Goal: Task Accomplishment & Management: Use online tool/utility

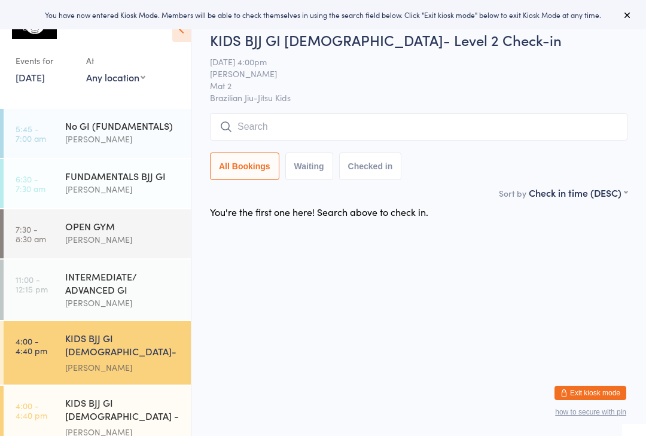
click at [141, 343] on div "KIDS BJJ GI [DEMOGRAPHIC_DATA]- Level 2" at bounding box center [122, 345] width 115 height 29
click at [118, 396] on div "KIDS BJJ GI [DEMOGRAPHIC_DATA] - Level 1" at bounding box center [122, 410] width 115 height 29
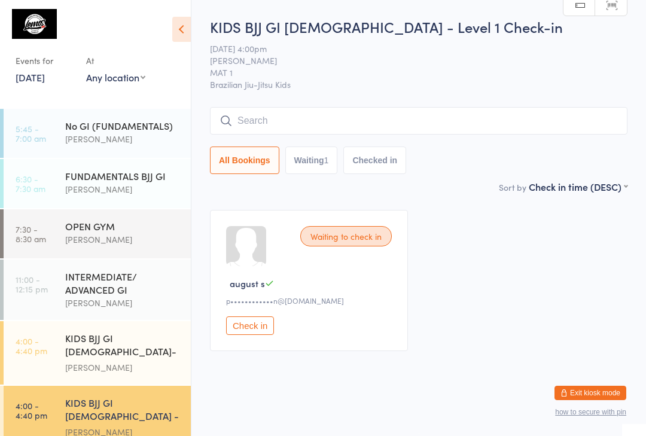
click at [78, 336] on div "KIDS BJJ GI [DEMOGRAPHIC_DATA]- Level 2" at bounding box center [122, 345] width 115 height 29
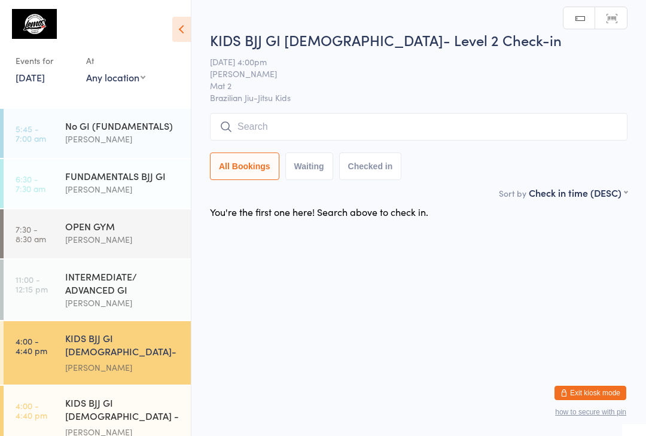
click at [262, 132] on input "search" at bounding box center [418, 127] width 417 height 28
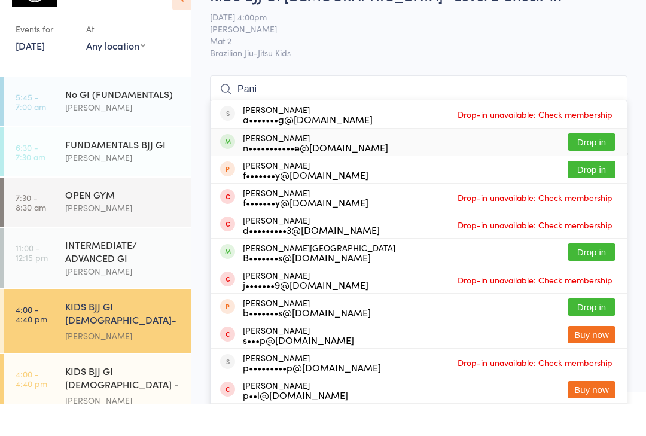
type input "Pani"
click at [243, 164] on div "Panida Tukpirom n•••••••••••e@[DOMAIN_NAME]" at bounding box center [315, 173] width 145 height 19
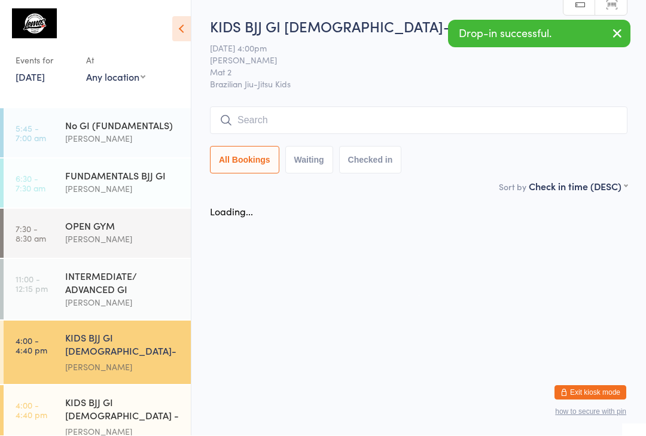
scroll to position [1, 0]
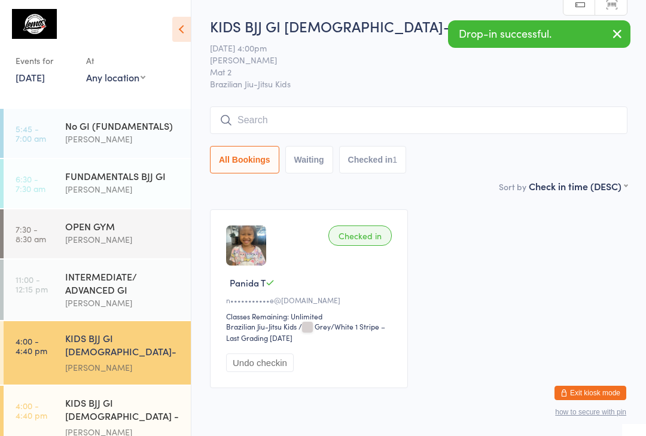
click at [298, 114] on input "search" at bounding box center [418, 120] width 417 height 28
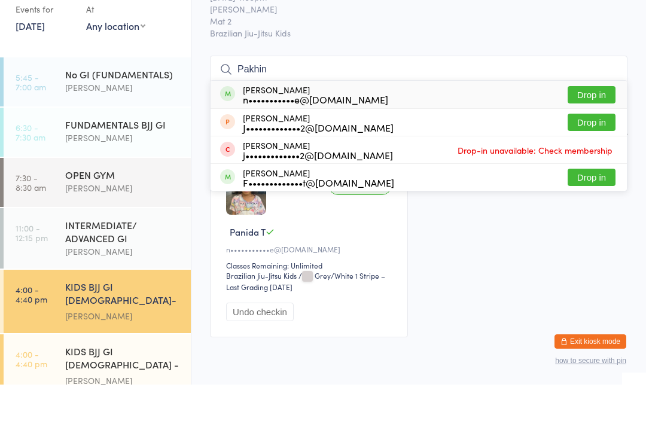
type input "Pakhin"
click at [249, 146] on div "n•••••••••••e@[DOMAIN_NAME]" at bounding box center [315, 151] width 145 height 10
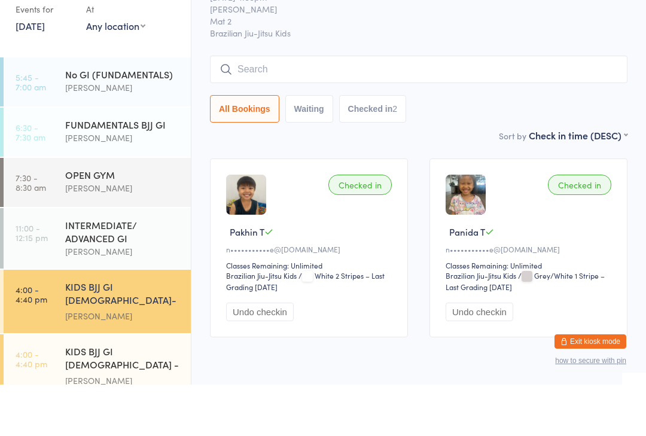
click at [256, 147] on button "All Bookings" at bounding box center [244, 161] width 69 height 28
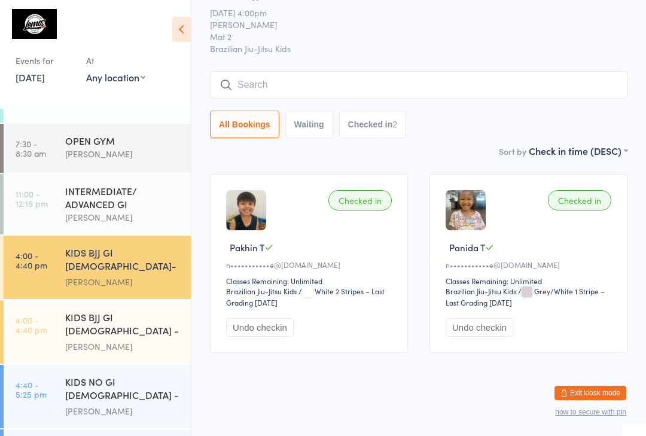
scroll to position [86, 0]
click at [47, 315] on time "4:00 - 4:40 pm" at bounding box center [32, 324] width 32 height 19
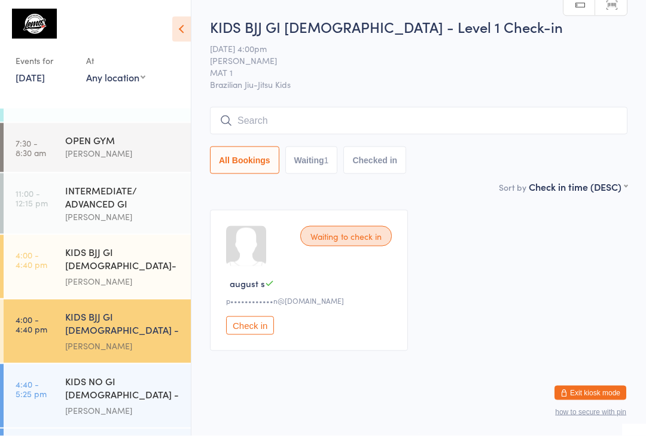
click at [318, 84] on span "Brazilian Jiu-Jitsu Kids" at bounding box center [418, 84] width 417 height 12
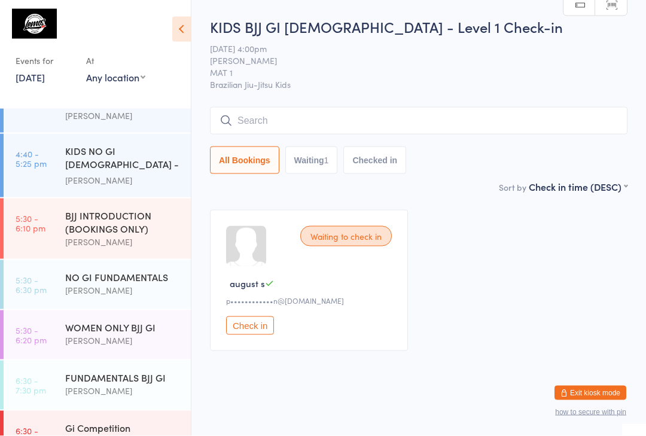
scroll to position [1, 0]
click at [468, 133] on input "search" at bounding box center [418, 121] width 417 height 28
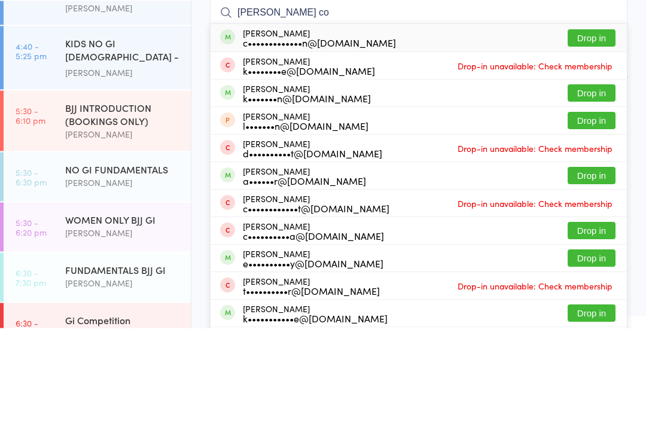
type input "[PERSON_NAME] co"
click at [597, 138] on button "Drop in" at bounding box center [592, 146] width 48 height 17
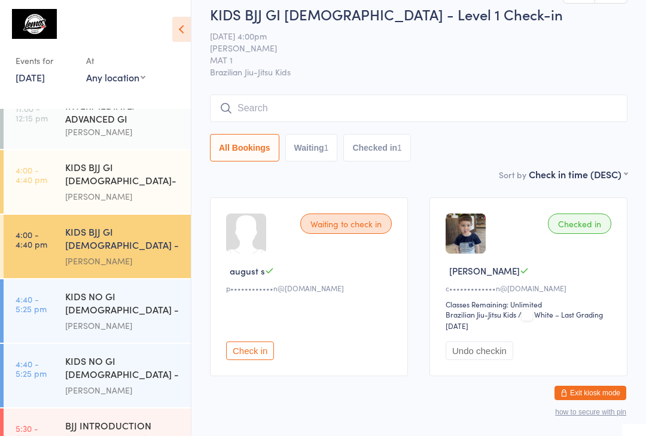
scroll to position [170, 0]
click at [184, 168] on div "KIDS BJJ GI [DEMOGRAPHIC_DATA]- Level 2 [PERSON_NAME]" at bounding box center [128, 182] width 126 height 63
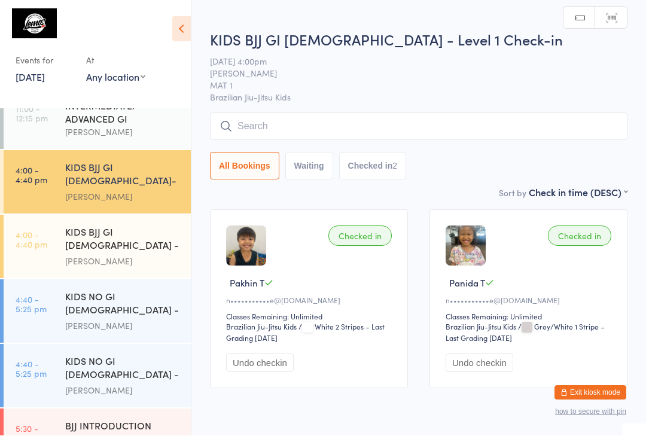
scroll to position [1, 0]
click at [545, 133] on input "search" at bounding box center [418, 126] width 417 height 28
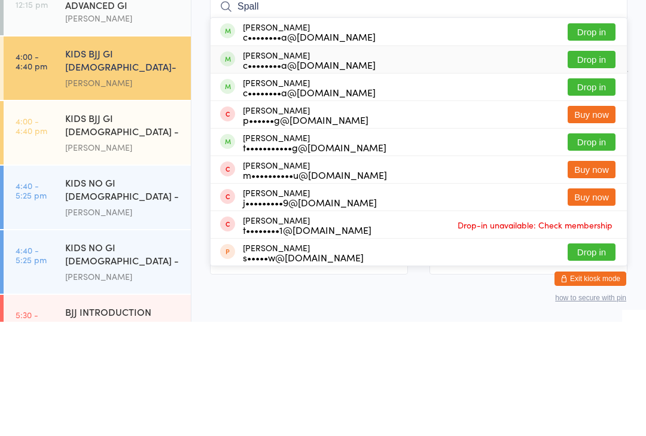
type input "Spall"
click at [315, 174] on div "c••••••••a@[DOMAIN_NAME]" at bounding box center [309, 179] width 133 height 10
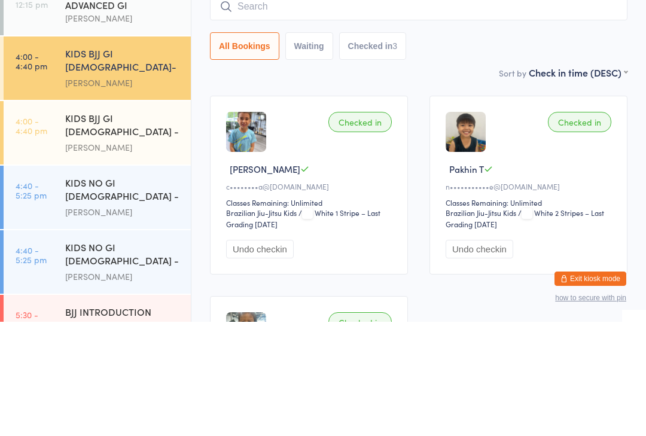
click at [174, 255] on div "[PERSON_NAME]" at bounding box center [122, 262] width 115 height 14
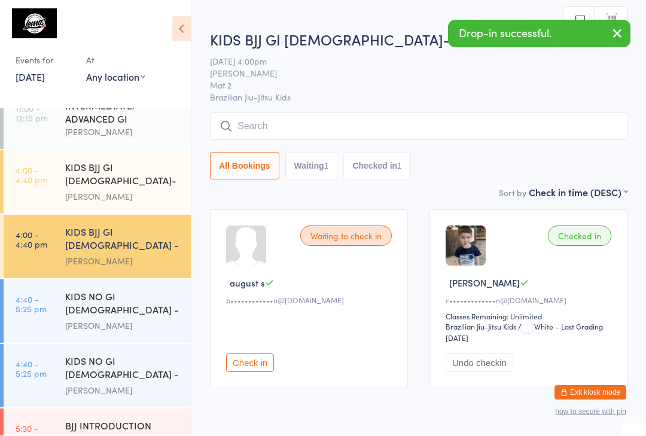
scroll to position [1, 0]
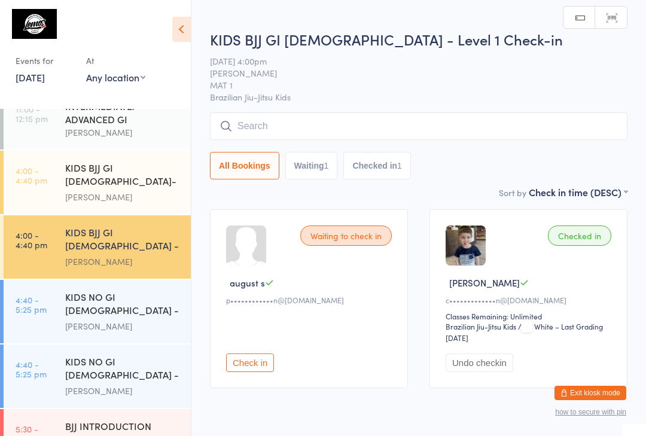
click at [349, 117] on input "search" at bounding box center [418, 126] width 417 height 28
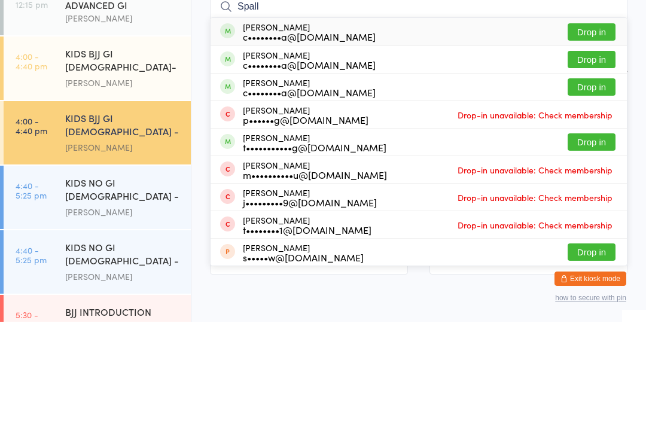
type input "Spall"
click at [340, 146] on div "c••••••••a@[DOMAIN_NAME]" at bounding box center [309, 151] width 133 height 10
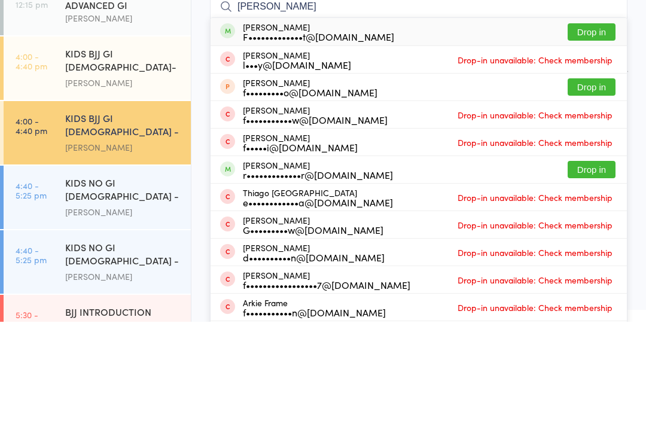
type input "[PERSON_NAME]"
click at [592, 138] on button "Drop in" at bounding box center [592, 146] width 48 height 17
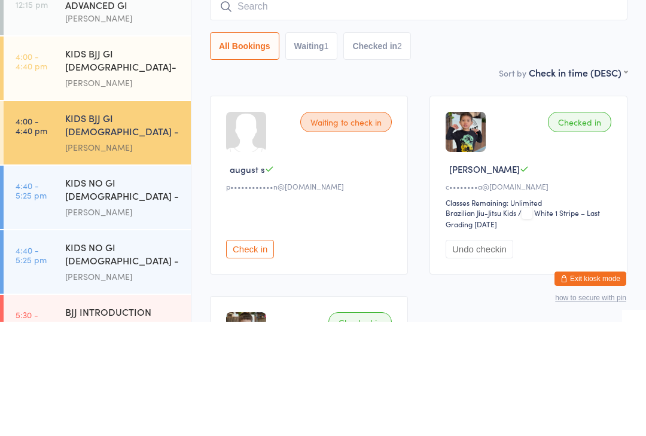
scroll to position [114, 0]
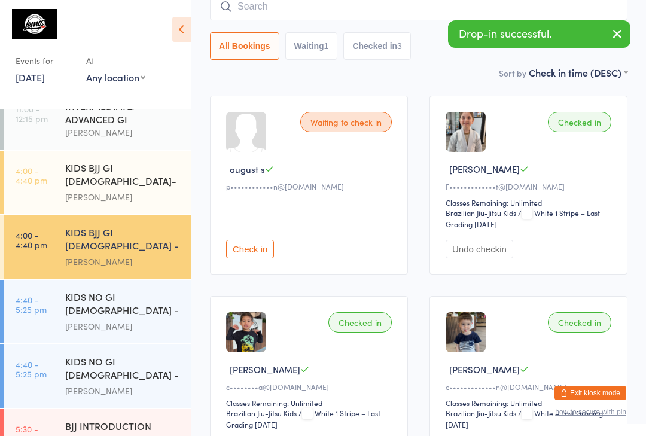
click at [361, 20] on input "search" at bounding box center [418, 7] width 417 height 28
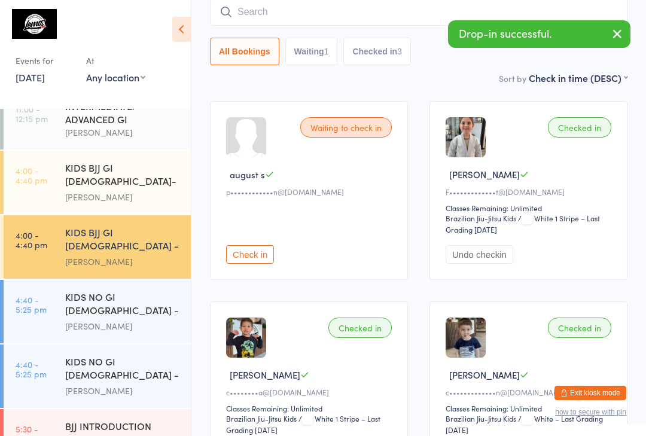
scroll to position [108, 0]
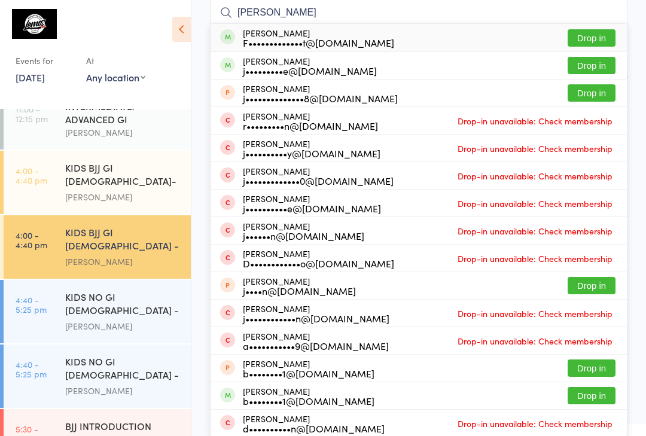
type input "[PERSON_NAME]"
click at [597, 36] on button "Drop in" at bounding box center [592, 37] width 48 height 17
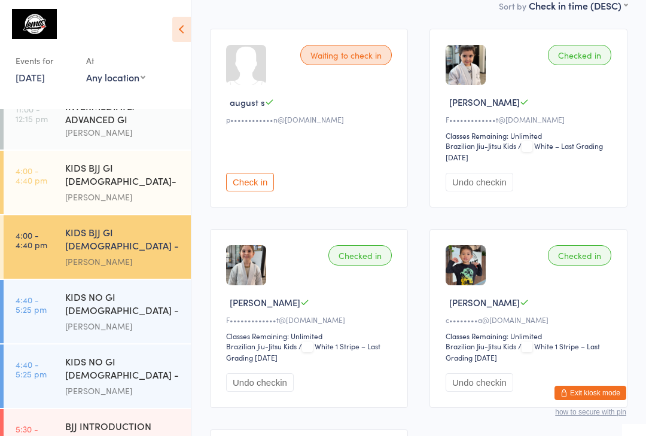
scroll to position [184, 0]
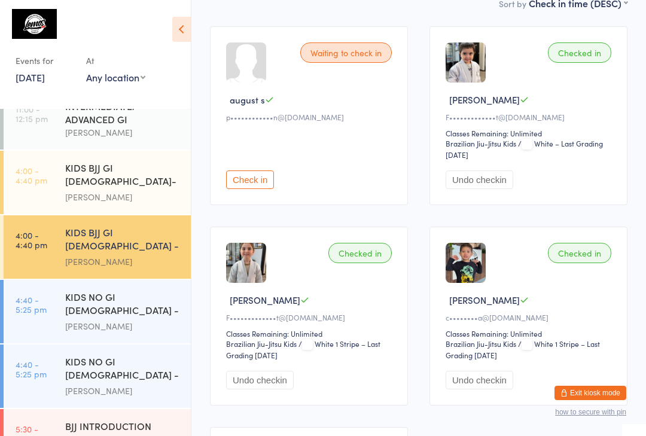
click at [2, 345] on div at bounding box center [2, 376] width 4 height 63
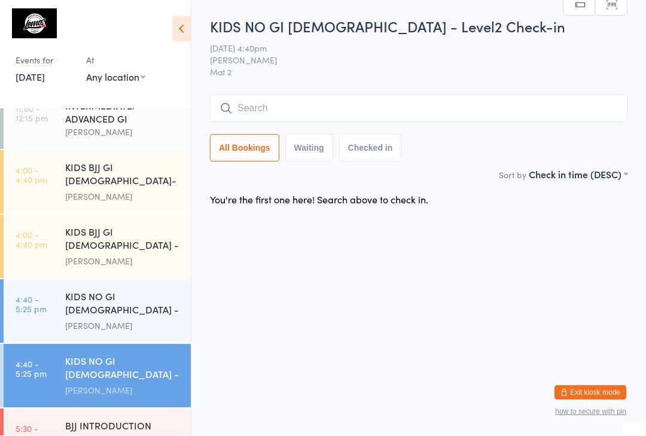
click at [139, 190] on div "[PERSON_NAME]" at bounding box center [122, 197] width 115 height 14
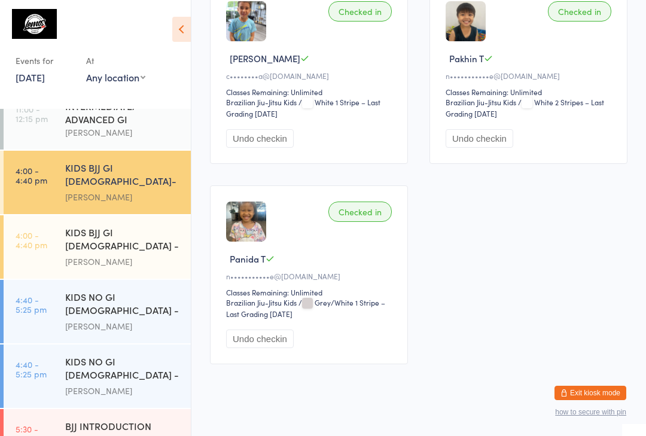
scroll to position [224, 0]
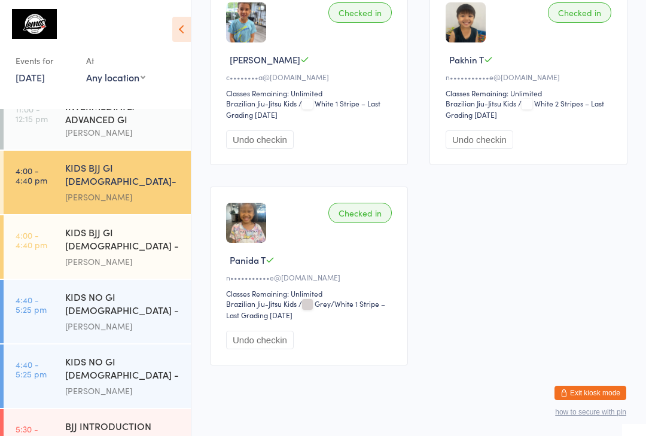
click at [142, 225] on div "KIDS BJJ GI [DEMOGRAPHIC_DATA] - Level 1" at bounding box center [122, 239] width 115 height 29
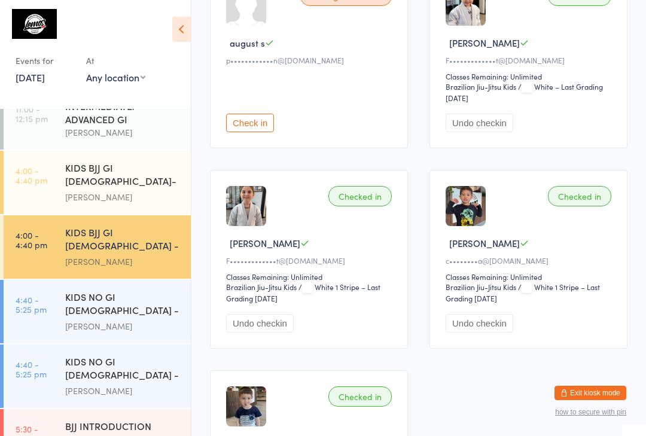
scroll to position [259, 0]
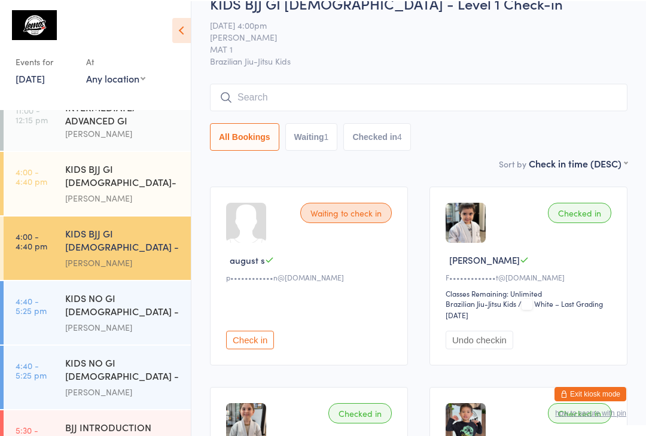
click at [400, 95] on input "search" at bounding box center [418, 97] width 417 height 28
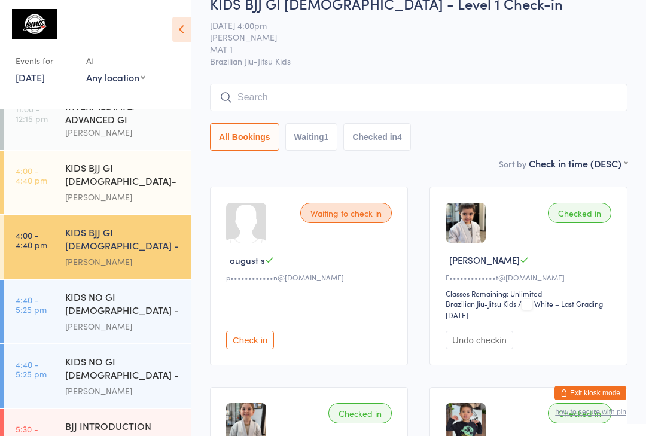
scroll to position [23, 0]
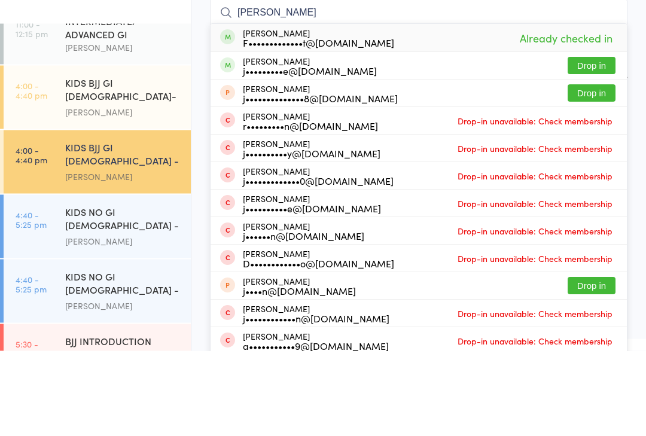
type input "[PERSON_NAME]"
click at [237, 109] on div "[PERSON_NAME] F•••••••••••••t@[DOMAIN_NAME] Already checked in" at bounding box center [419, 123] width 416 height 28
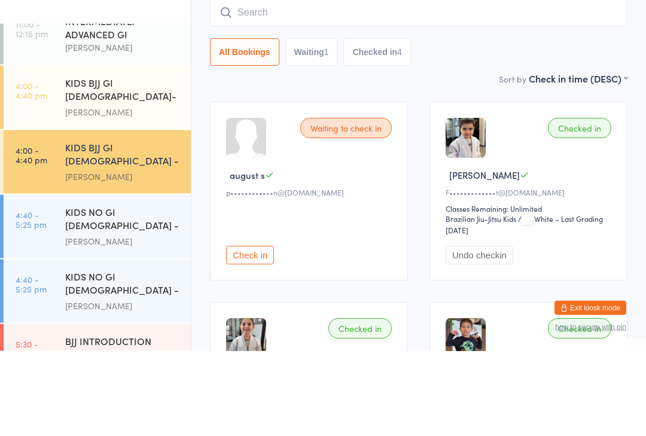
scroll to position [108, 0]
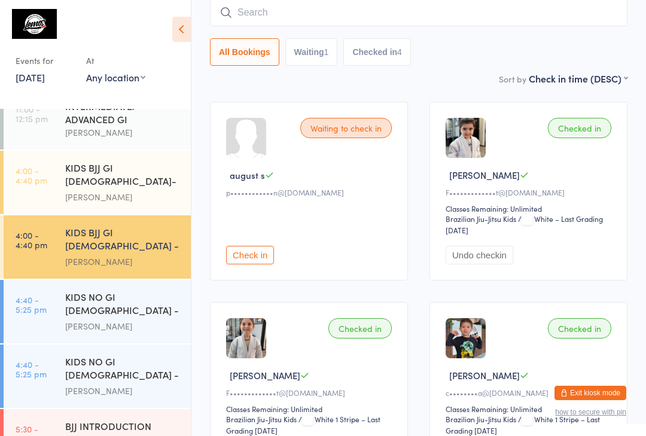
click at [138, 190] on div "[PERSON_NAME]" at bounding box center [122, 197] width 115 height 14
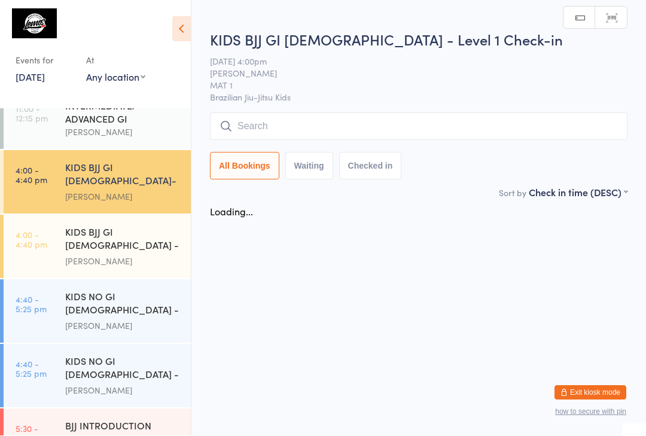
scroll to position [1, 0]
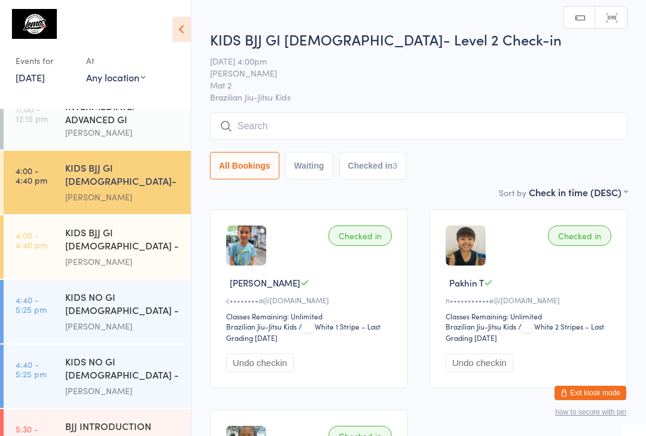
click at [425, 139] on input "search" at bounding box center [418, 126] width 417 height 28
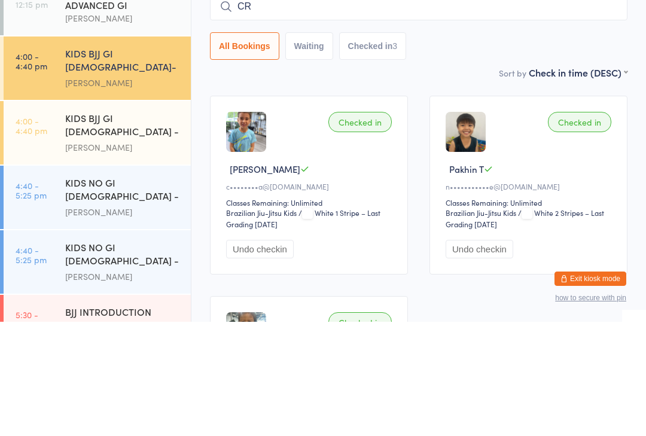
type input "C"
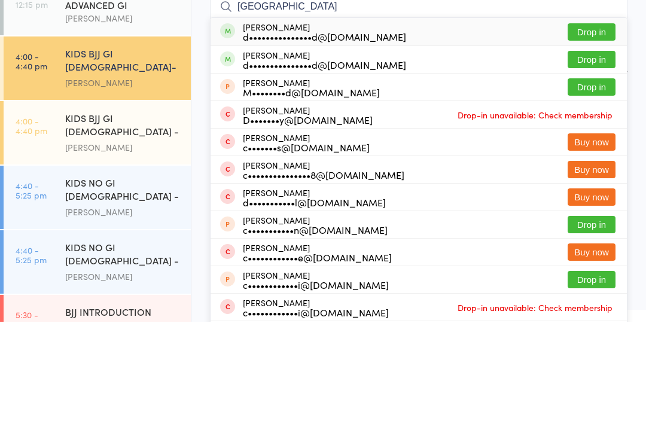
type input "[GEOGRAPHIC_DATA]"
click at [598, 165] on button "Drop in" at bounding box center [592, 173] width 48 height 17
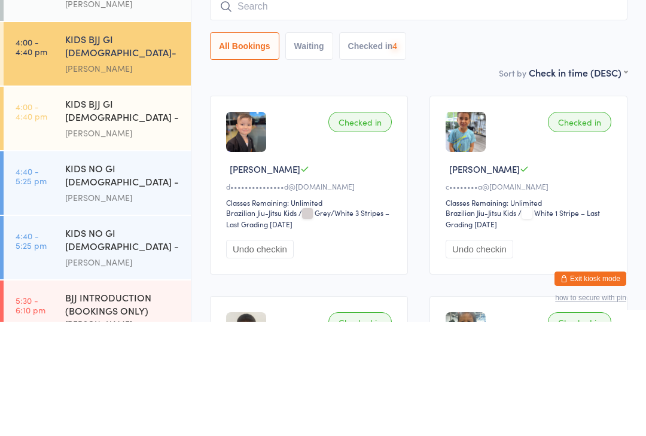
scroll to position [198, 0]
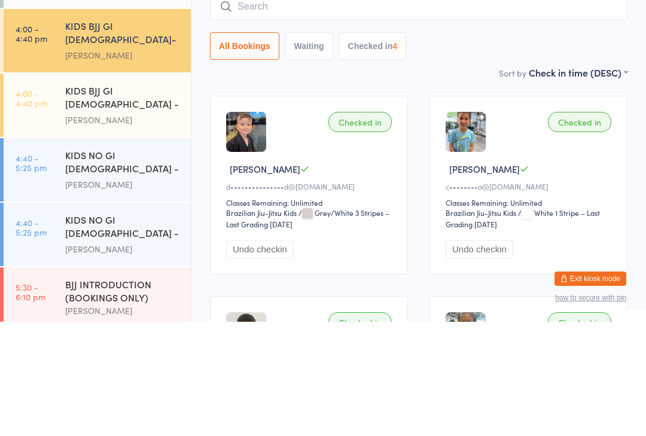
click at [165, 263] on div "KIDS NO GI [DEMOGRAPHIC_DATA] - Level1" at bounding box center [122, 277] width 115 height 29
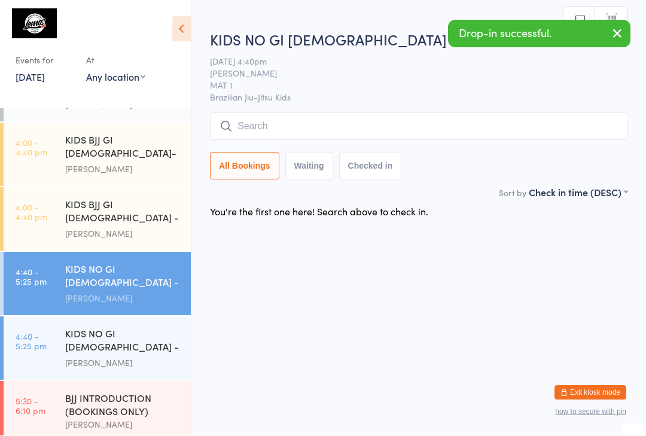
click at [147, 327] on div "KIDS NO GI [DEMOGRAPHIC_DATA] - Level2" at bounding box center [122, 341] width 115 height 29
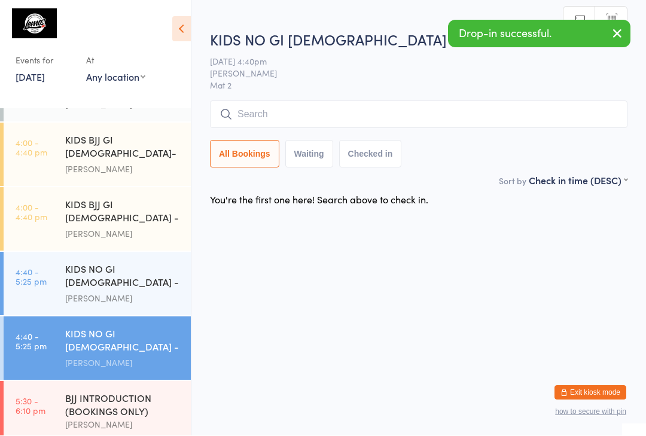
click at [474, 122] on input "search" at bounding box center [418, 115] width 417 height 28
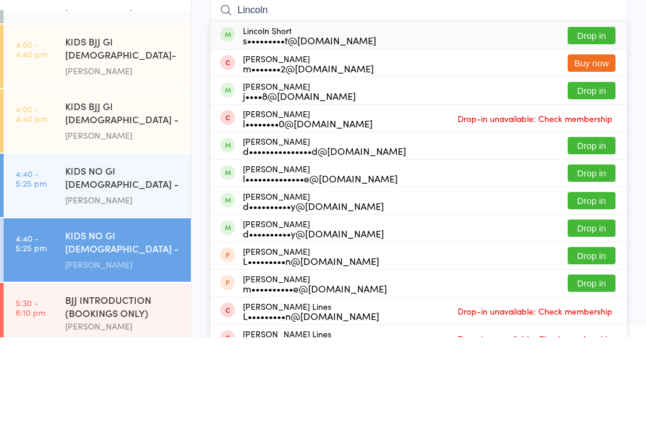
type input "Lincoln"
click at [604, 236] on button "Drop in" at bounding box center [592, 244] width 48 height 17
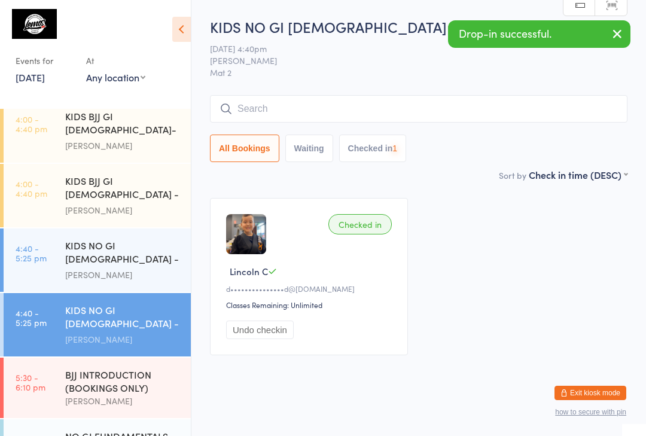
scroll to position [222, 0]
click at [123, 174] on div "KIDS BJJ GI [DEMOGRAPHIC_DATA] - Level 1" at bounding box center [122, 188] width 115 height 29
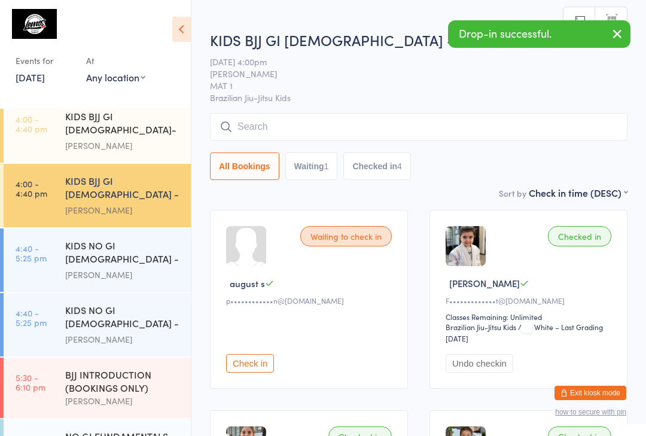
click at [291, 117] on input "search" at bounding box center [418, 127] width 417 height 28
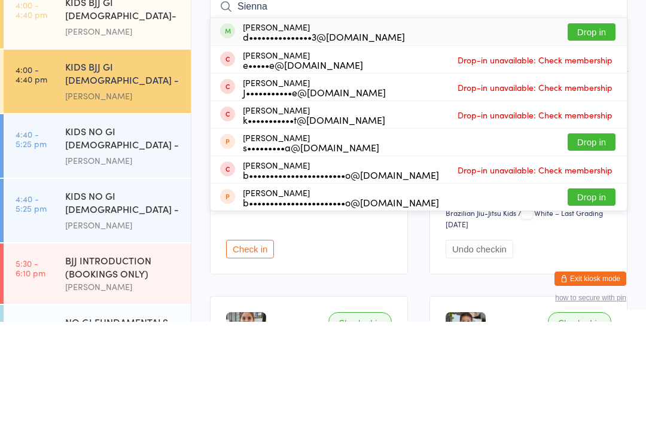
type input "Sienna"
click at [589, 138] on button "Drop in" at bounding box center [592, 146] width 48 height 17
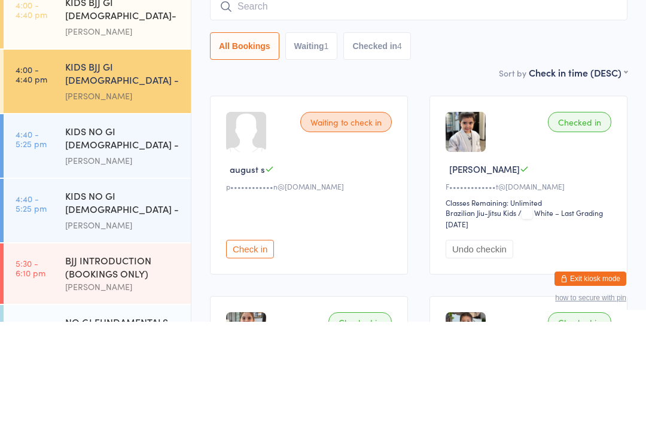
scroll to position [114, 0]
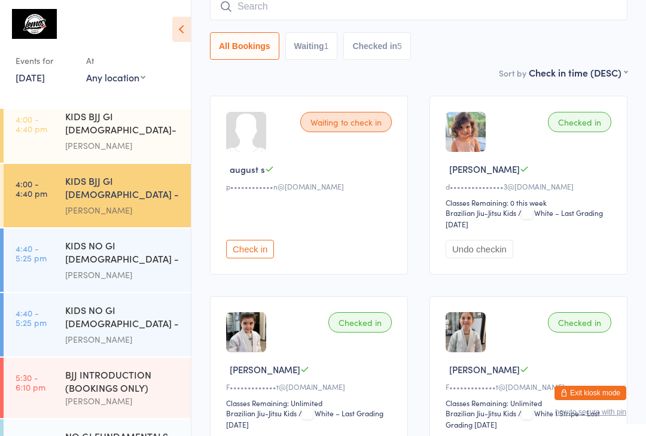
click at [263, 1] on input "search" at bounding box center [418, 7] width 417 height 28
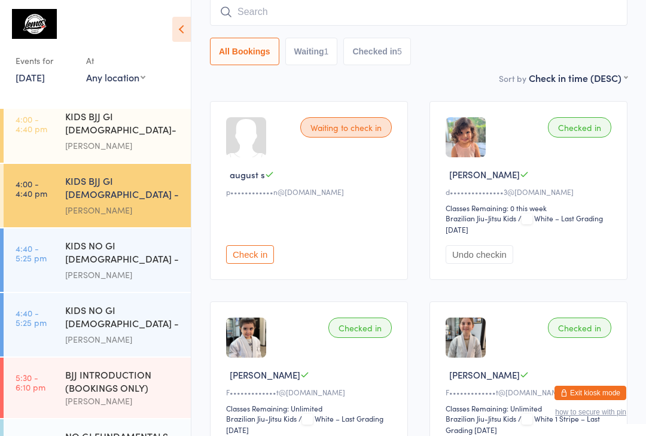
scroll to position [108, 0]
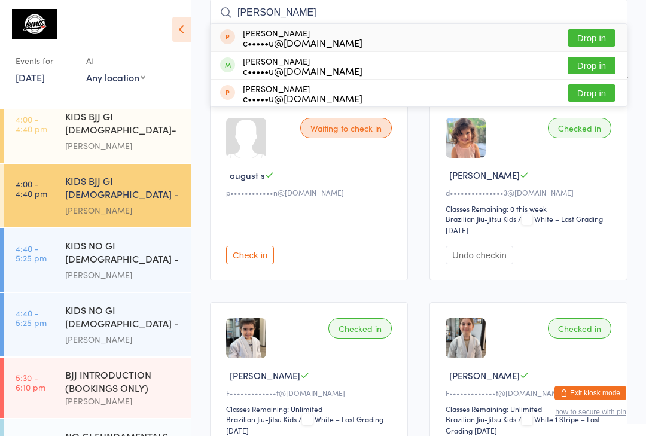
type input "[PERSON_NAME]"
click at [579, 66] on button "Drop in" at bounding box center [592, 65] width 48 height 17
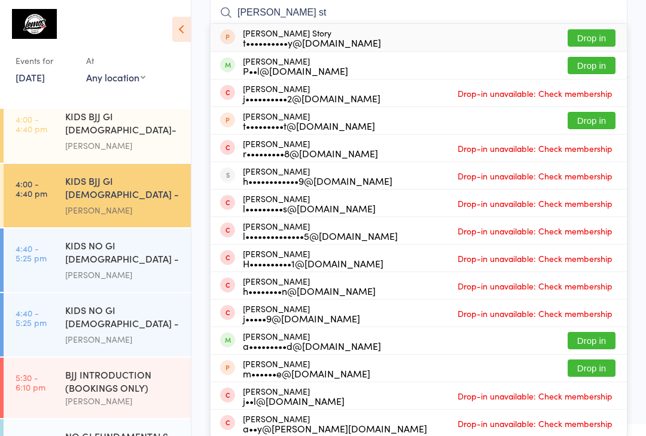
type input "[PERSON_NAME] st"
click at [599, 68] on button "Drop in" at bounding box center [592, 65] width 48 height 17
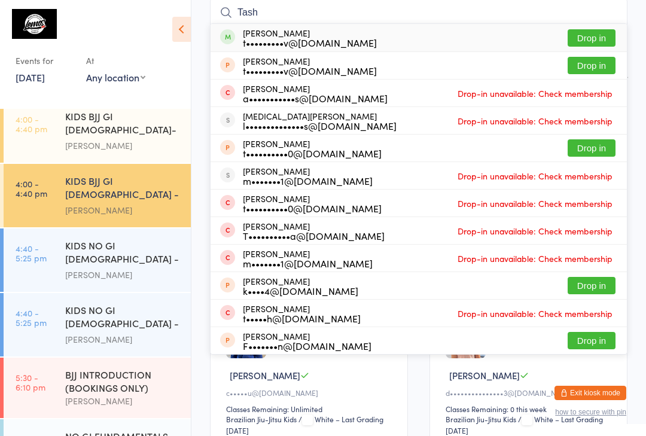
type input "Tash"
click at [602, 36] on button "Drop in" at bounding box center [592, 37] width 48 height 17
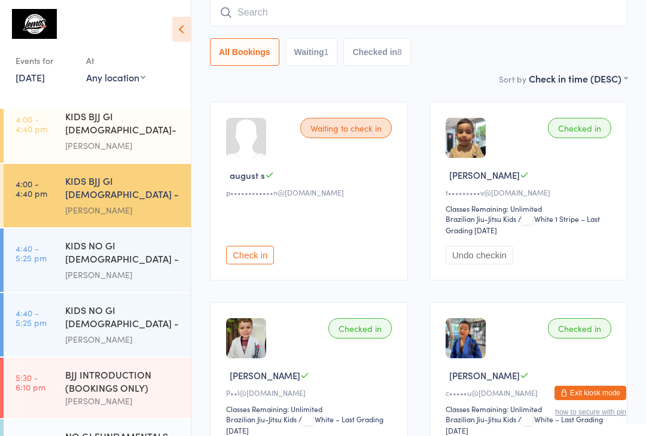
click at [72, 121] on div "KIDS BJJ GI [DEMOGRAPHIC_DATA]- Level 2" at bounding box center [122, 123] width 115 height 29
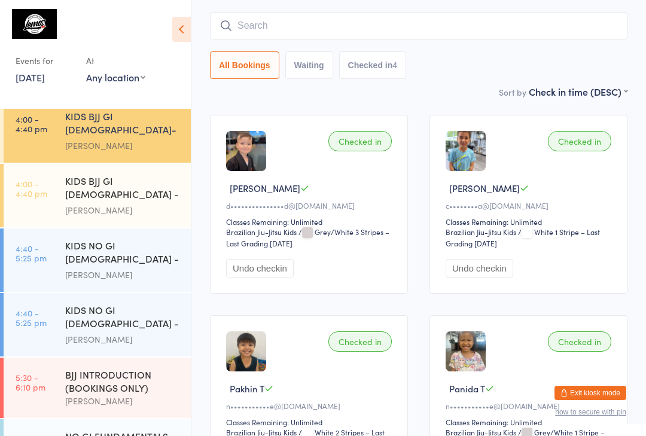
scroll to position [95, 0]
click at [376, 29] on input "search" at bounding box center [418, 26] width 417 height 28
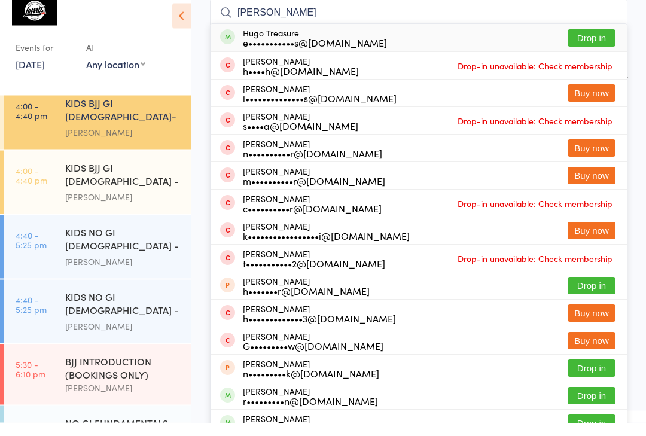
type input "[PERSON_NAME]"
click at [582, 43] on button "Drop in" at bounding box center [592, 51] width 48 height 17
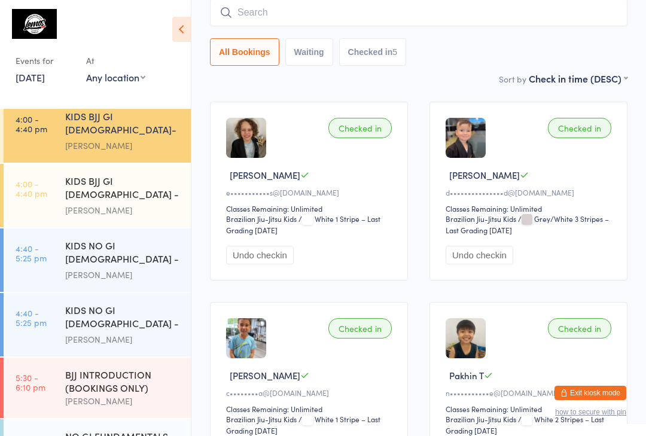
click at [148, 203] on div "[PERSON_NAME]" at bounding box center [122, 210] width 115 height 14
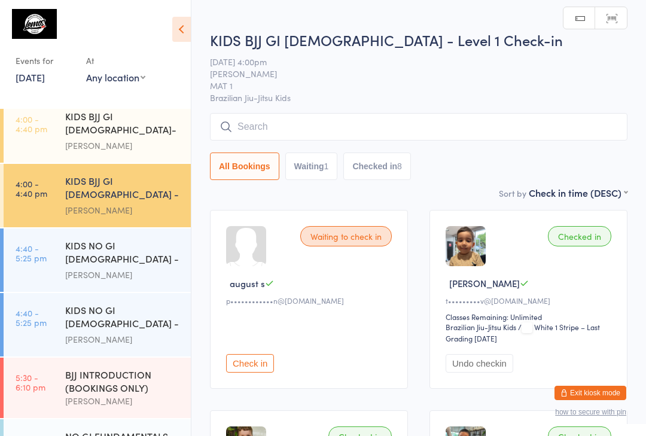
click at [289, 127] on input "search" at bounding box center [418, 127] width 417 height 28
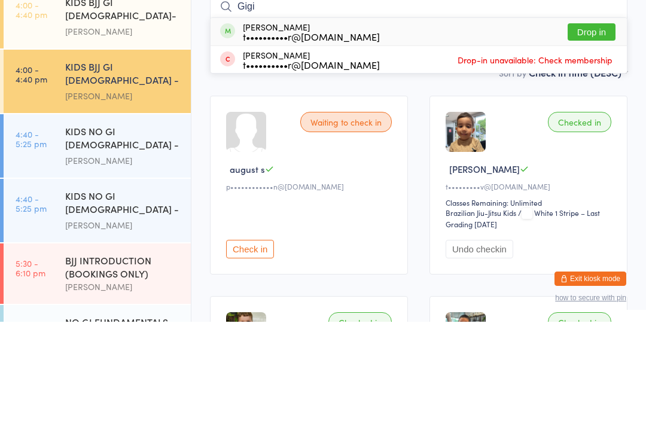
type input "Gigi"
click at [346, 146] on div "t••••••••••r@[DOMAIN_NAME]" at bounding box center [311, 151] width 137 height 10
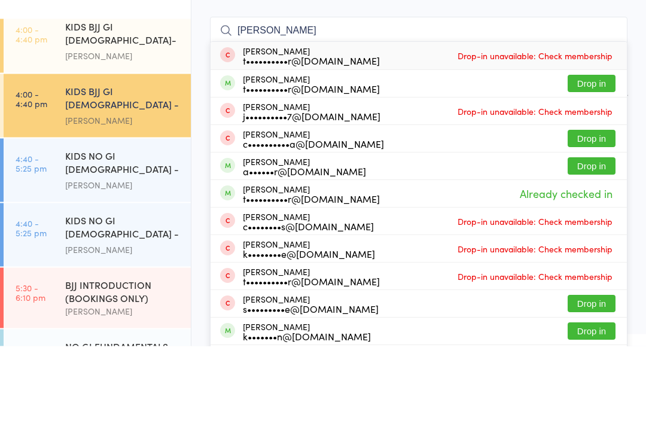
type input "[PERSON_NAME]"
click at [585, 165] on button "Drop in" at bounding box center [592, 173] width 48 height 17
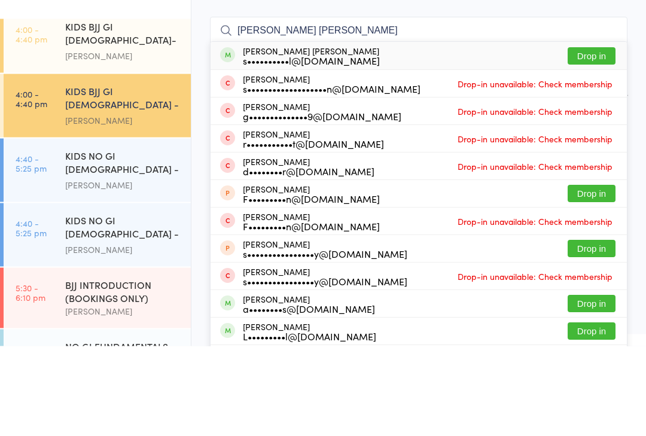
type input "[PERSON_NAME] [PERSON_NAME]"
click at [319, 136] on div "[PERSON_NAME] [PERSON_NAME] s••••••••••l@[DOMAIN_NAME]" at bounding box center [311, 145] width 137 height 19
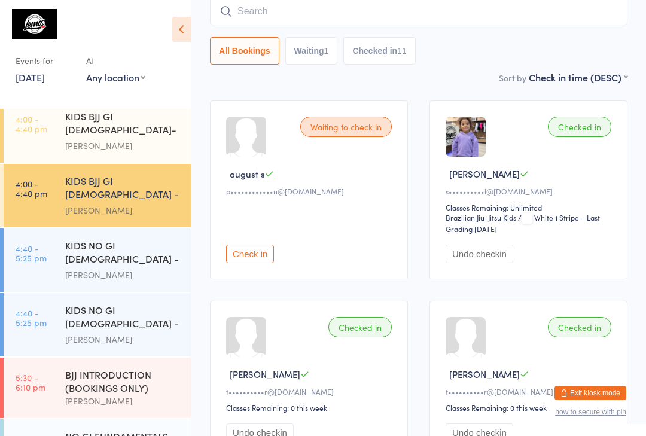
scroll to position [112, 0]
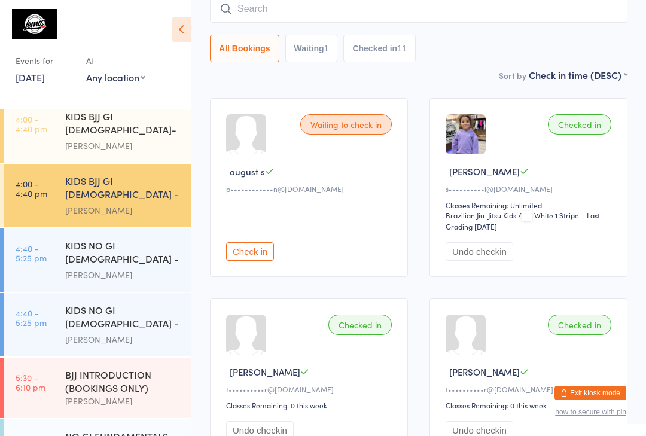
click at [107, 239] on div "KIDS NO GI [DEMOGRAPHIC_DATA] - Level1" at bounding box center [122, 253] width 115 height 29
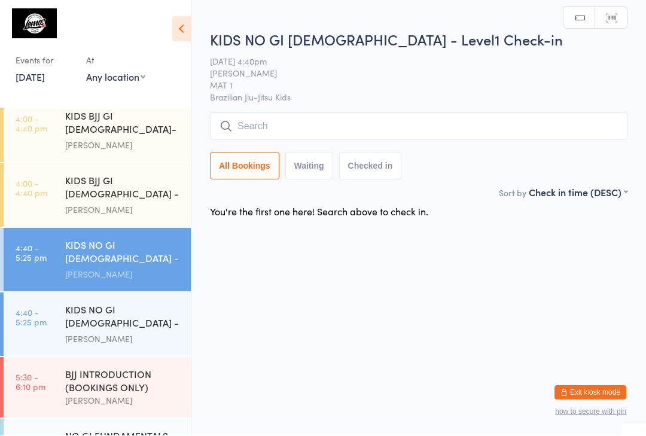
click at [151, 203] on div "[PERSON_NAME]" at bounding box center [122, 210] width 115 height 14
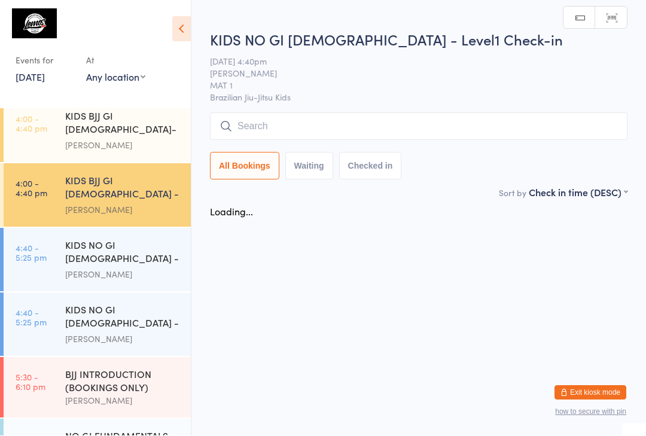
scroll to position [1, 0]
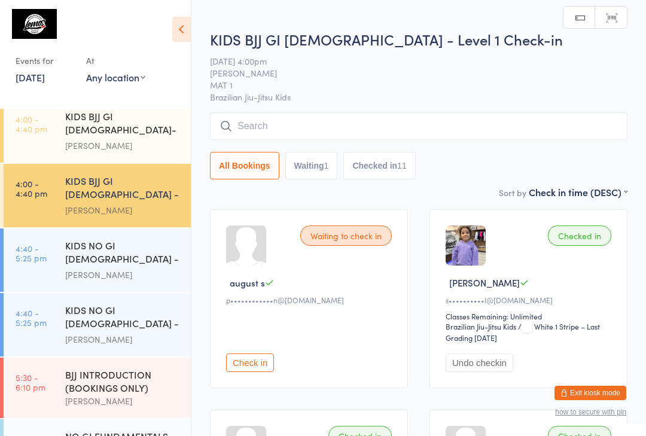
click at [313, 138] on input "search" at bounding box center [418, 126] width 417 height 28
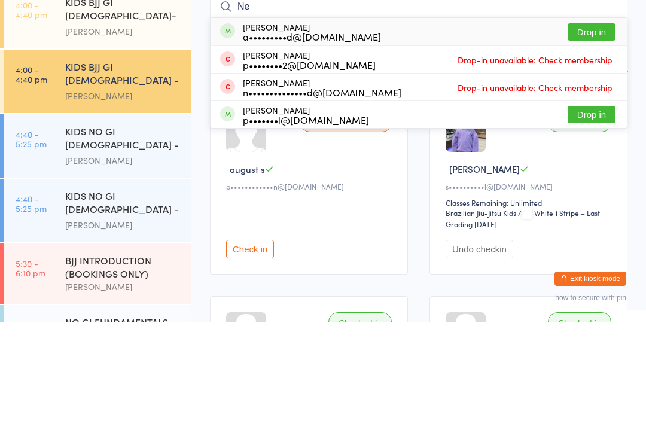
type input "Ne"
click at [595, 138] on button "Drop in" at bounding box center [592, 146] width 48 height 17
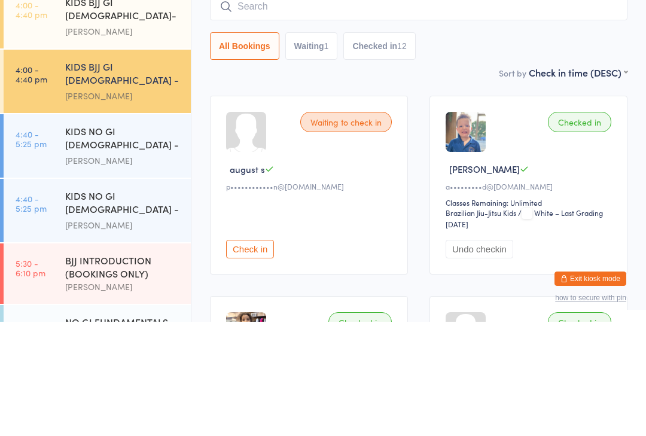
click at [142, 239] on div "KIDS NO GI [DEMOGRAPHIC_DATA] - Level1" at bounding box center [122, 253] width 115 height 29
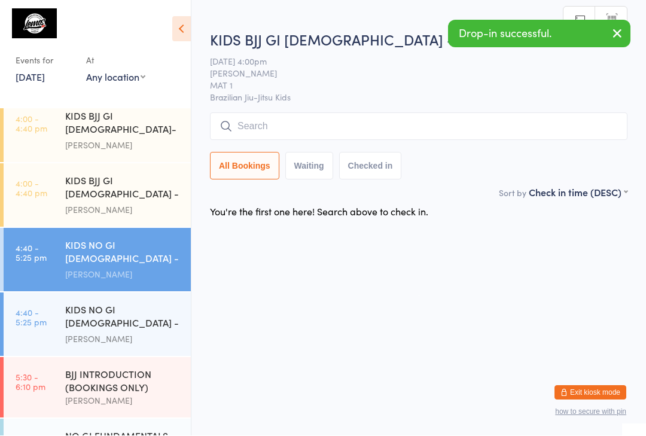
click at [143, 174] on div "KIDS BJJ GI [DEMOGRAPHIC_DATA] - Level 1" at bounding box center [122, 188] width 115 height 29
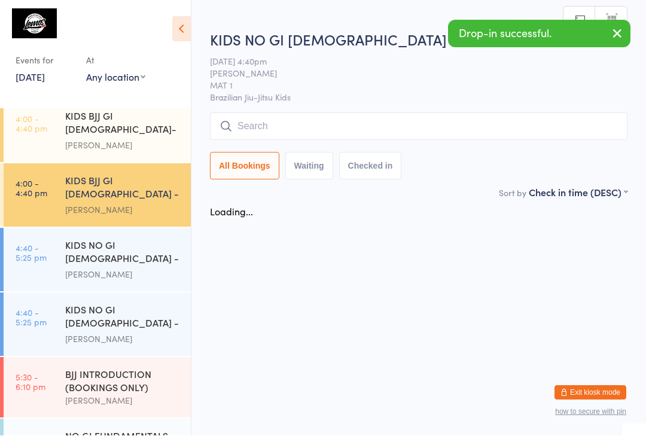
scroll to position [1, 0]
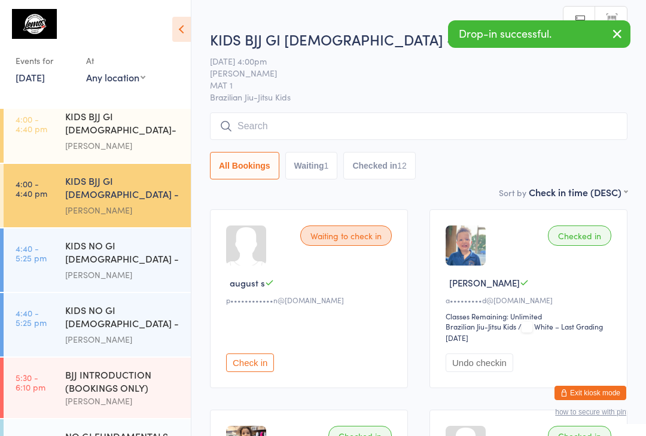
click at [154, 239] on div "KIDS NO GI [DEMOGRAPHIC_DATA] - Level1" at bounding box center [122, 253] width 115 height 29
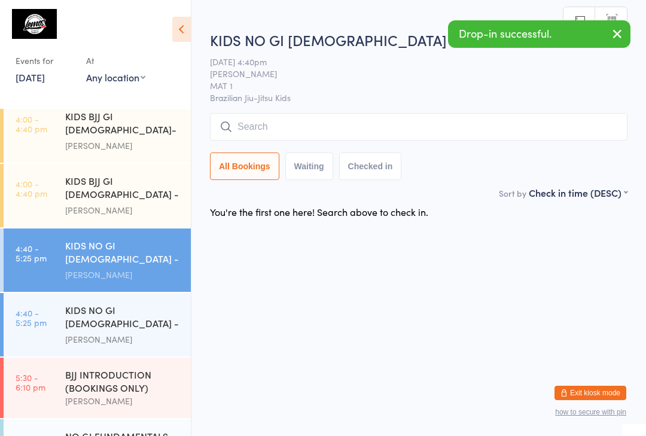
click at [157, 293] on div "KIDS NO GI [DEMOGRAPHIC_DATA] - Level2 [PERSON_NAME]" at bounding box center [128, 324] width 126 height 63
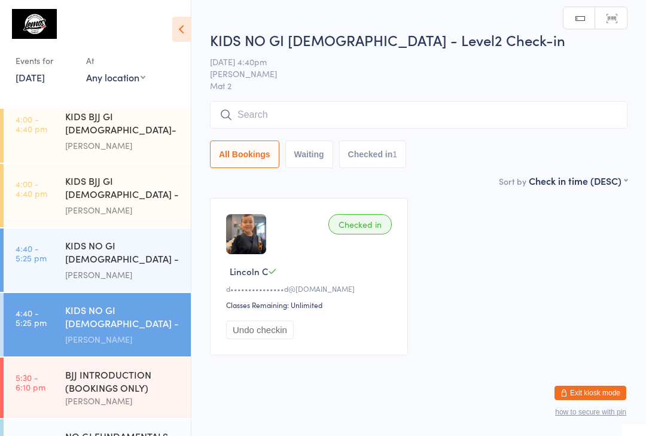
click at [347, 128] on input "search" at bounding box center [418, 115] width 417 height 28
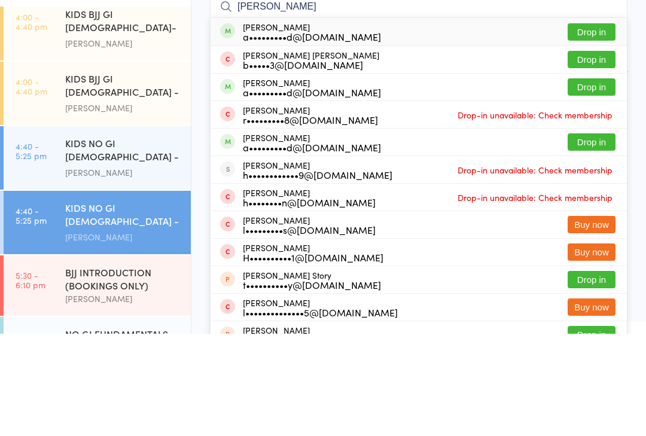
type input "[PERSON_NAME]"
click at [603, 126] on button "Drop in" at bounding box center [592, 134] width 48 height 17
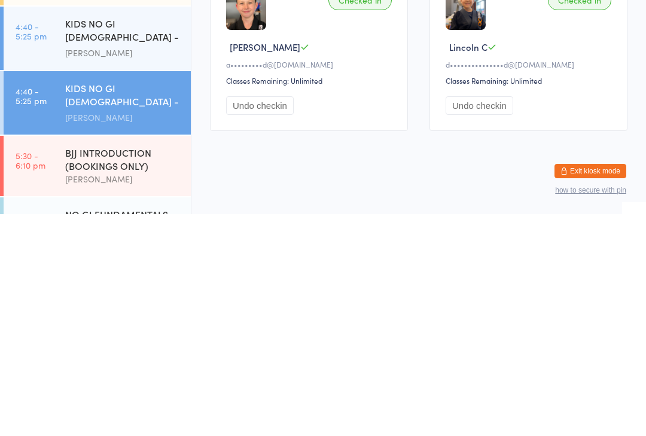
scroll to position [14, 0]
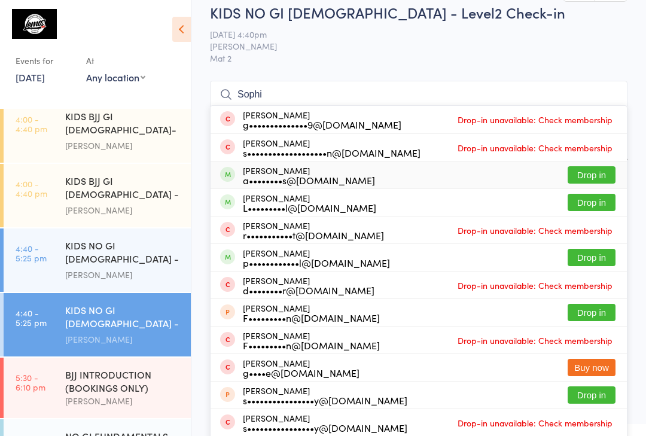
type input "Sophi"
click at [255, 177] on div "a••••••••s@[DOMAIN_NAME]" at bounding box center [309, 180] width 132 height 10
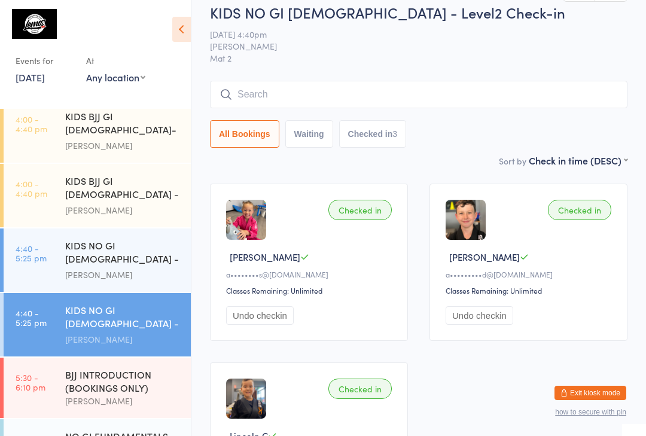
click at [567, 36] on span "[DATE] 4:40pm" at bounding box center [409, 34] width 399 height 12
click at [301, 98] on input "search" at bounding box center [418, 95] width 417 height 28
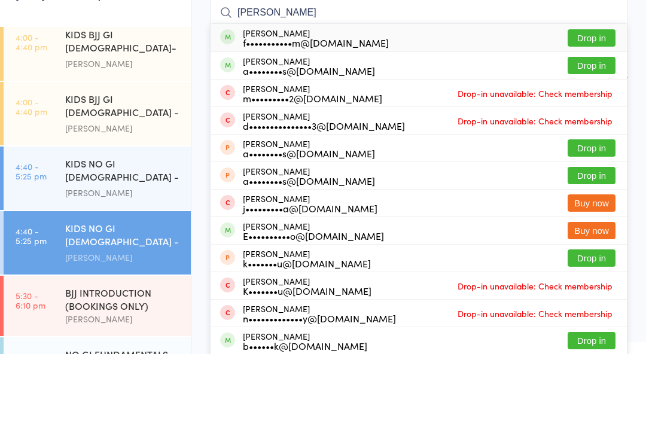
type input "[PERSON_NAME]"
click at [599, 111] on button "Drop in" at bounding box center [592, 119] width 48 height 17
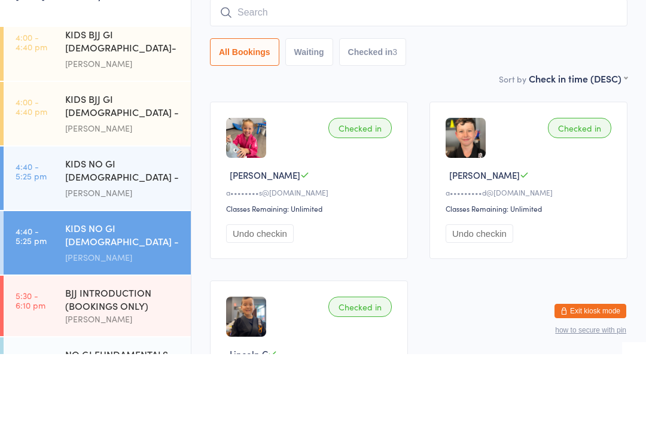
scroll to position [96, 0]
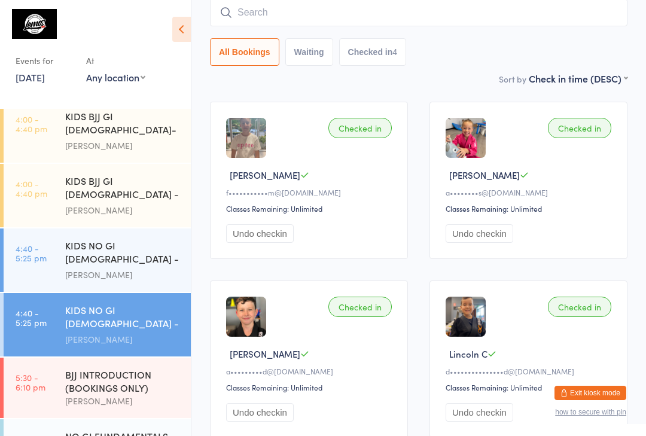
click at [38, 182] on time "4:00 - 4:40 pm" at bounding box center [32, 188] width 32 height 19
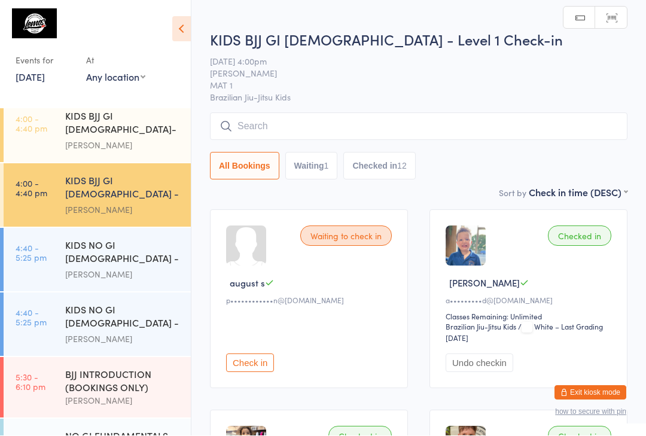
scroll to position [1, 0]
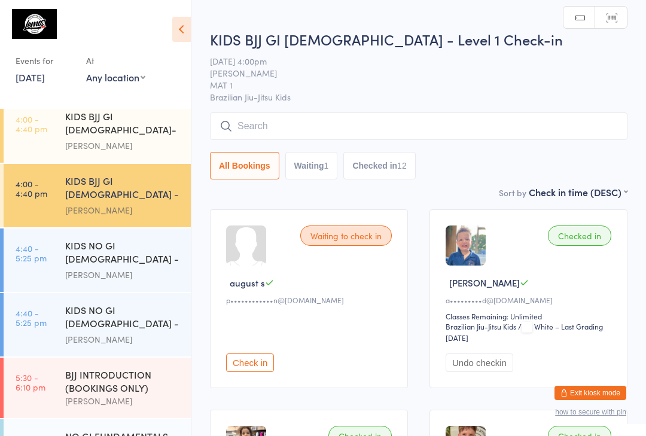
click at [265, 133] on input "search" at bounding box center [418, 126] width 417 height 28
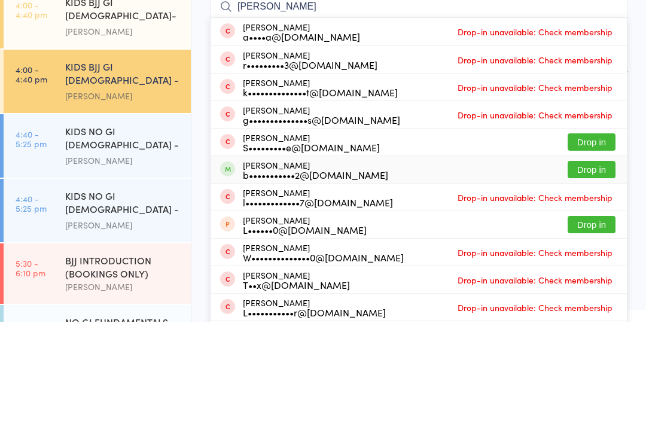
type input "[PERSON_NAME]"
click at [282, 284] on div "b•••••••••••2@[DOMAIN_NAME]" at bounding box center [315, 289] width 145 height 10
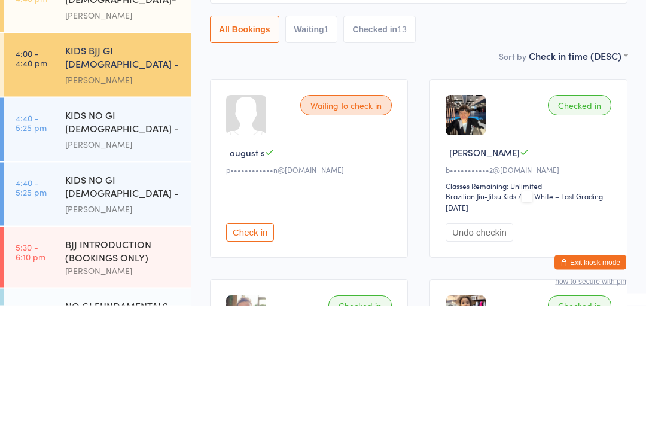
click at [587, 226] on div "Checked in" at bounding box center [579, 236] width 63 height 20
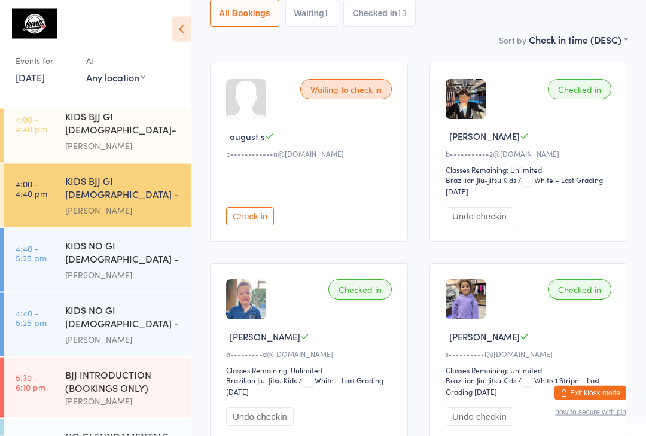
scroll to position [147, 0]
click at [87, 268] on div "[PERSON_NAME]" at bounding box center [122, 275] width 115 height 14
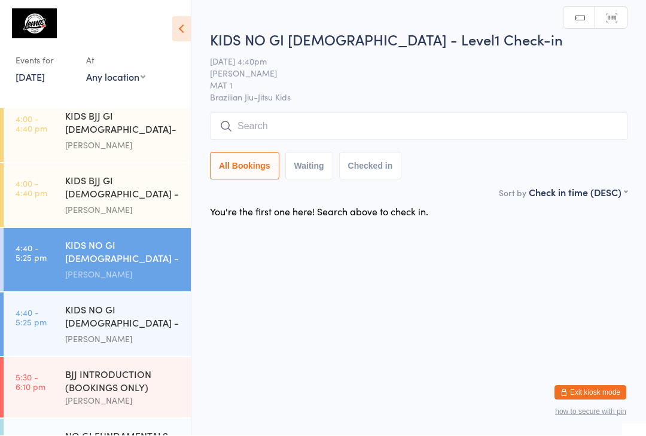
click at [260, 126] on input "search" at bounding box center [418, 127] width 417 height 28
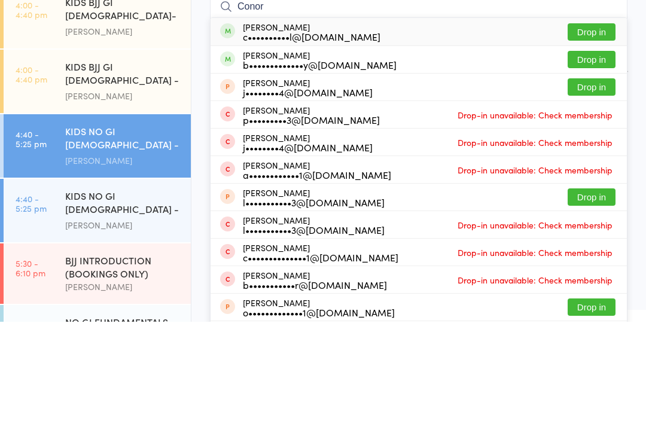
type input "Conor"
click at [590, 165] on button "Drop in" at bounding box center [592, 173] width 48 height 17
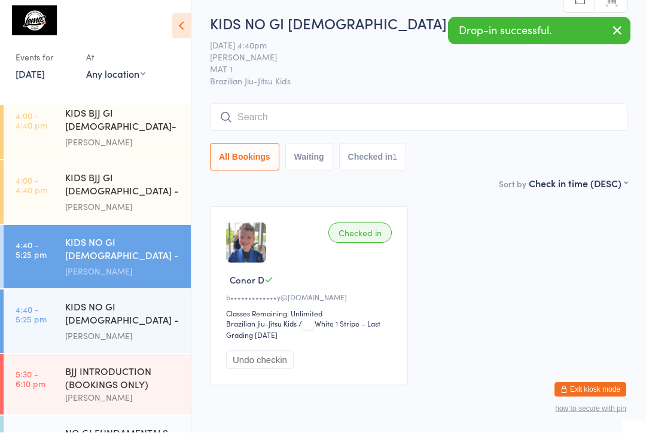
scroll to position [4, 0]
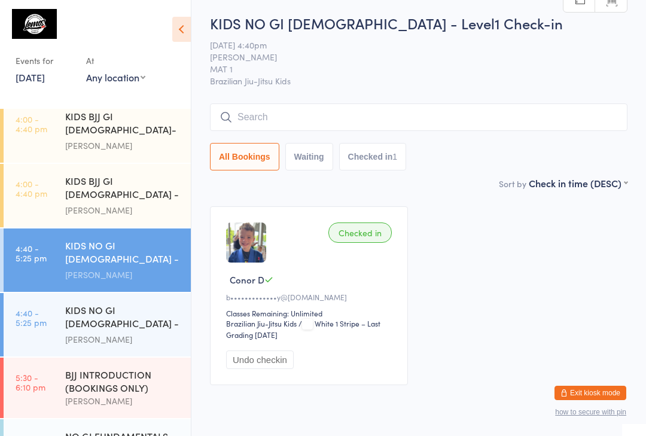
click at [88, 333] on div "[PERSON_NAME]" at bounding box center [122, 340] width 115 height 14
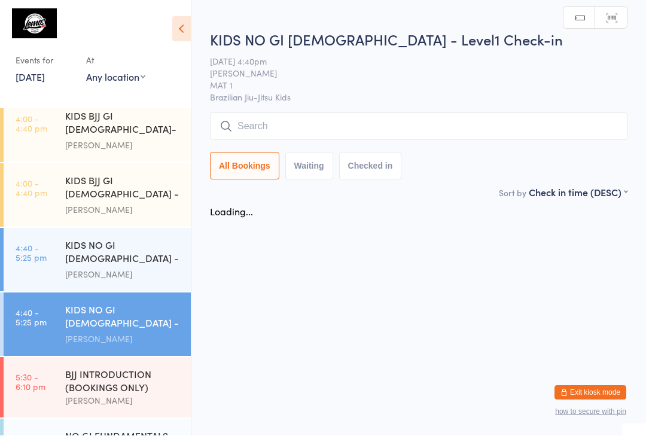
scroll to position [1, 0]
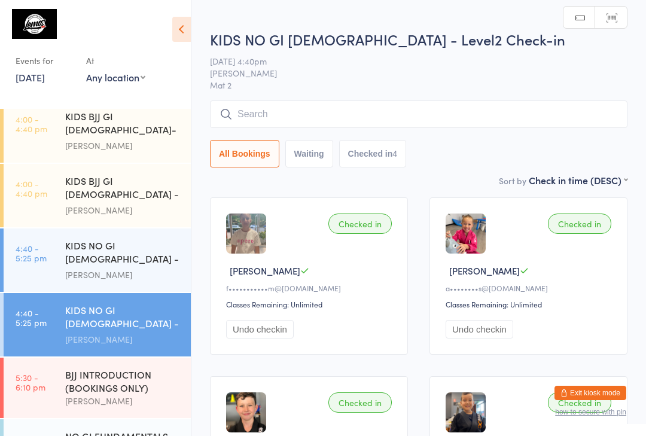
click at [346, 109] on input "search" at bounding box center [418, 114] width 417 height 28
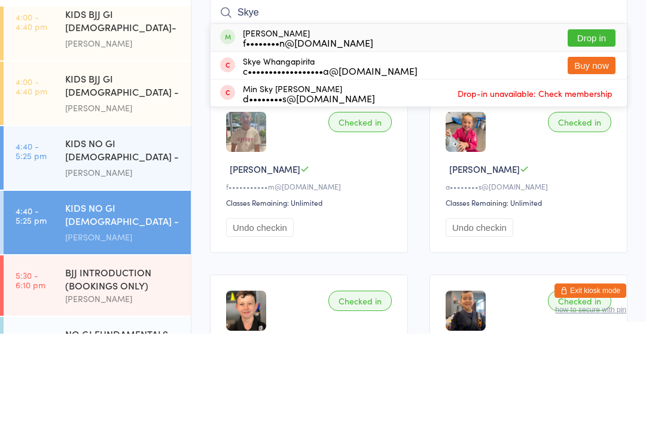
type input "Skye"
click at [602, 132] on button "Drop in" at bounding box center [592, 140] width 48 height 17
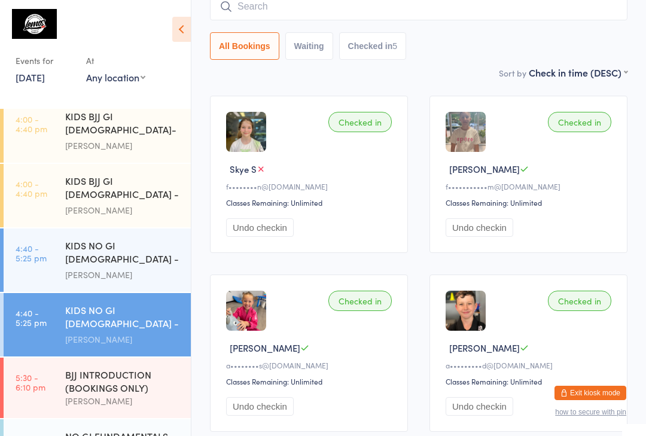
click at [125, 303] on div "KIDS NO GI [DEMOGRAPHIC_DATA] - Level2" at bounding box center [122, 317] width 115 height 29
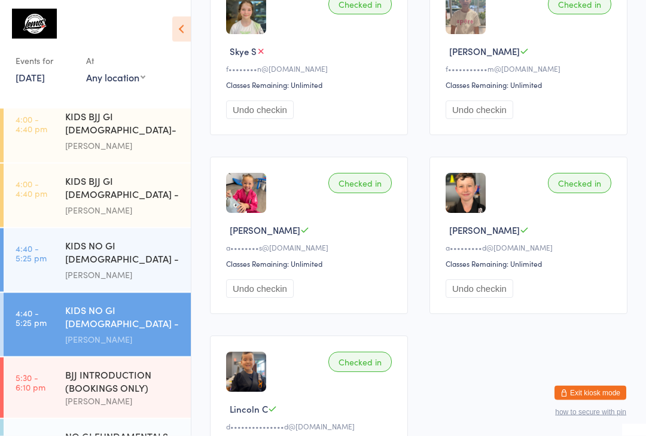
scroll to position [0, 0]
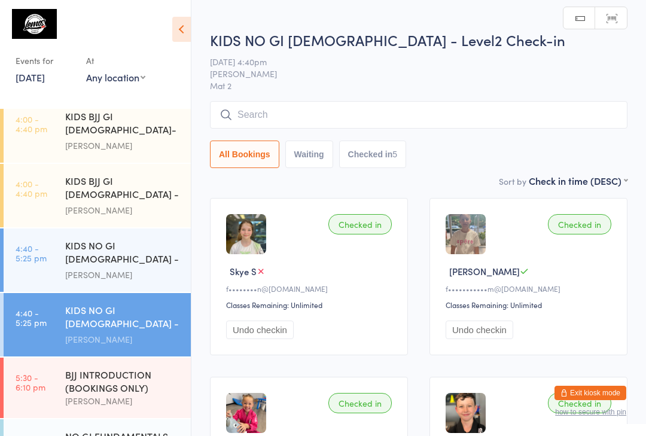
click at [392, 116] on input "search" at bounding box center [418, 115] width 417 height 28
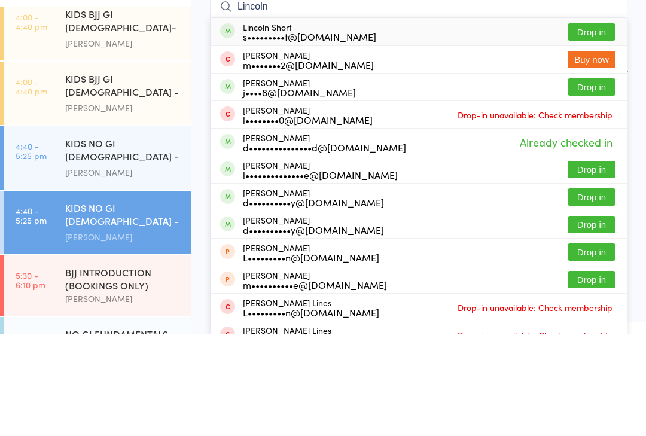
type input "Lincoln"
click at [598, 181] on button "Drop in" at bounding box center [592, 189] width 48 height 17
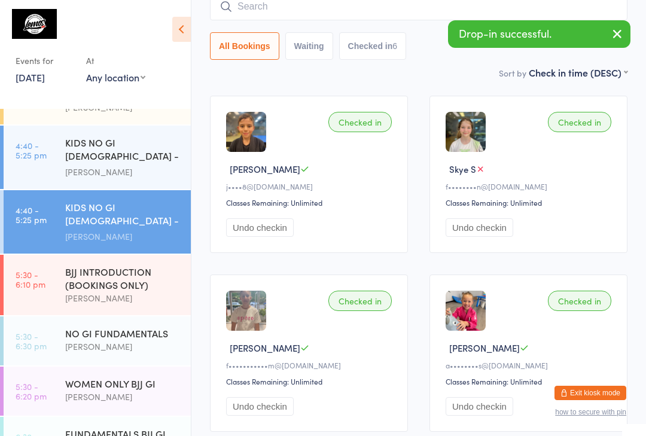
scroll to position [346, 0]
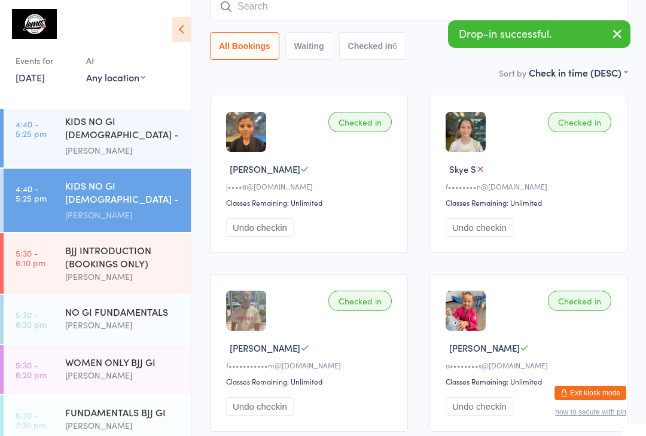
click at [121, 244] on div "BJJ INTRODUCTION (BOOKINGS ONLY)" at bounding box center [122, 256] width 115 height 26
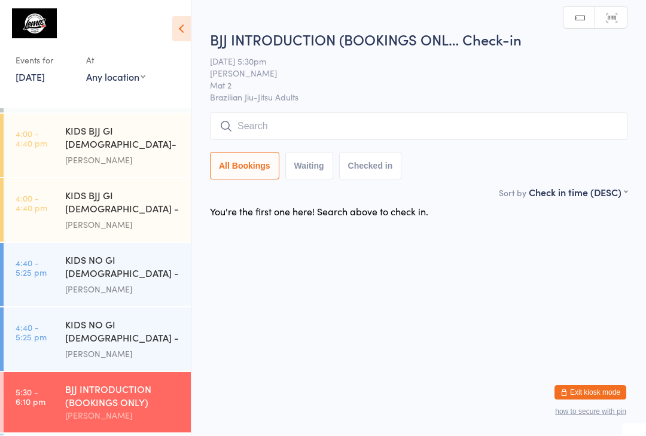
scroll to position [263, 0]
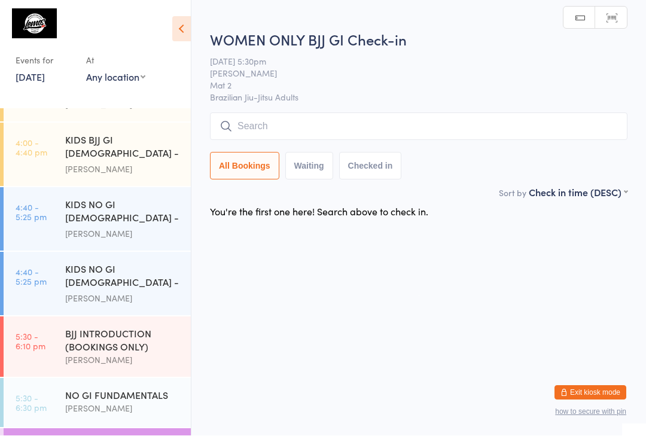
click at [267, 114] on input "search" at bounding box center [418, 127] width 417 height 28
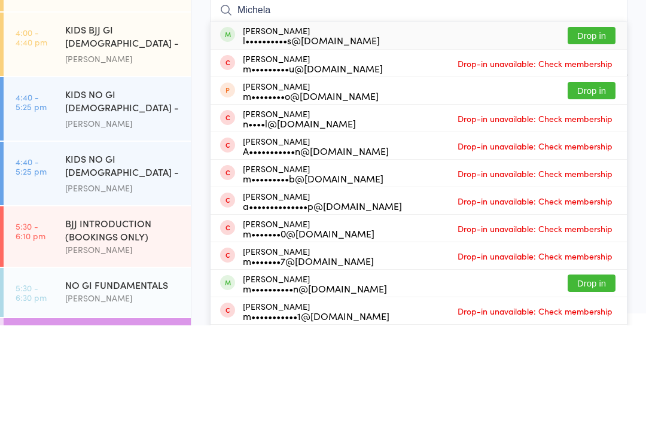
type input "Michela"
click at [590, 138] on button "Drop in" at bounding box center [592, 146] width 48 height 17
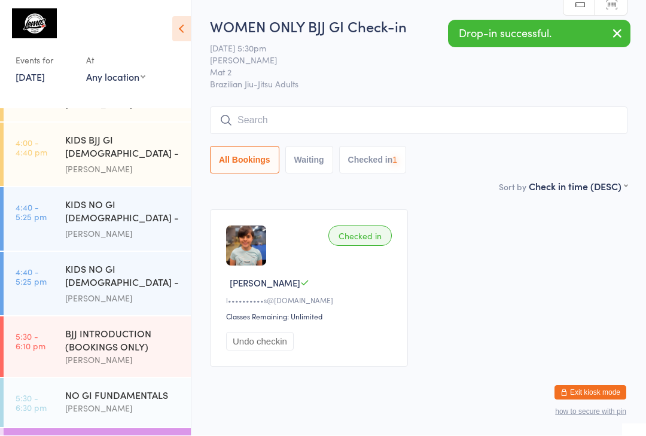
scroll to position [1, 0]
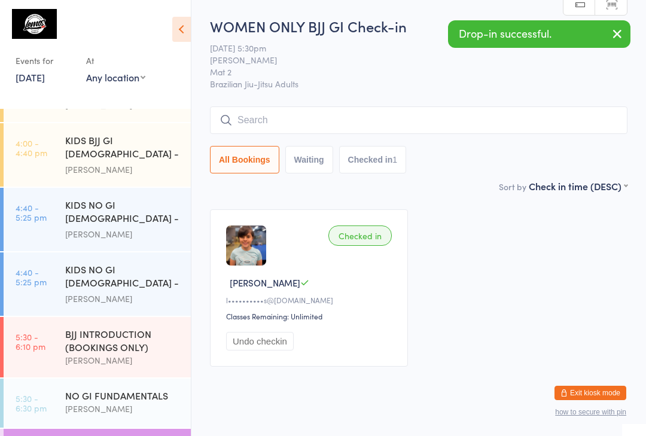
click at [69, 263] on div "KIDS NO GI [DEMOGRAPHIC_DATA] - Level2" at bounding box center [122, 277] width 115 height 29
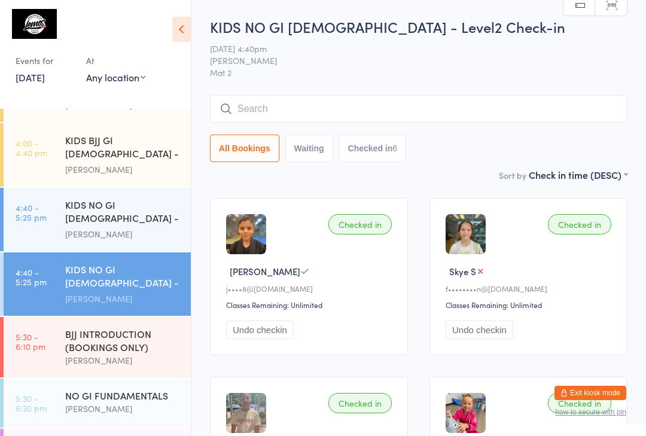
click at [297, 121] on input "search" at bounding box center [418, 109] width 417 height 28
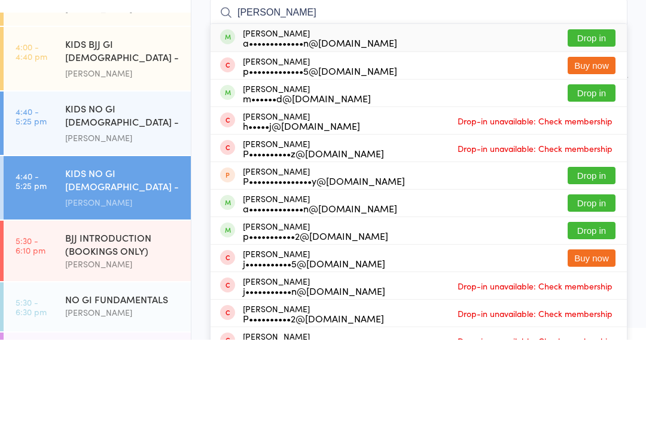
type input "[PERSON_NAME]"
click at [598, 126] on button "Drop in" at bounding box center [592, 134] width 48 height 17
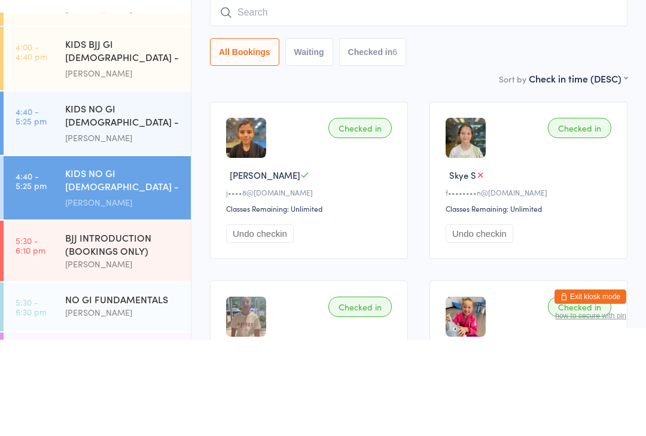
scroll to position [96, 0]
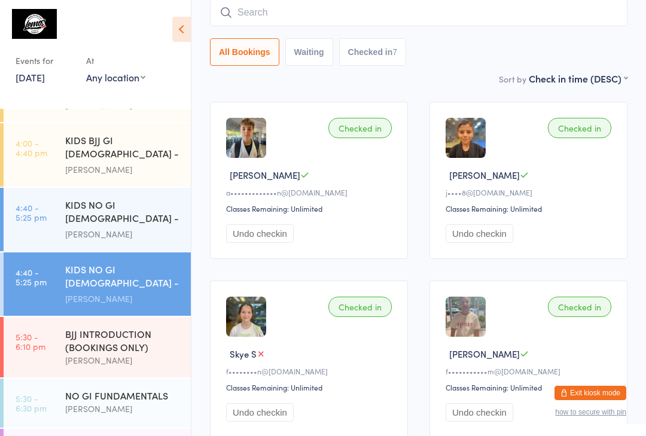
click at [490, 12] on input "search" at bounding box center [418, 13] width 417 height 28
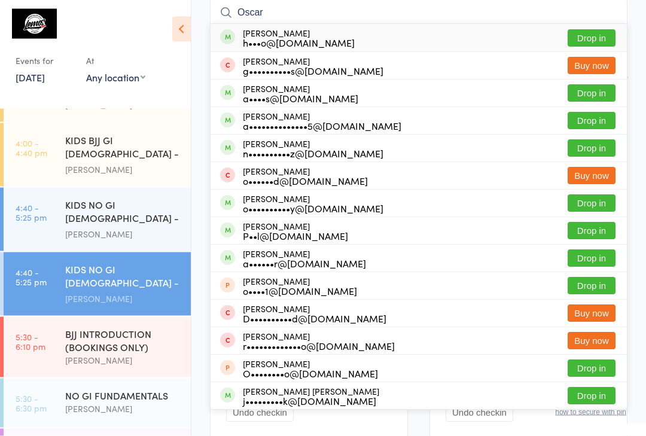
type input "Oscar"
click at [598, 35] on button "Drop in" at bounding box center [592, 38] width 48 height 17
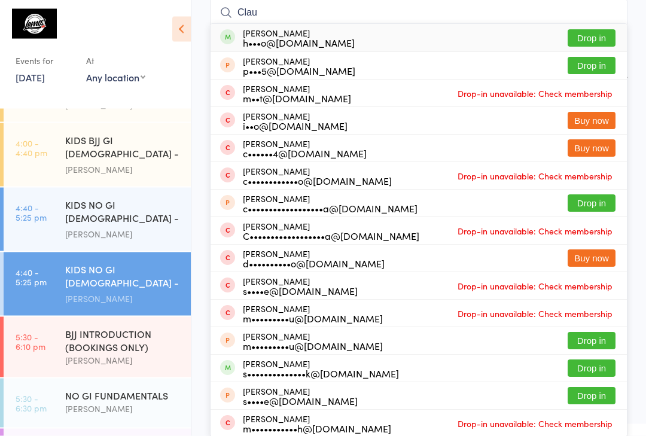
type input "Clau"
click at [596, 33] on button "Drop in" at bounding box center [592, 38] width 48 height 17
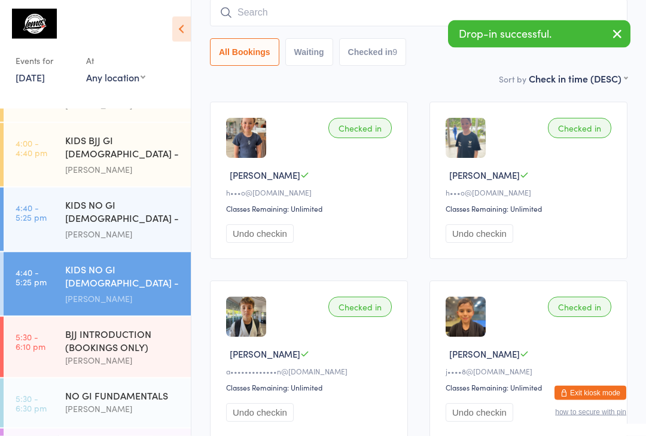
click at [260, 138] on img at bounding box center [246, 138] width 40 height 40
click at [373, 130] on div "Checked in" at bounding box center [359, 128] width 63 height 20
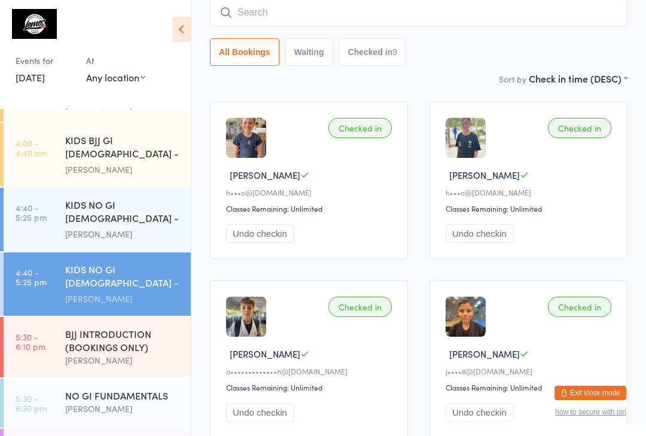
click at [295, 13] on input "search" at bounding box center [418, 13] width 417 height 28
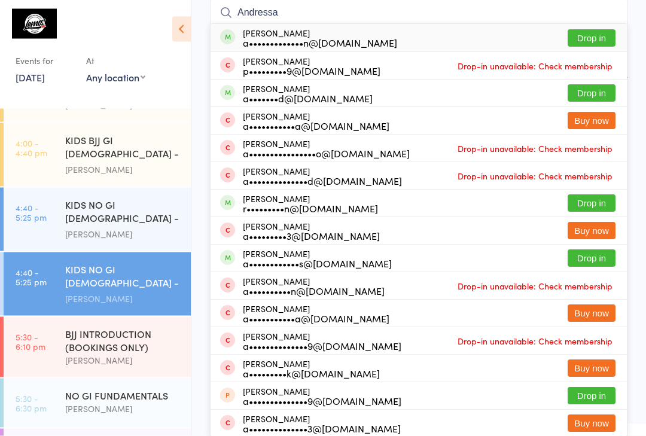
type input "Andressa"
click at [597, 39] on button "Drop in" at bounding box center [592, 38] width 48 height 17
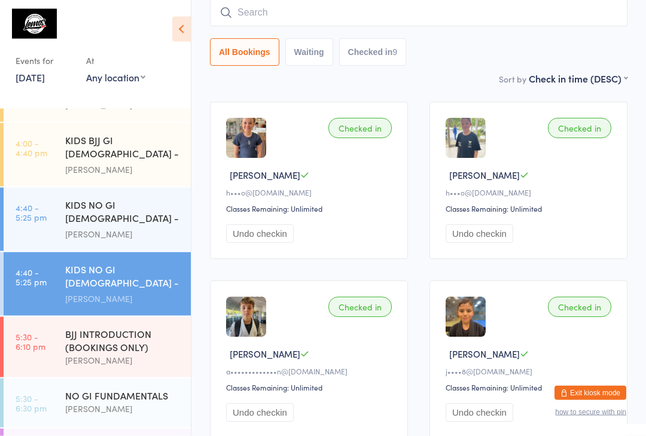
scroll to position [96, 0]
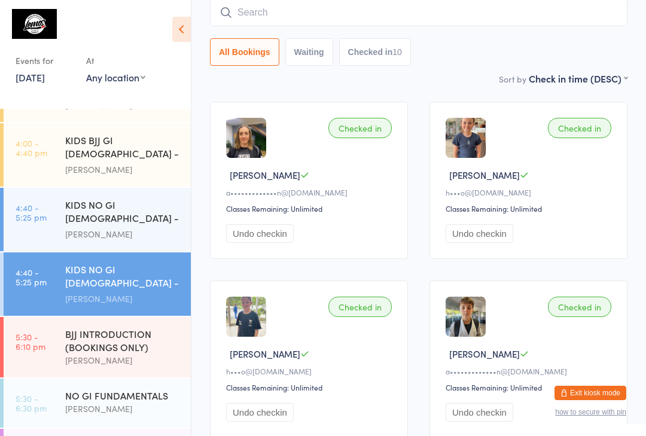
click at [257, 237] on button "Undo checkin" at bounding box center [260, 233] width 68 height 19
click at [110, 402] on div "[PERSON_NAME]" at bounding box center [122, 409] width 115 height 14
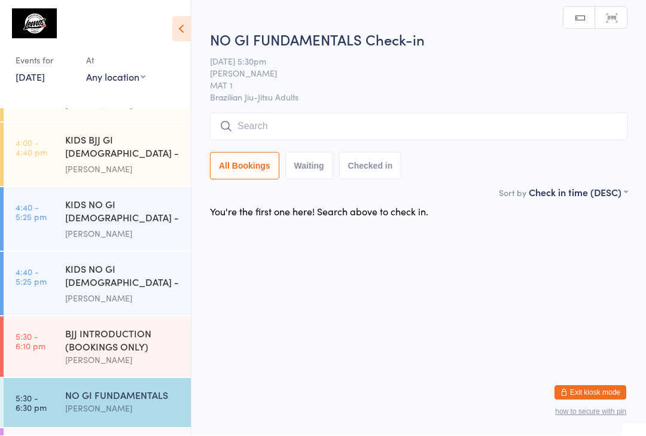
click at [261, 121] on input "search" at bounding box center [418, 127] width 417 height 28
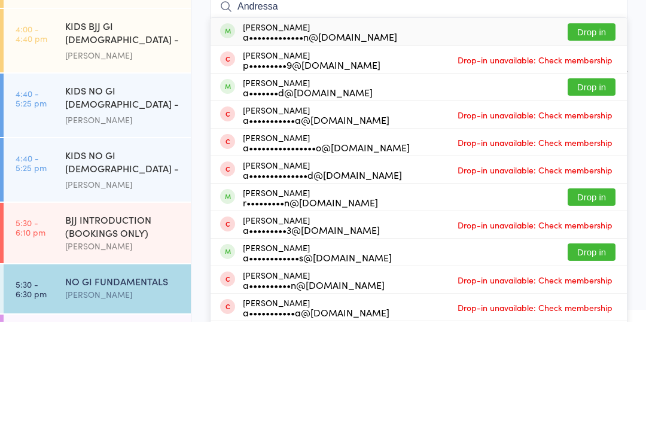
type input "Andressa"
click at [593, 138] on button "Drop in" at bounding box center [592, 146] width 48 height 17
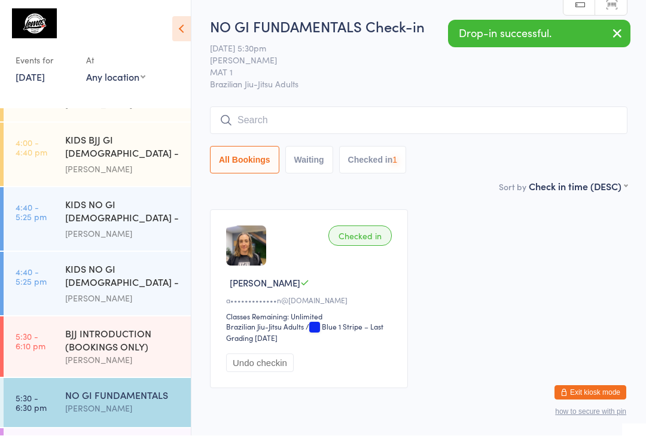
scroll to position [1, 0]
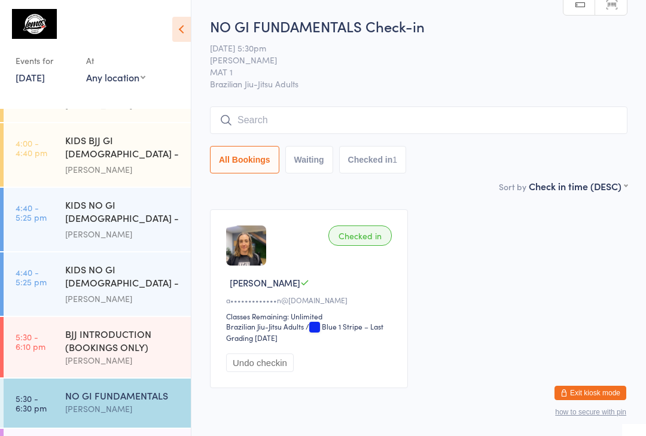
click at [122, 263] on div "KIDS NO GI [DEMOGRAPHIC_DATA] - Level2" at bounding box center [122, 277] width 115 height 29
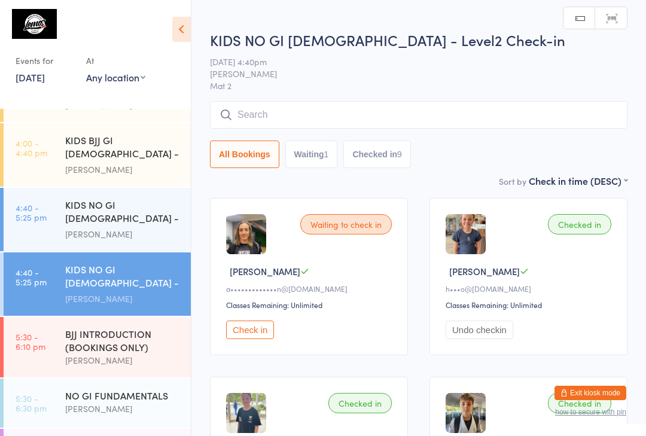
click at [483, 126] on input "search" at bounding box center [418, 115] width 417 height 28
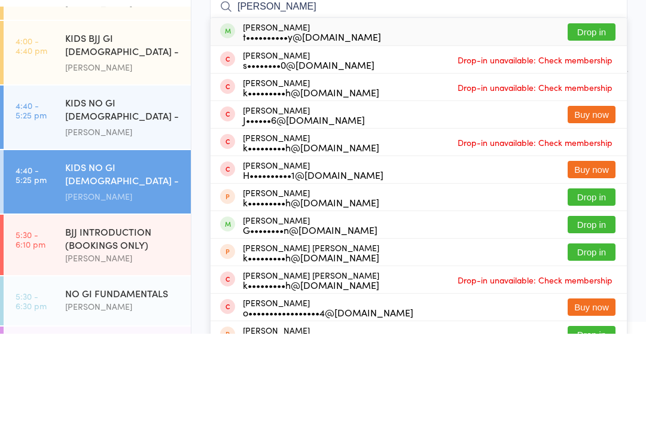
type input "[PERSON_NAME]"
click at [605, 126] on button "Drop in" at bounding box center [592, 134] width 48 height 17
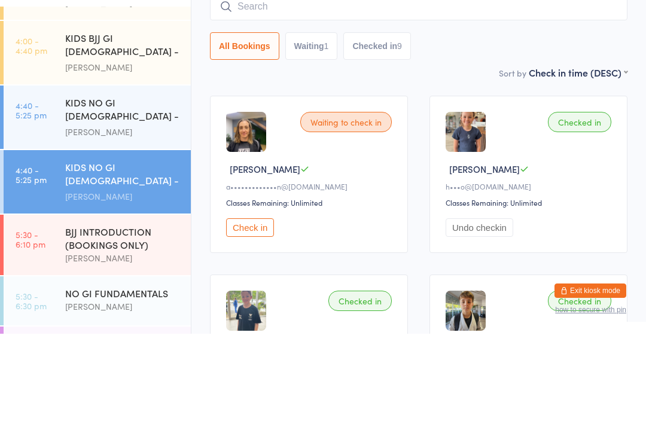
scroll to position [102, 0]
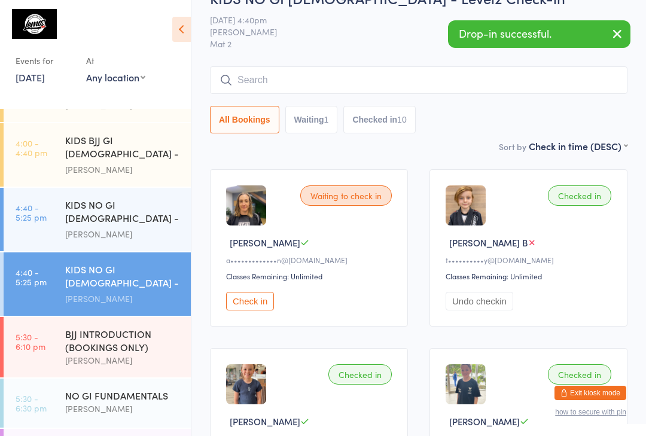
click at [297, 76] on input "search" at bounding box center [418, 80] width 417 height 28
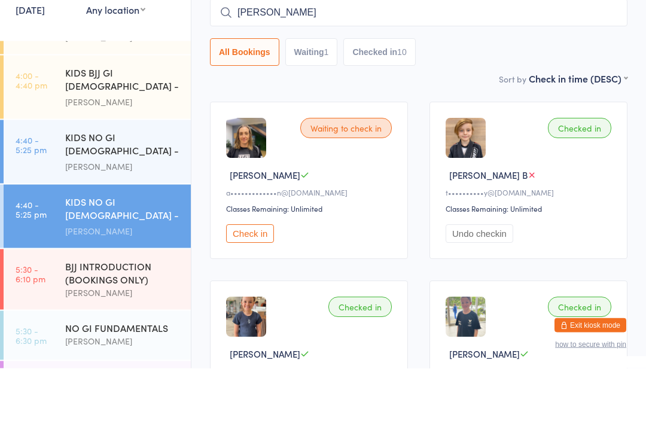
type input "[PERSON_NAME]"
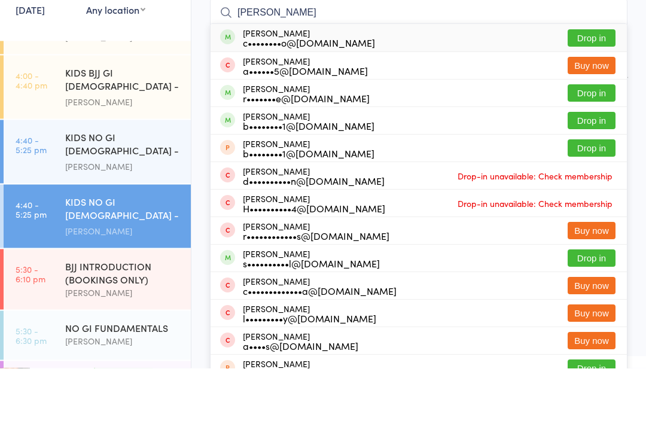
click at [601, 97] on button "Drop in" at bounding box center [592, 105] width 48 height 17
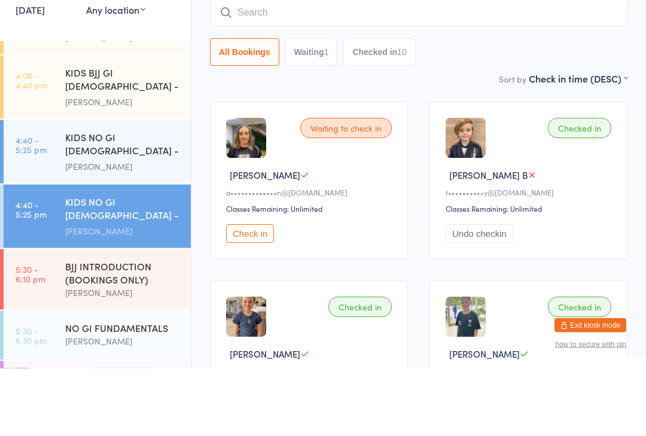
scroll to position [96, 0]
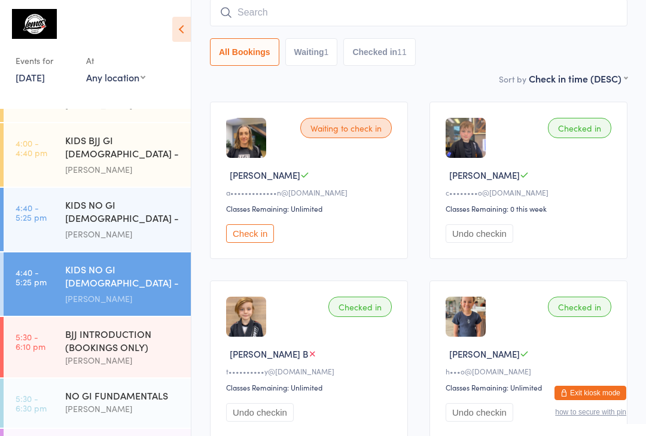
click at [89, 327] on div "BJJ INTRODUCTION (BOOKINGS ONLY)" at bounding box center [122, 340] width 115 height 26
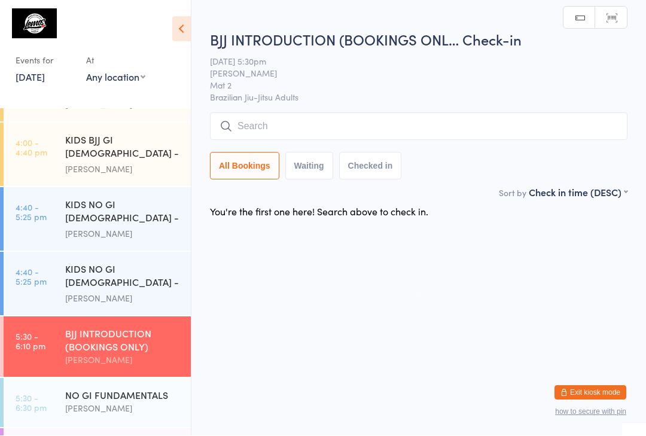
click at [83, 292] on div "[PERSON_NAME]" at bounding box center [122, 299] width 115 height 14
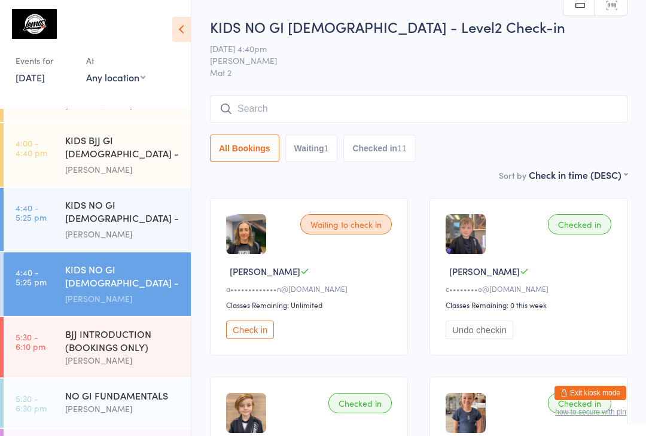
click at [527, 102] on input "search" at bounding box center [418, 109] width 417 height 28
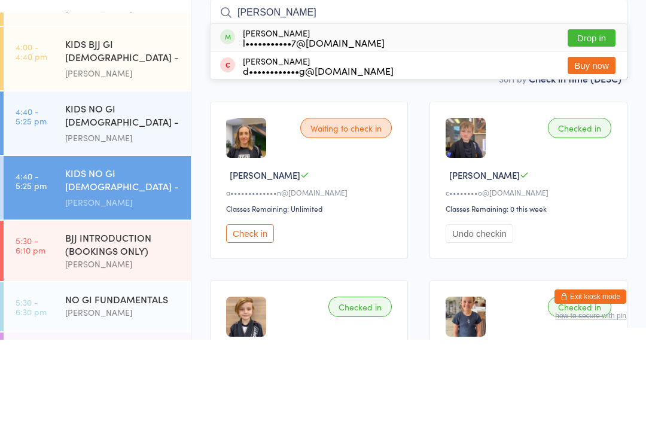
type input "[PERSON_NAME]"
click at [596, 126] on button "Drop in" at bounding box center [592, 134] width 48 height 17
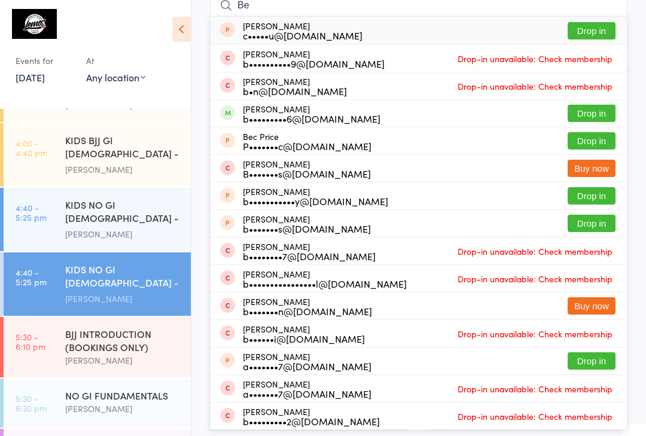
scroll to position [99, 0]
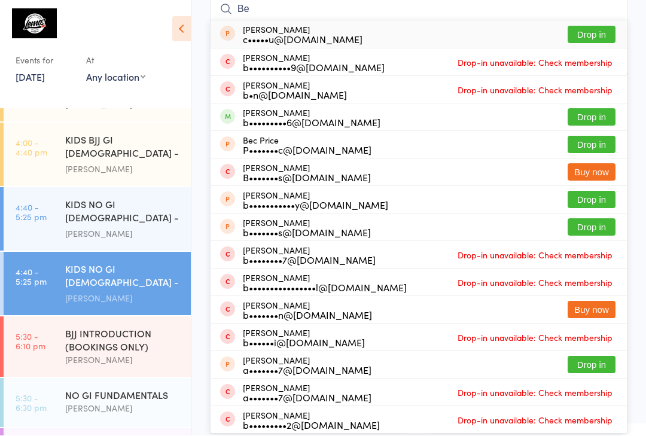
click at [273, 11] on input "Be" at bounding box center [418, 10] width 417 height 28
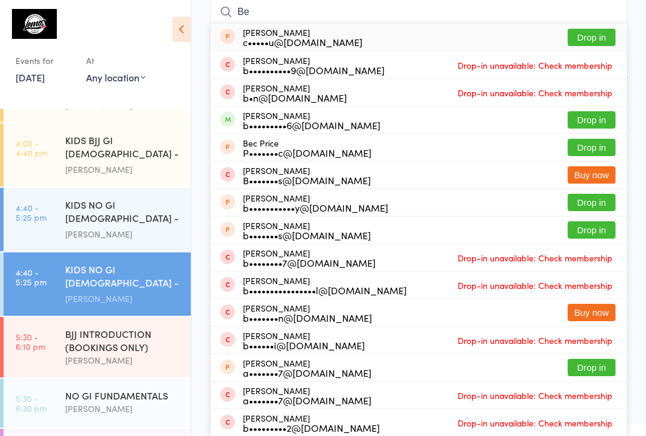
scroll to position [96, 0]
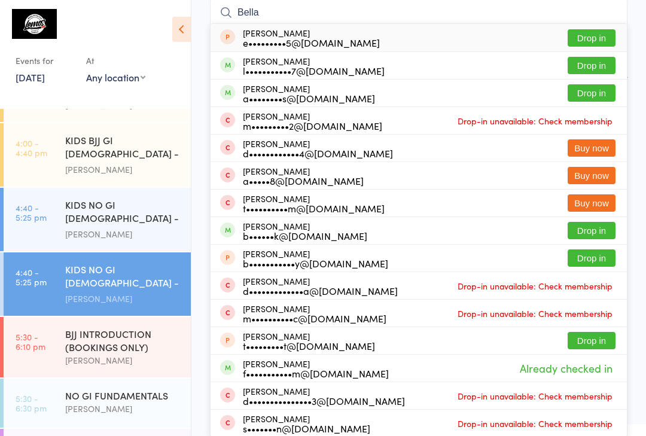
type input "Bella"
click at [588, 59] on button "Drop in" at bounding box center [592, 65] width 48 height 17
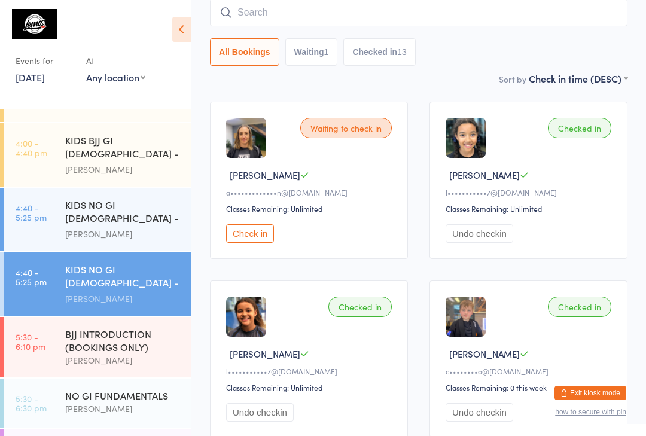
click at [576, 26] on input "search" at bounding box center [418, 13] width 417 height 28
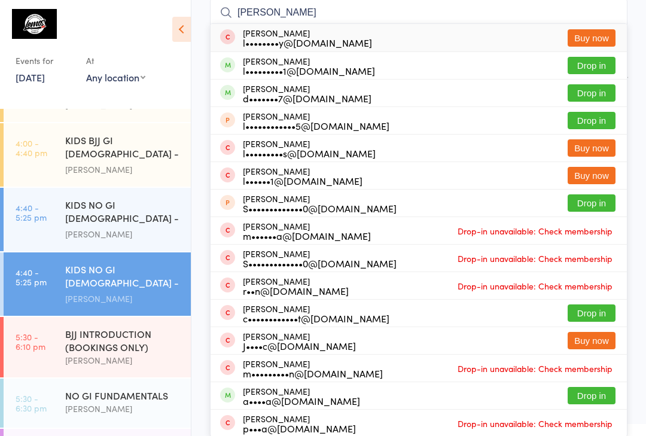
type input "[PERSON_NAME]"
click at [526, 92] on div "[PERSON_NAME] d•••••••7@[DOMAIN_NAME] Drop in" at bounding box center [419, 93] width 416 height 27
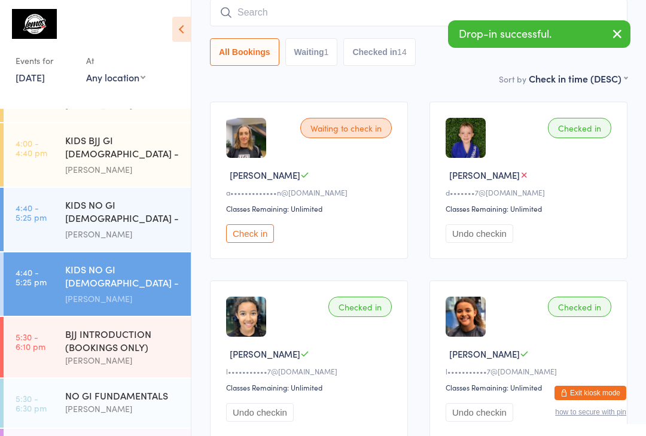
click at [405, 7] on input "search" at bounding box center [418, 13] width 417 height 28
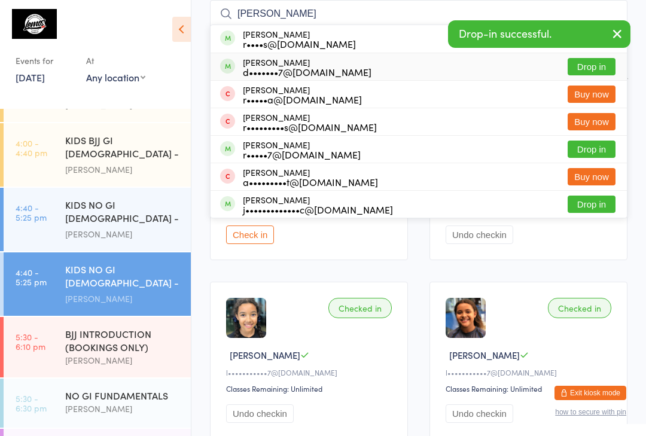
type input "[PERSON_NAME]"
click at [369, 72] on div "[PERSON_NAME] d•••••••7@[DOMAIN_NAME] Drop in" at bounding box center [419, 66] width 416 height 27
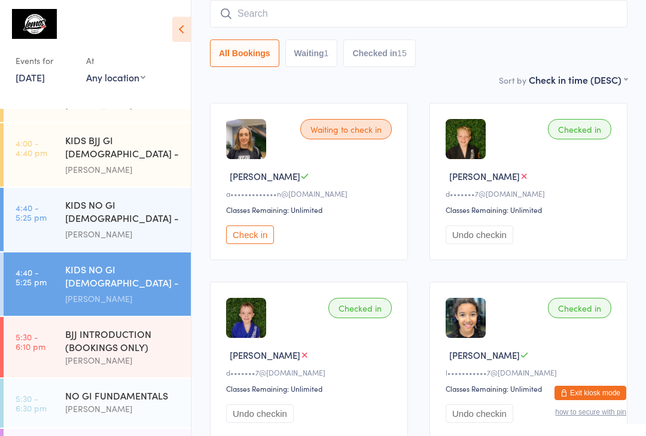
click at [289, 10] on input "search" at bounding box center [418, 14] width 417 height 28
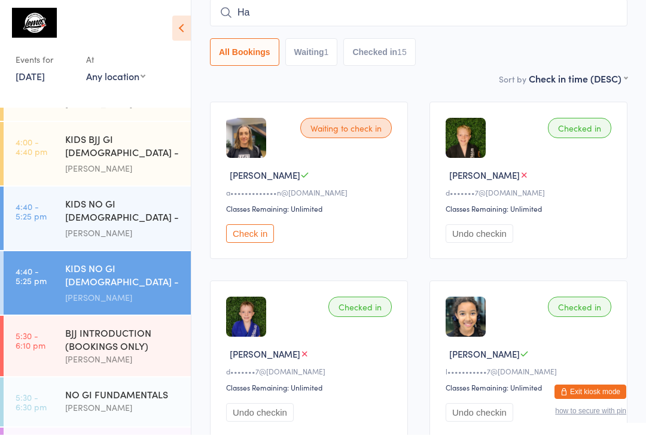
type input "H"
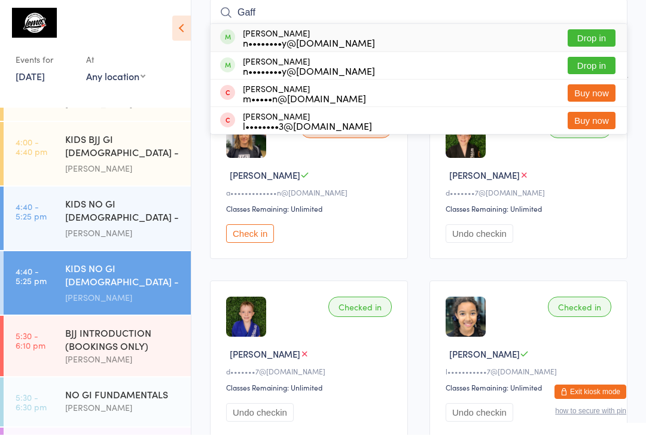
type input "Gaff"
click at [593, 41] on button "Drop in" at bounding box center [592, 39] width 48 height 17
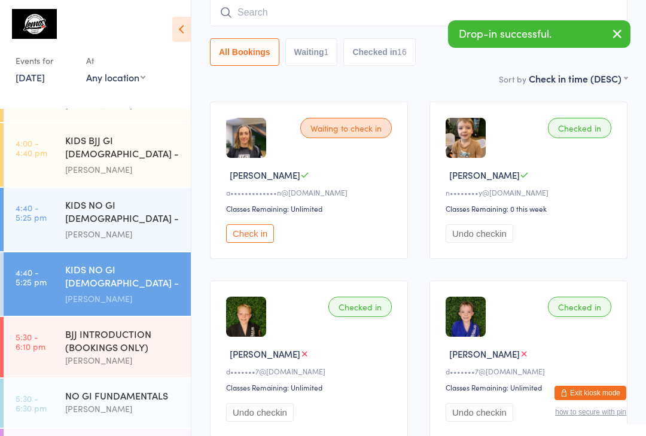
click at [333, 12] on input "search" at bounding box center [418, 13] width 417 height 28
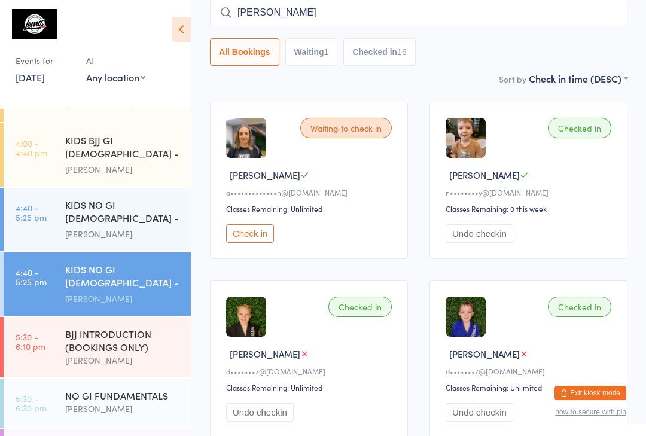
type input "[PERSON_NAME]"
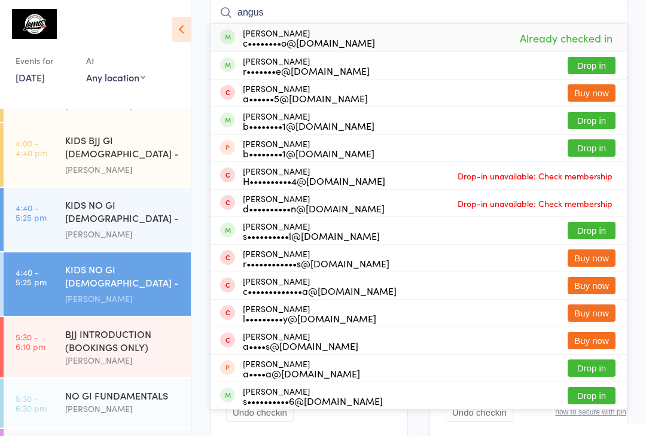
type input "angus"
click at [590, 62] on button "Drop in" at bounding box center [592, 65] width 48 height 17
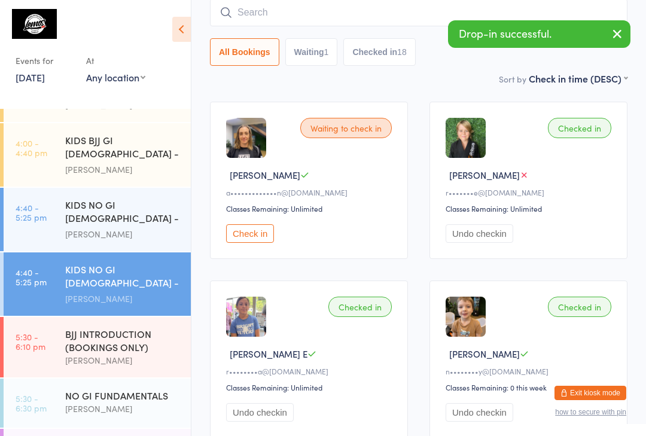
click at [18, 203] on time "4:40 - 5:25 pm" at bounding box center [31, 212] width 31 height 19
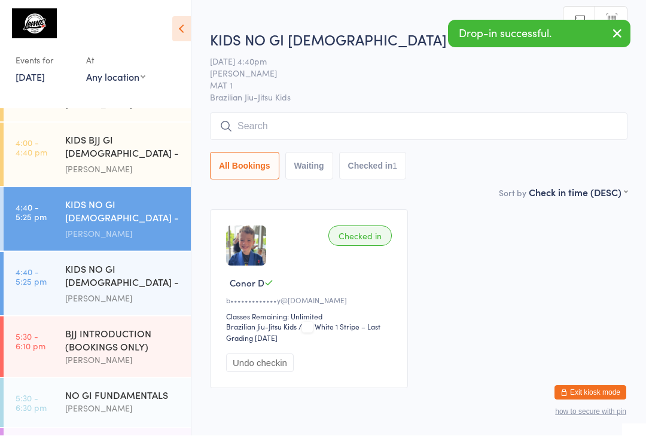
scroll to position [1, 0]
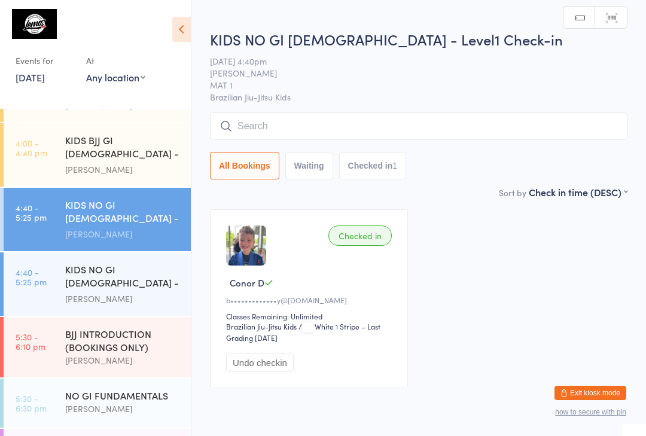
click at [154, 133] on div "KIDS BJJ GI [DEMOGRAPHIC_DATA] - Level 1" at bounding box center [122, 147] width 115 height 29
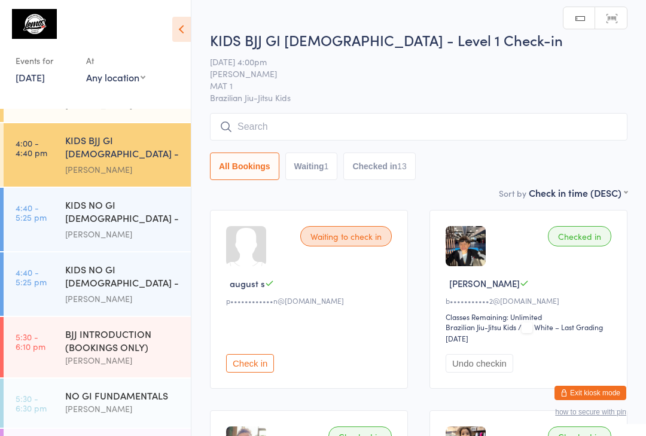
click at [23, 203] on time "4:40 - 5:25 pm" at bounding box center [31, 212] width 31 height 19
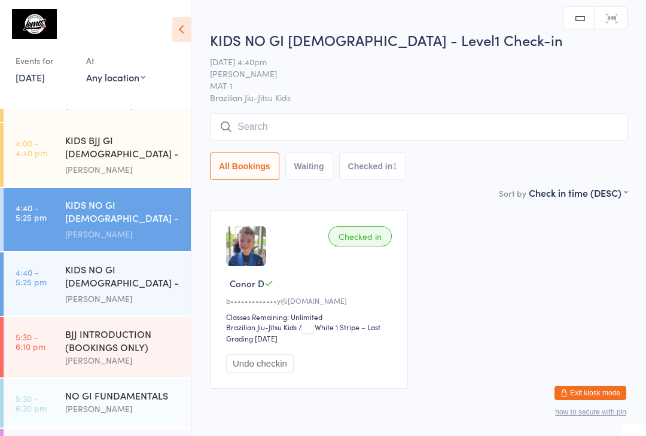
click at [49, 321] on link "5:30 - 6:10 pm BJJ INTRODUCTION (BOOKINGS ONLY) [PERSON_NAME]" at bounding box center [97, 347] width 187 height 60
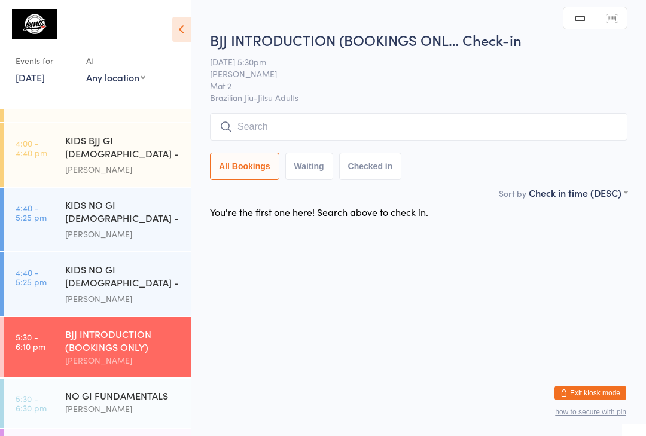
click at [134, 292] on div "[PERSON_NAME]" at bounding box center [122, 299] width 115 height 14
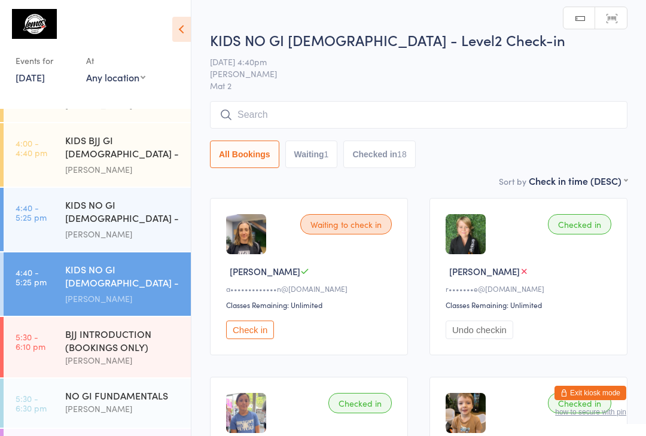
click at [41, 203] on time "4:40 - 5:25 pm" at bounding box center [31, 212] width 31 height 19
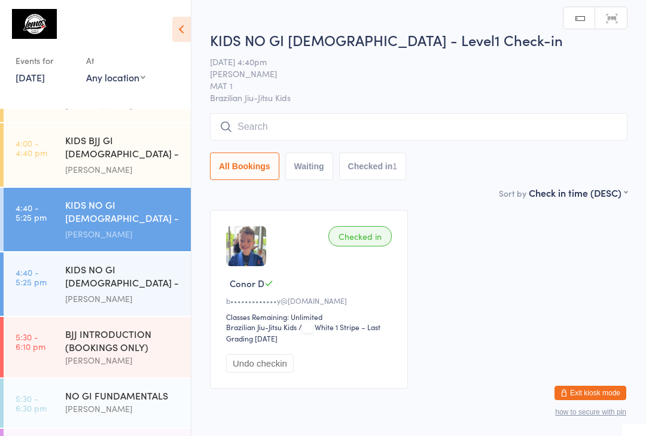
click at [502, 115] on input "search" at bounding box center [418, 127] width 417 height 28
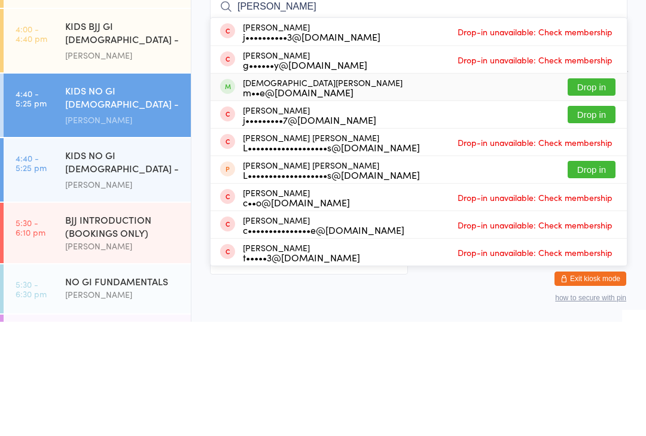
type input "[PERSON_NAME]"
click at [298, 192] on div "[DEMOGRAPHIC_DATA][PERSON_NAME] m••e@[DOMAIN_NAME]" at bounding box center [323, 201] width 160 height 19
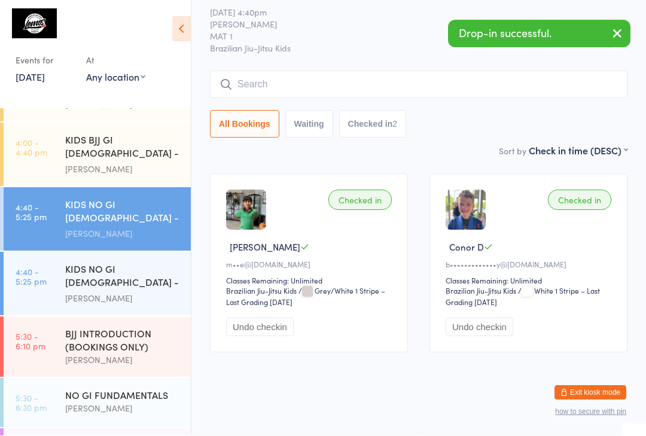
click at [311, 43] on div "KIDS NO GI [DEMOGRAPHIC_DATA] - Level1 Check-in [DATE] 4:40pm [PERSON_NAME] MAT…" at bounding box center [418, 62] width 417 height 163
click at [271, 78] on input "search" at bounding box center [418, 85] width 417 height 28
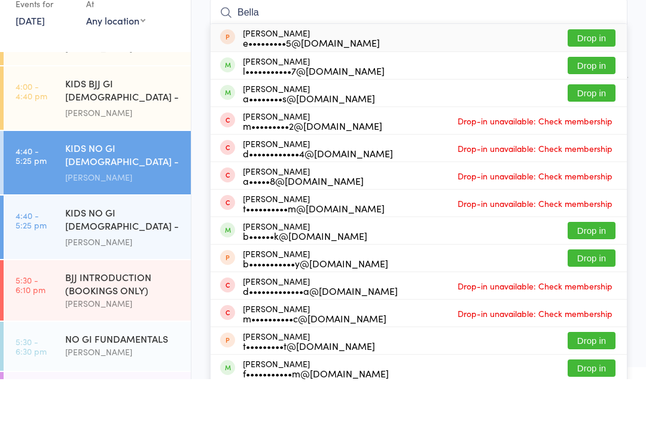
type input "Bella"
click at [599, 114] on button "Drop in" at bounding box center [592, 122] width 48 height 17
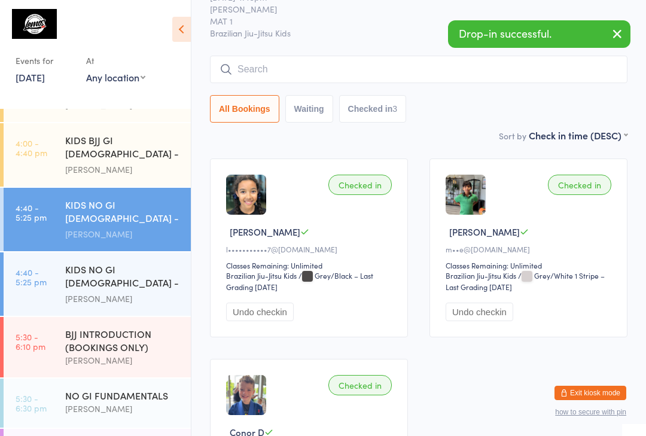
click at [454, 45] on div "Drop-in successful." at bounding box center [539, 34] width 182 height 28
click at [455, 64] on input "search" at bounding box center [418, 70] width 417 height 28
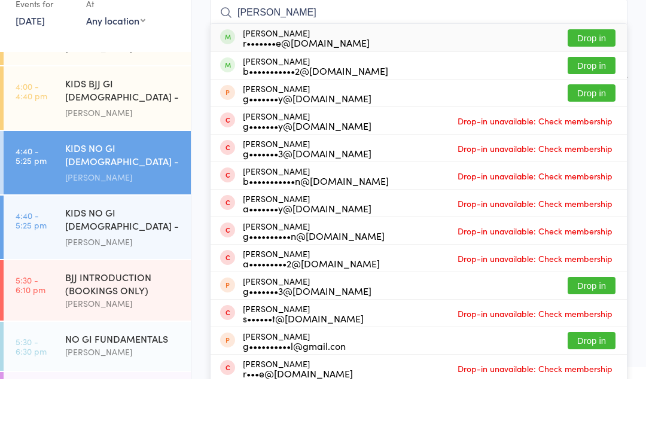
type input "[PERSON_NAME]"
click at [597, 86] on button "Drop in" at bounding box center [592, 94] width 48 height 17
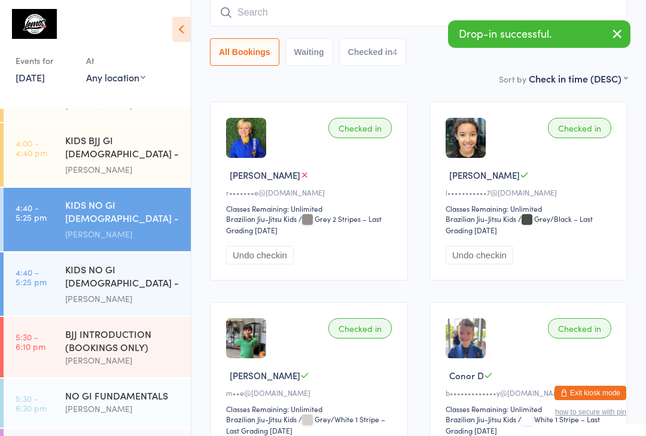
click at [277, 15] on input "search" at bounding box center [418, 13] width 417 height 28
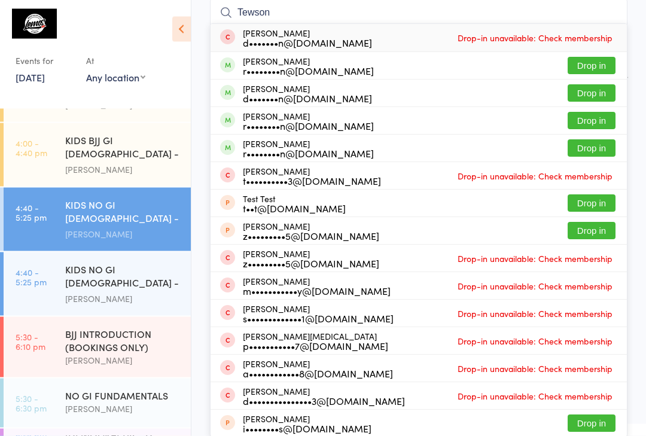
type input "Tewson"
click at [587, 70] on button "Drop in" at bounding box center [592, 65] width 48 height 17
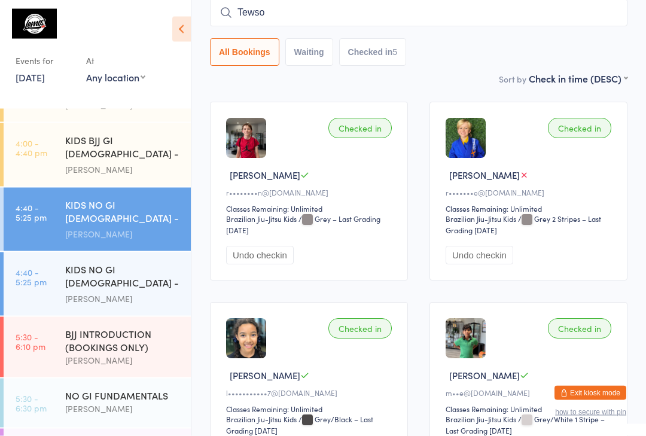
type input "Tewson"
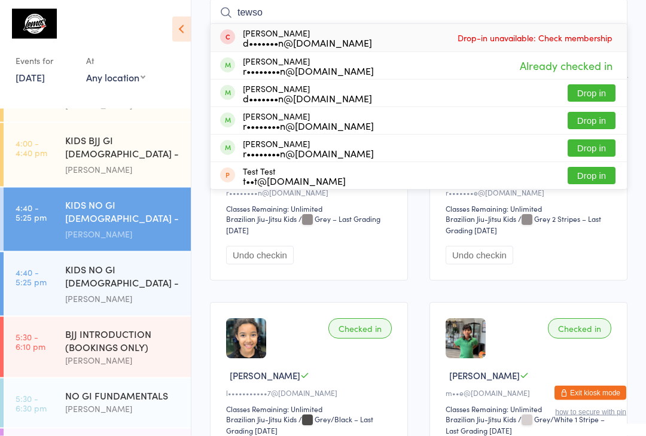
type input "tewso"
click at [604, 155] on button "Drop in" at bounding box center [592, 148] width 48 height 17
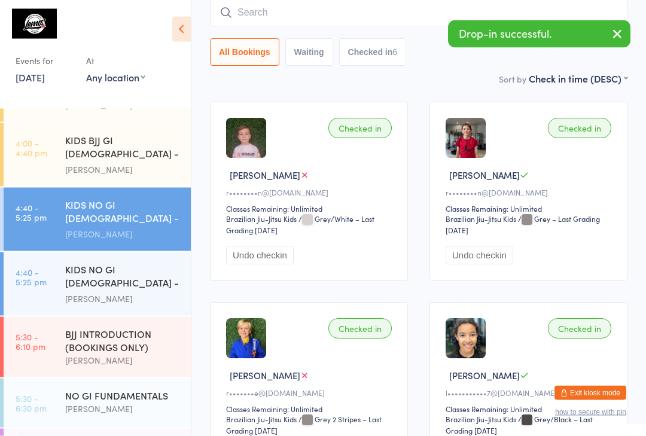
scroll to position [108, 0]
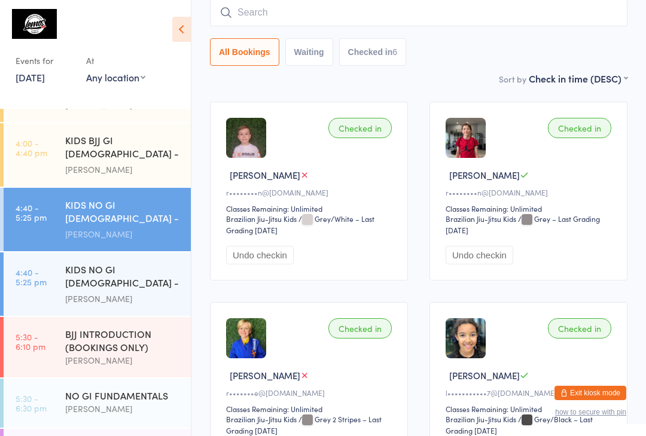
click at [373, 10] on input "search" at bounding box center [418, 13] width 417 height 28
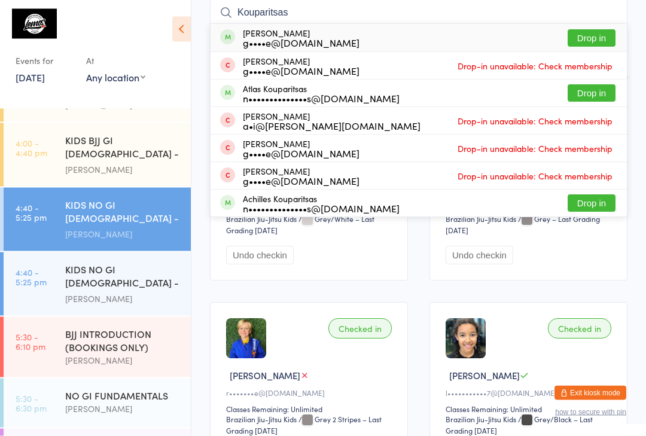
type input "Kouparitsas"
click at [598, 44] on button "Drop in" at bounding box center [592, 38] width 48 height 17
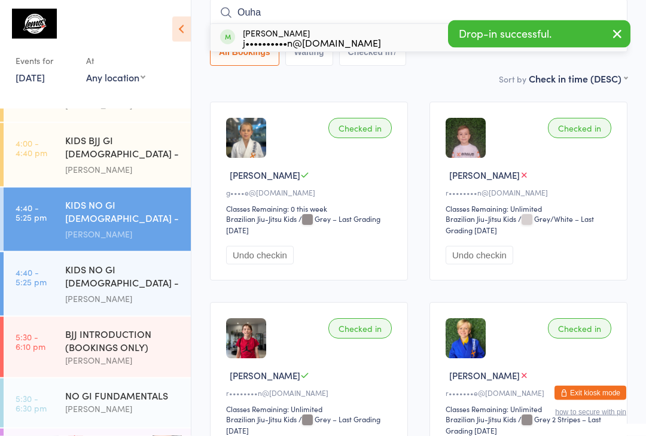
click at [620, 28] on icon "button" at bounding box center [617, 33] width 14 height 15
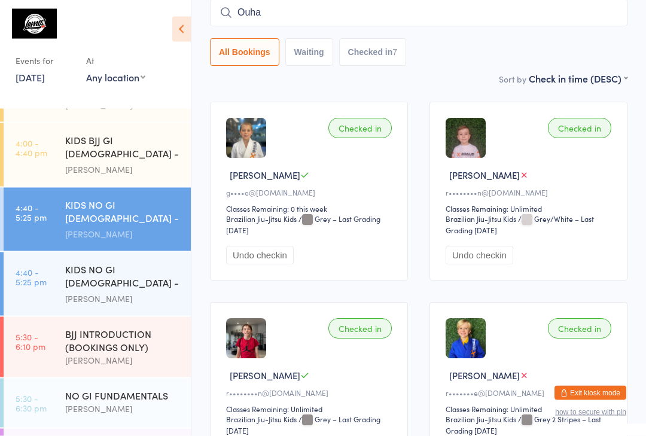
click at [571, 16] on input "Ouha" at bounding box center [418, 13] width 417 height 28
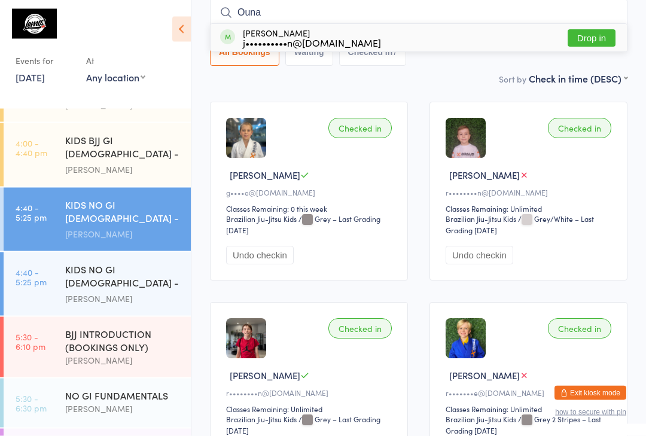
type input "Ouna"
click at [593, 45] on button "Drop in" at bounding box center [592, 38] width 48 height 17
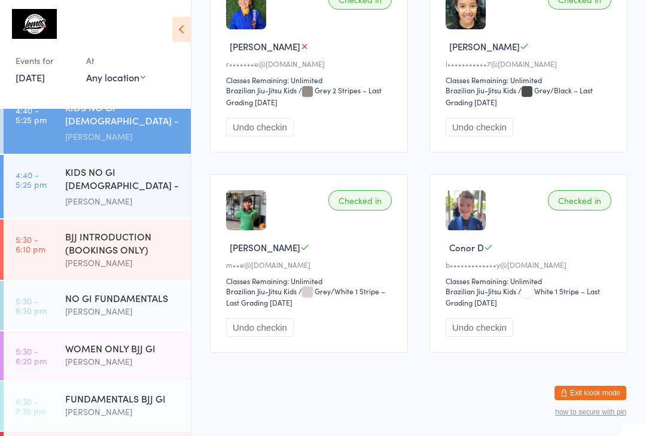
scroll to position [359, 0]
click at [103, 392] on div "FUNDAMENTALS BJJ GI" at bounding box center [122, 398] width 115 height 13
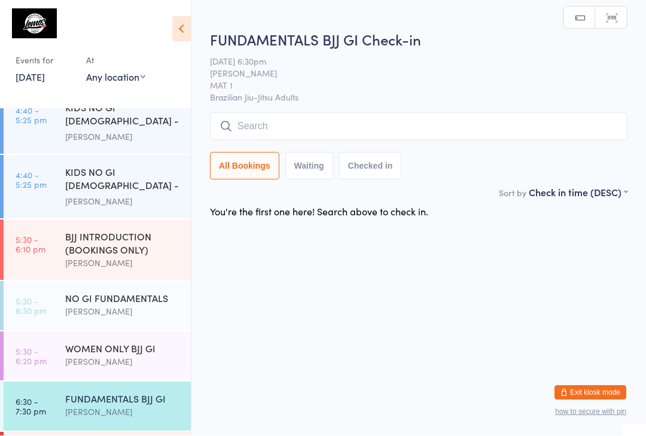
click at [265, 120] on input "search" at bounding box center [418, 127] width 417 height 28
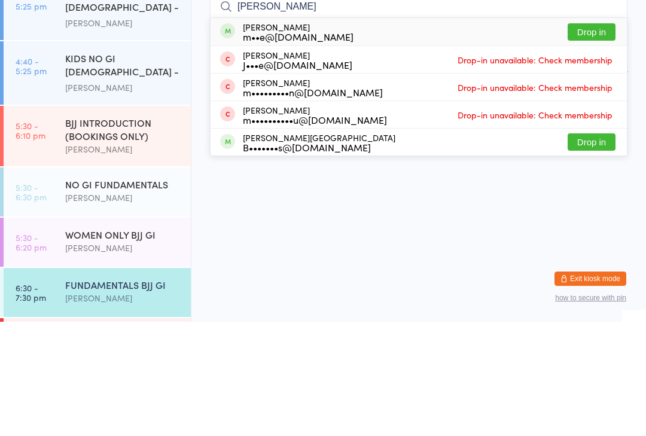
type input "[PERSON_NAME]"
click at [601, 138] on button "Drop in" at bounding box center [592, 146] width 48 height 17
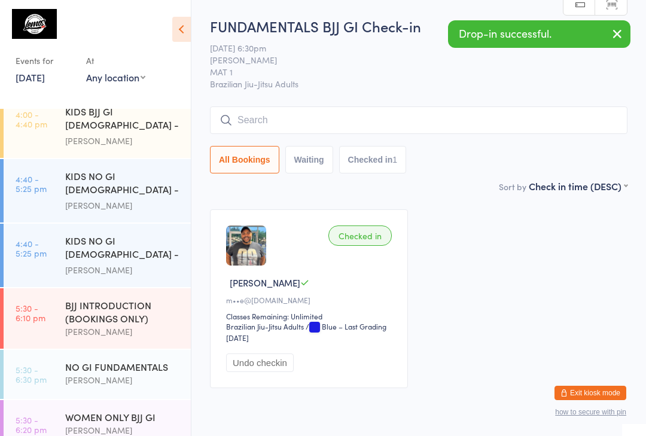
scroll to position [291, 0]
click at [108, 234] on div "KIDS NO GI [DEMOGRAPHIC_DATA] - Level2" at bounding box center [122, 248] width 115 height 29
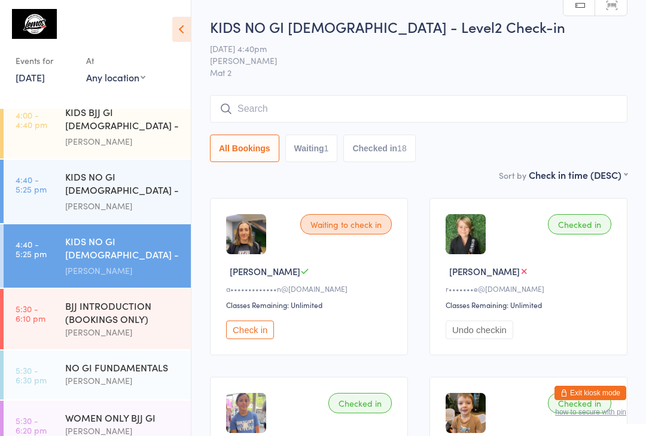
click at [287, 102] on input "search" at bounding box center [418, 109] width 417 height 28
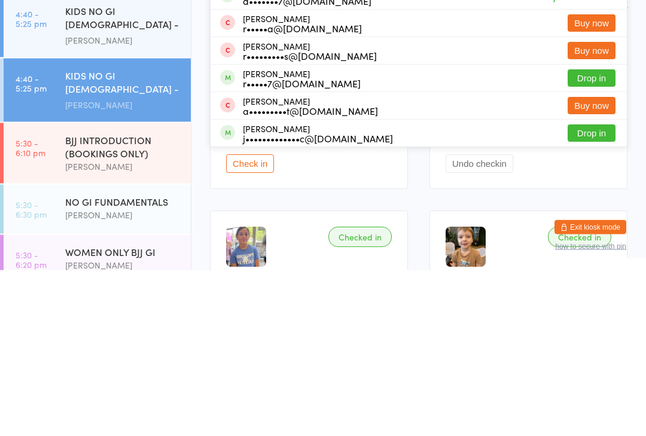
type input "[PERSON_NAME]"
click at [597, 291] on button "Drop in" at bounding box center [592, 299] width 48 height 17
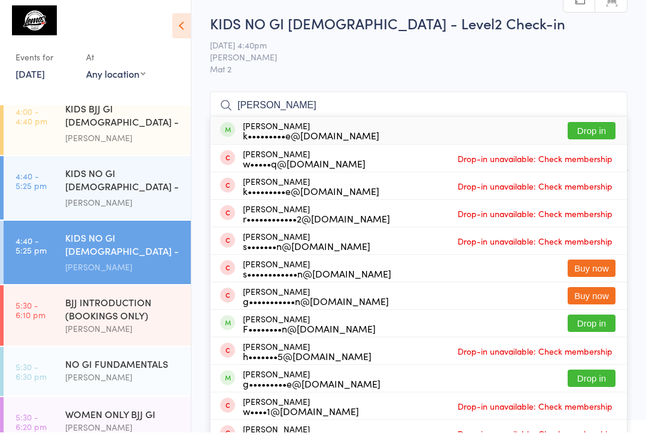
type input "[PERSON_NAME]"
click at [592, 129] on button "Drop in" at bounding box center [592, 134] width 48 height 17
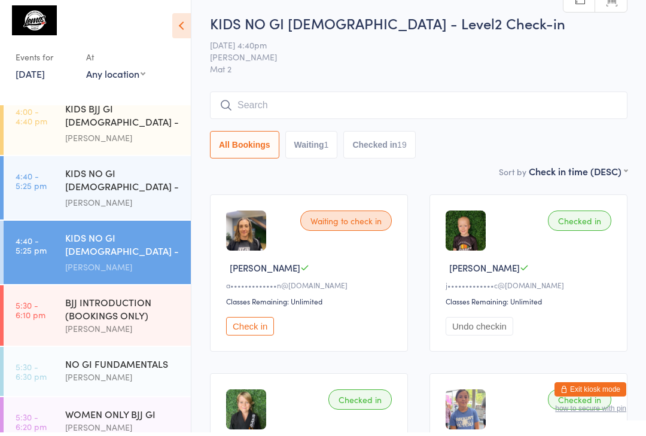
scroll to position [4, 0]
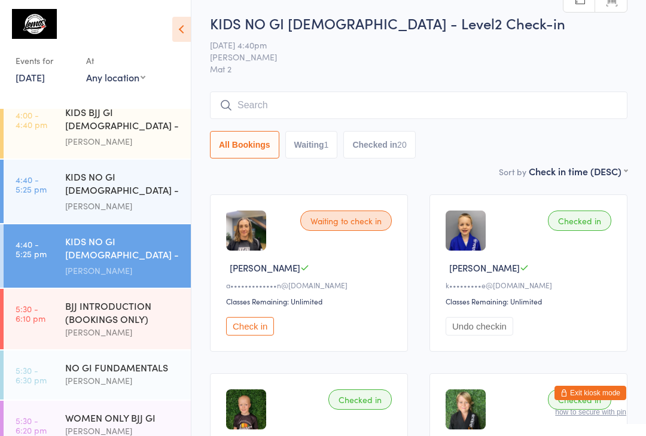
click at [397, 102] on input "search" at bounding box center [418, 106] width 417 height 28
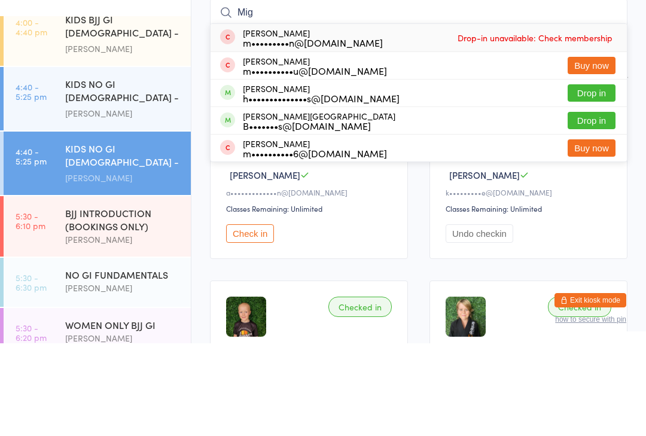
type input "Mig"
click at [595, 177] on button "Drop in" at bounding box center [592, 185] width 48 height 17
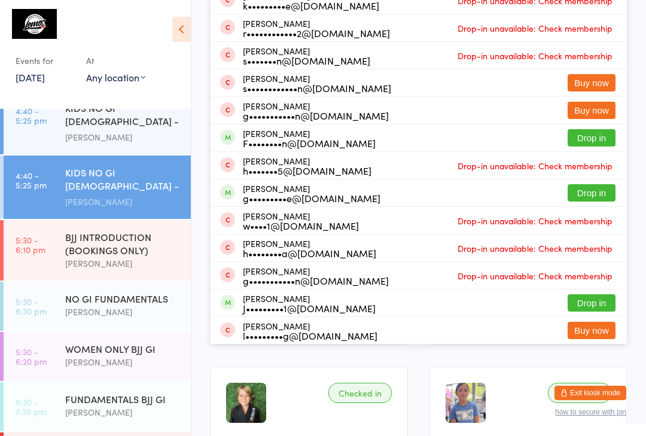
scroll to position [0, 0]
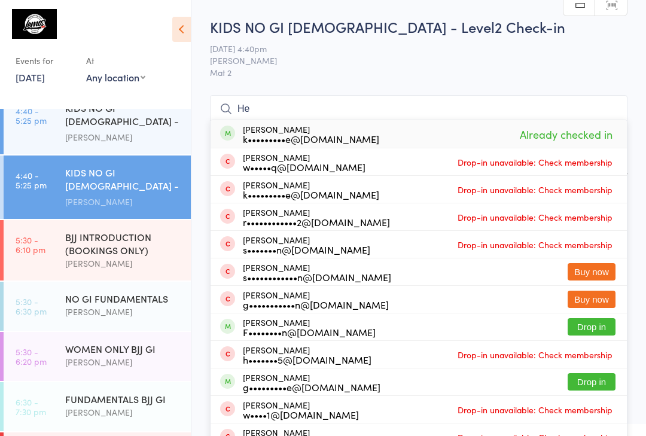
type input "H"
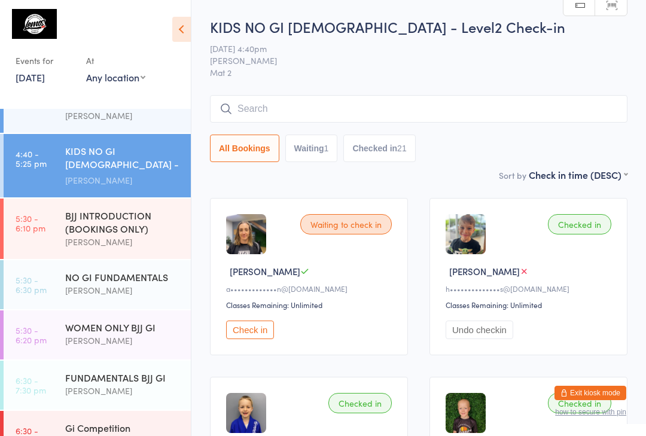
scroll to position [81, 0]
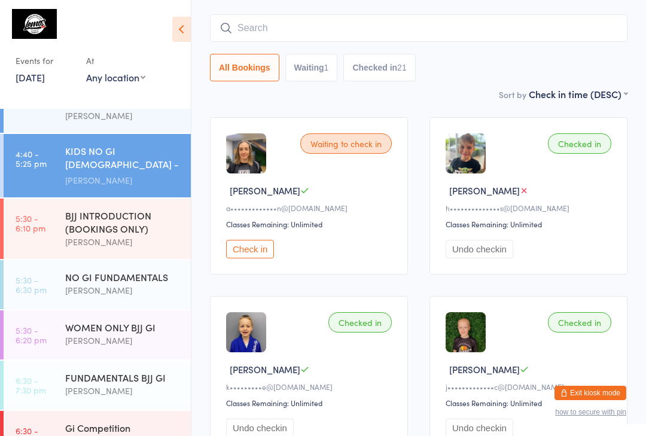
click at [129, 321] on div "WOMEN ONLY BJJ GI" at bounding box center [122, 327] width 115 height 13
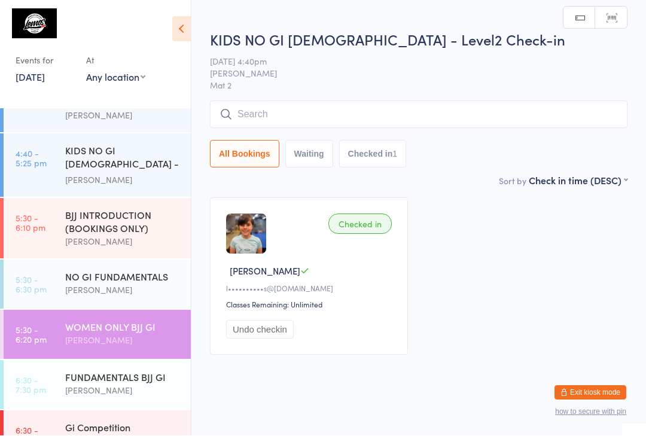
scroll to position [1, 0]
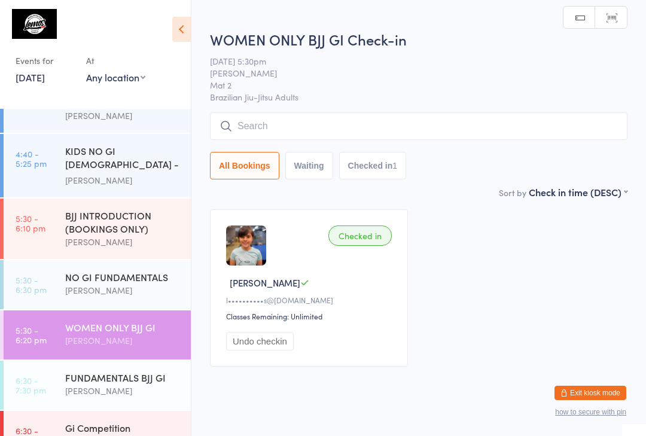
click at [480, 114] on input "search" at bounding box center [418, 126] width 417 height 28
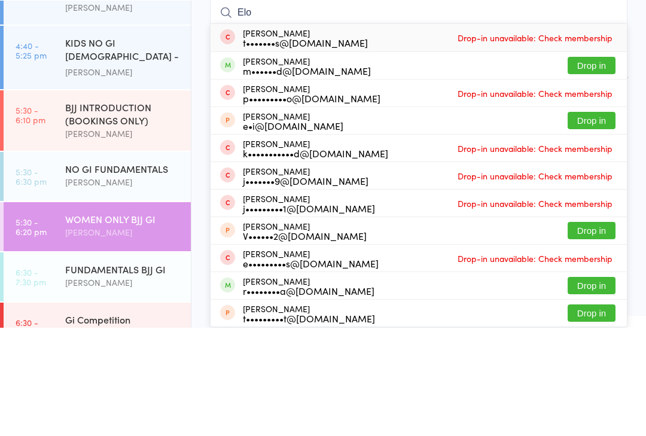
type input "Elo"
click at [583, 165] on button "Drop in" at bounding box center [592, 173] width 48 height 17
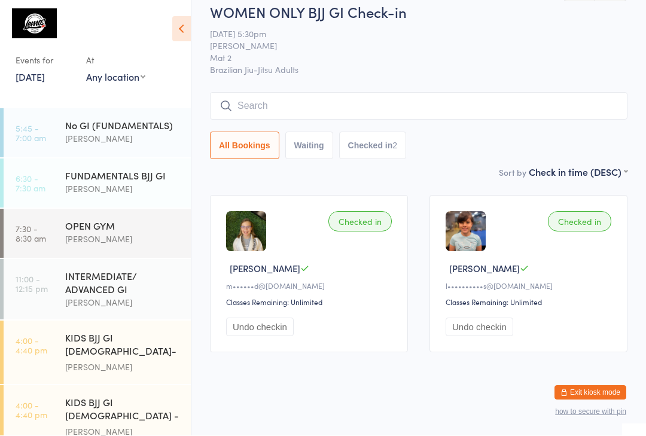
click at [105, 132] on div "No GI (FUNDAMENTALS)" at bounding box center [122, 125] width 115 height 13
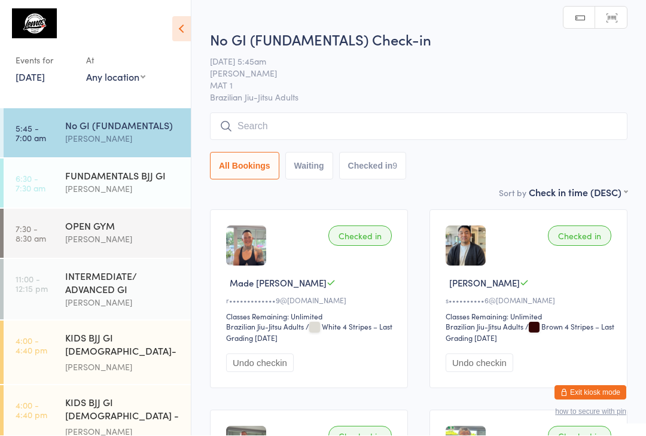
scroll to position [1, 0]
click at [297, 118] on input "search" at bounding box center [418, 126] width 417 height 28
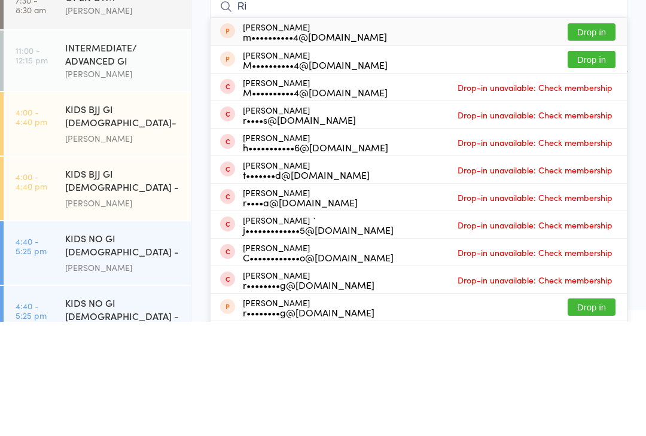
scroll to position [115, 0]
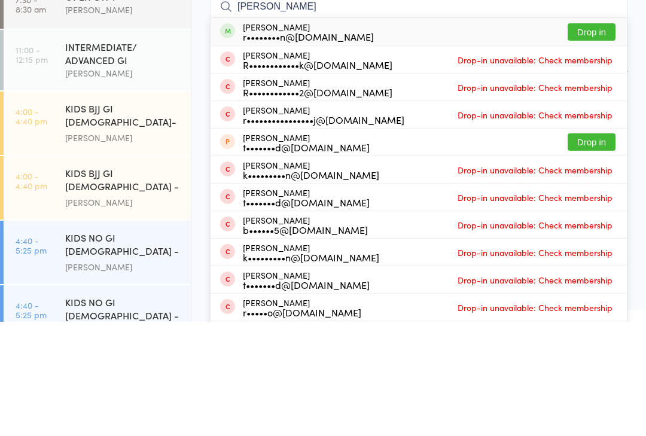
type input "[PERSON_NAME]"
click at [586, 138] on button "Drop in" at bounding box center [592, 146] width 48 height 17
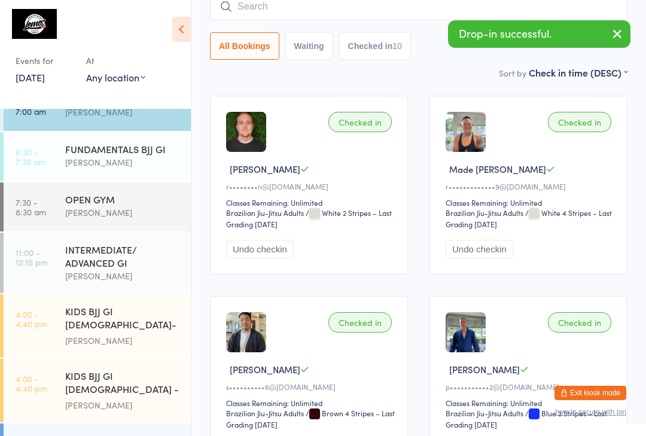
scroll to position [32, 0]
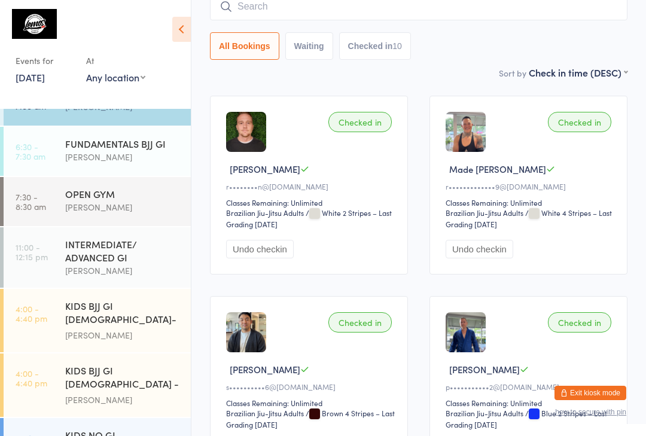
click at [262, 18] on input "search" at bounding box center [418, 7] width 417 height 28
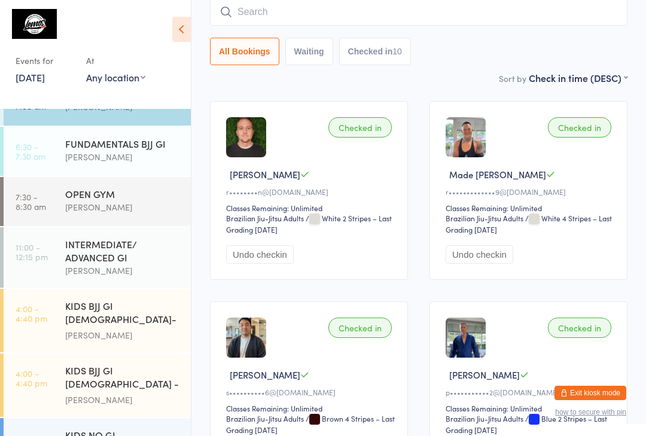
scroll to position [108, 0]
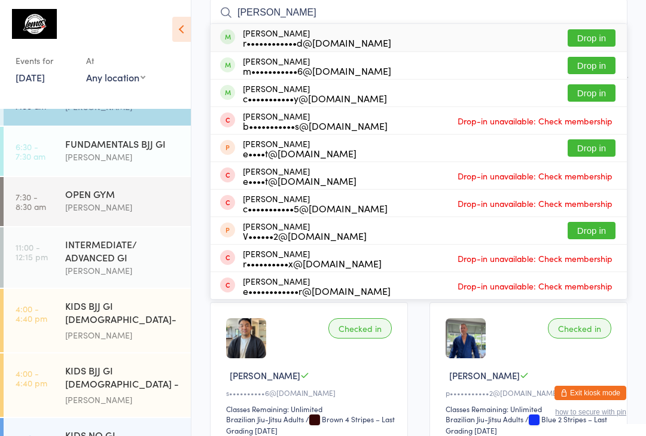
type input "[PERSON_NAME]"
click at [595, 39] on button "Drop in" at bounding box center [592, 37] width 48 height 17
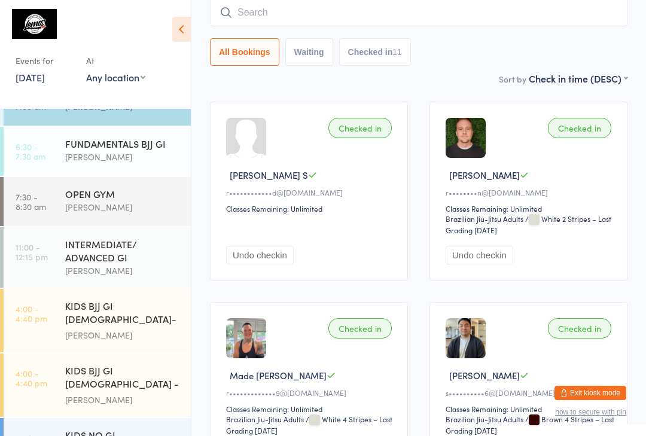
click at [311, 10] on input "search" at bounding box center [418, 13] width 417 height 28
type input "Kr"
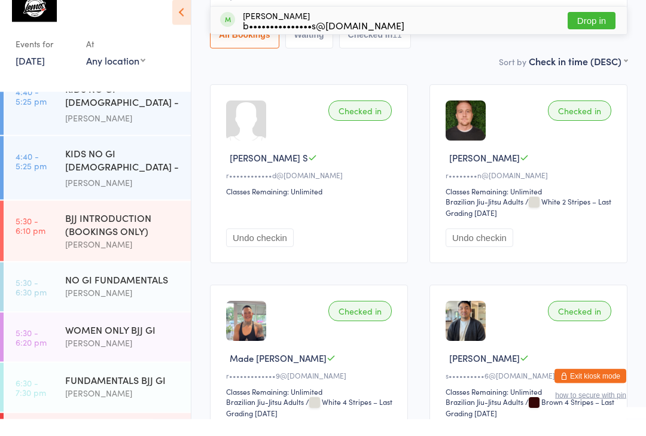
scroll to position [359, 0]
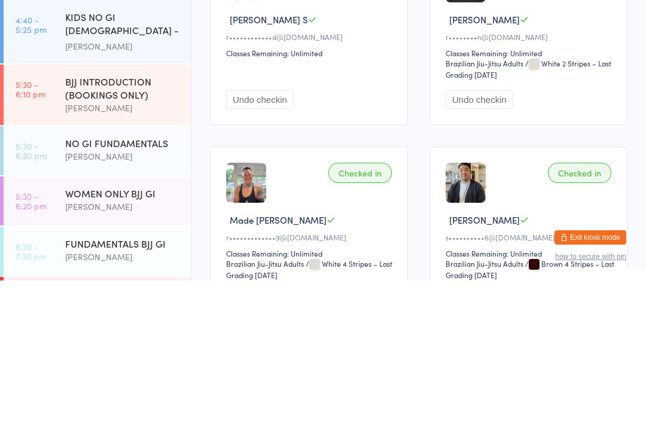
click at [141, 305] on div "[PERSON_NAME]" at bounding box center [122, 312] width 115 height 14
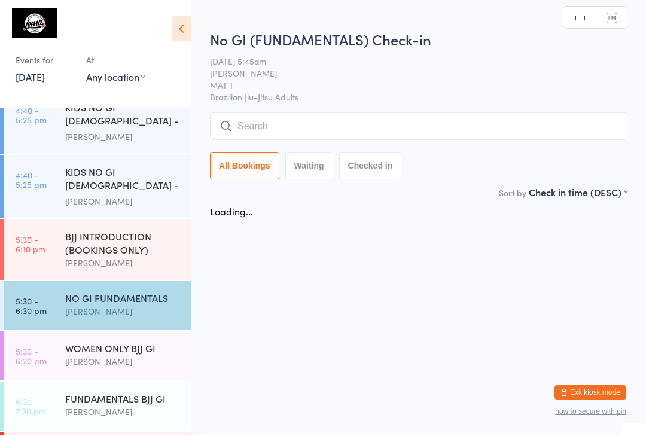
scroll to position [1, 0]
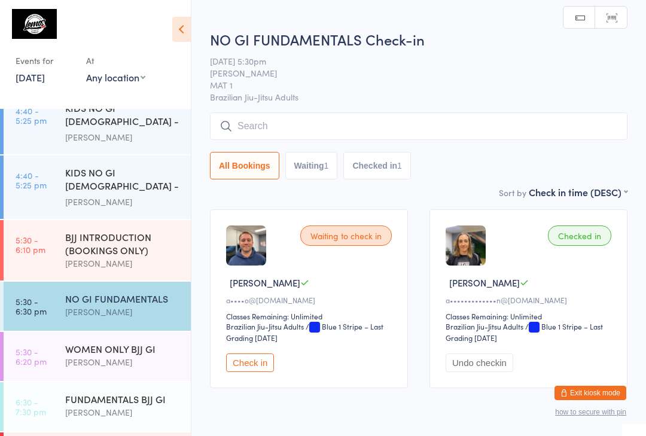
click at [361, 115] on input "search" at bounding box center [418, 126] width 417 height 28
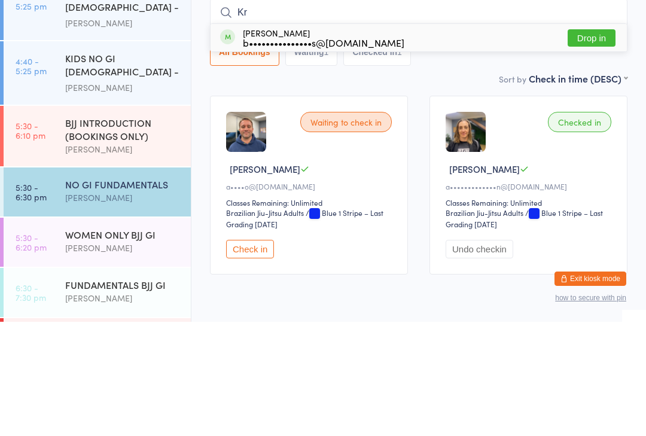
type input "Kr"
click at [360, 152] on div "b•••••••••••••••s@[DOMAIN_NAME]" at bounding box center [323, 157] width 161 height 10
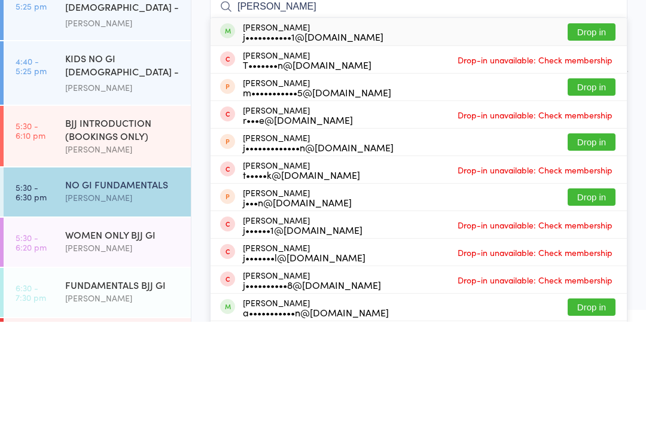
type input "[PERSON_NAME]"
click at [593, 138] on button "Drop in" at bounding box center [592, 146] width 48 height 17
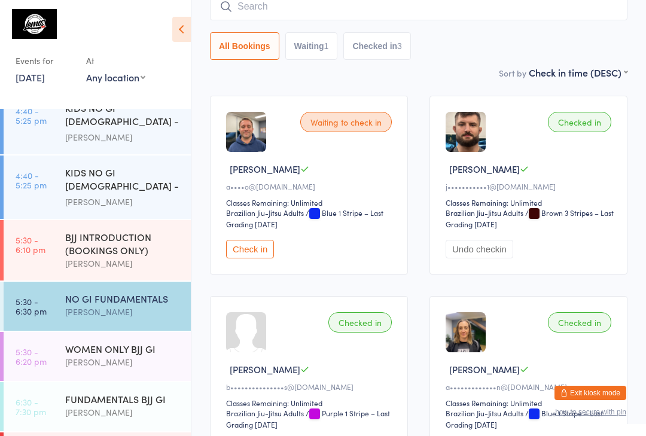
click at [249, 1] on input "search" at bounding box center [418, 7] width 417 height 28
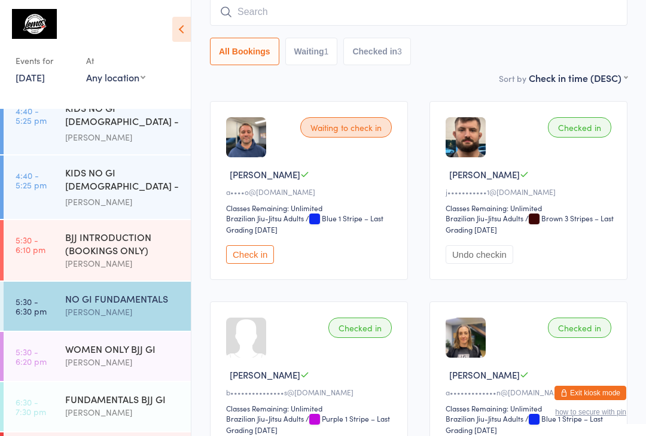
scroll to position [108, 0]
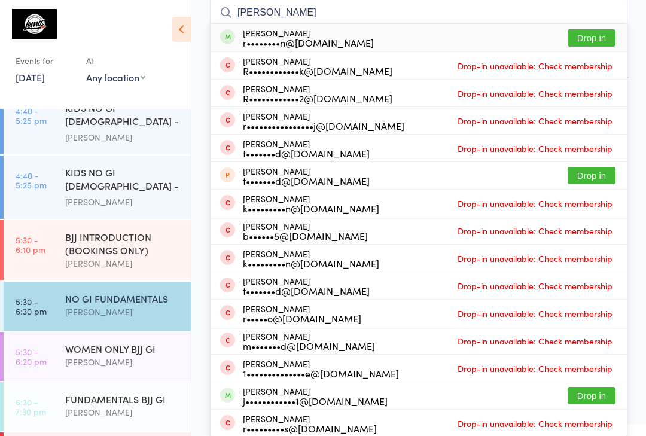
type input "[PERSON_NAME]"
click at [582, 36] on button "Drop in" at bounding box center [592, 37] width 48 height 17
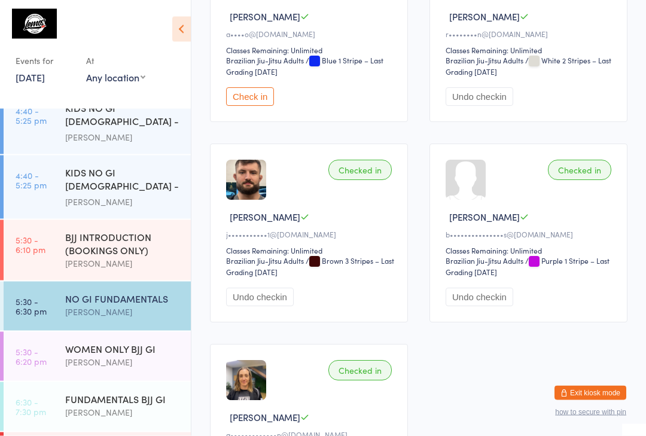
scroll to position [267, 0]
click at [138, 305] on div "[PERSON_NAME]" at bounding box center [122, 312] width 115 height 14
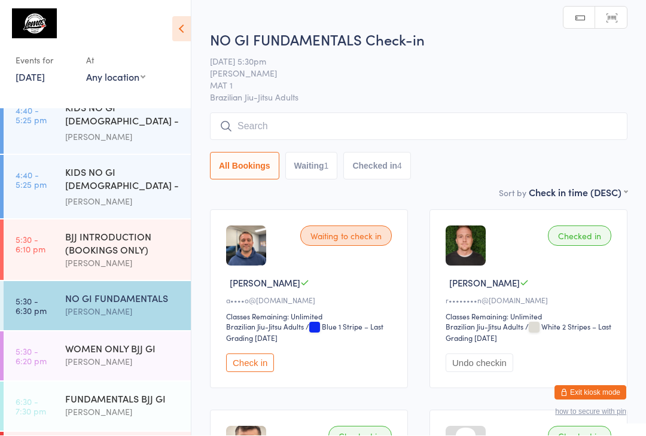
scroll to position [1, 0]
click at [328, 128] on input "search" at bounding box center [418, 126] width 417 height 28
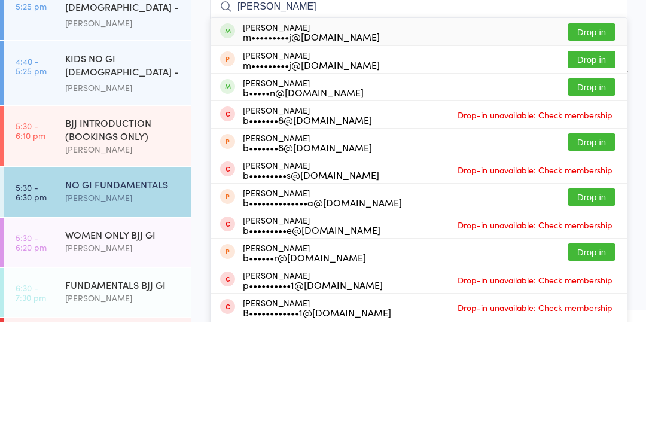
type input "[PERSON_NAME]"
click at [594, 138] on button "Drop in" at bounding box center [592, 146] width 48 height 17
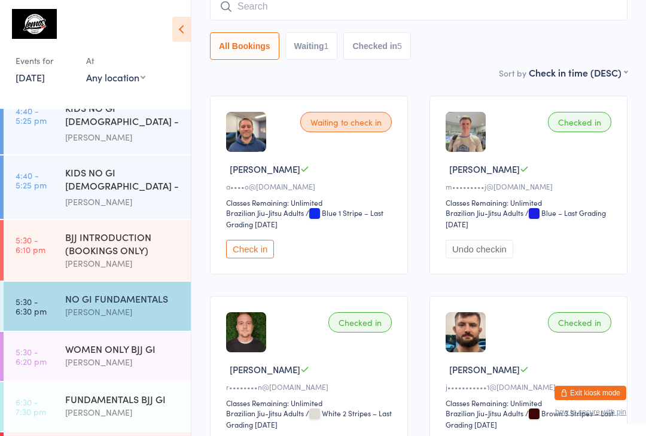
click at [60, 332] on link "5:30 - 6:20 pm WOMEN ONLY BJJ GI [PERSON_NAME]" at bounding box center [97, 356] width 187 height 49
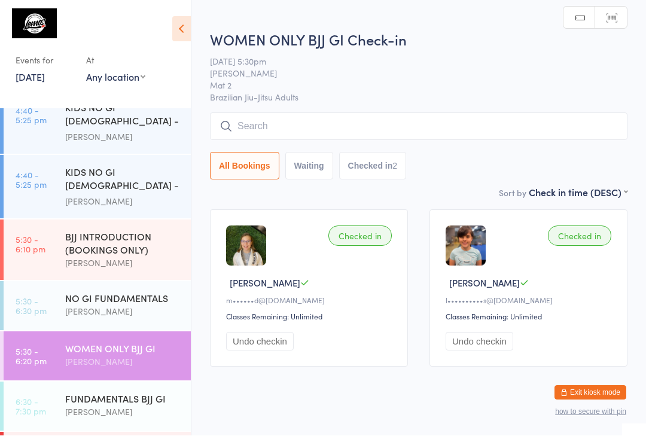
scroll to position [1, 0]
click at [419, 109] on div "WOMEN ONLY BJJ GI Check-in [DATE] 5:30pm [PERSON_NAME] Mat 2 Brazilian Jiu-Jits…" at bounding box center [418, 107] width 417 height 156
click at [409, 118] on input "search" at bounding box center [418, 126] width 417 height 28
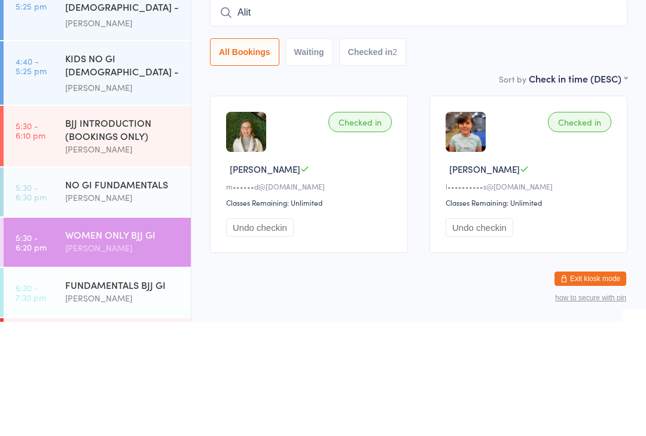
type input "Alita"
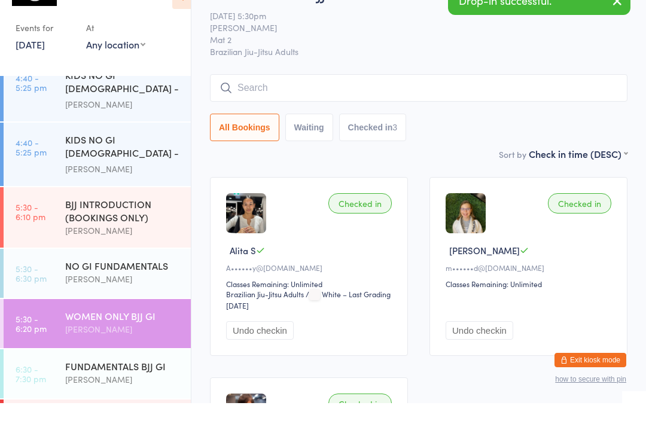
scroll to position [33, 0]
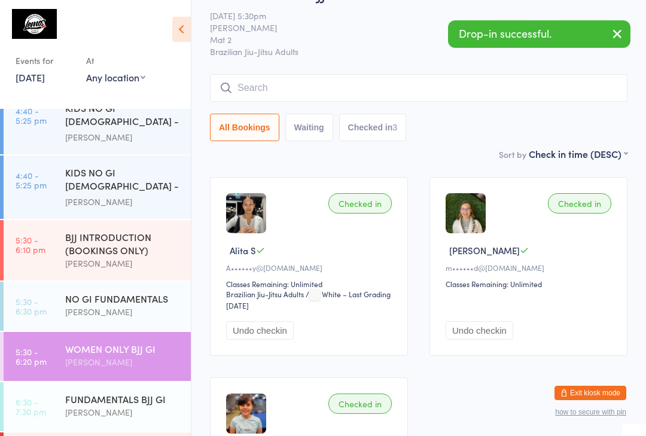
click at [95, 406] on div "[PERSON_NAME]" at bounding box center [122, 413] width 115 height 14
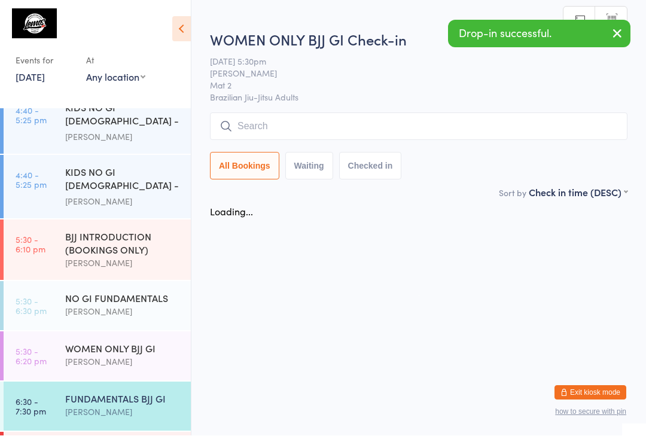
scroll to position [1, 0]
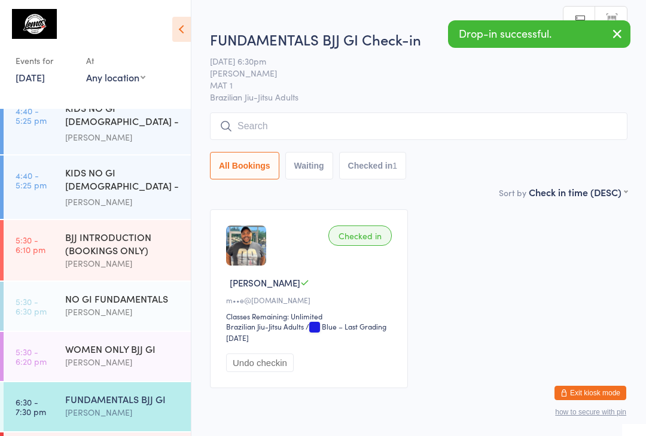
click at [429, 109] on div "FUNDAMENTALS BJJ GI Check-in [DATE] 6:30pm [PERSON_NAME] MAT 1 Brazilian Jiu-Ji…" at bounding box center [418, 107] width 417 height 156
click at [367, 105] on div "FUNDAMENTALS BJJ GI Check-in [DATE] 6:30pm [PERSON_NAME] MAT 1 Brazilian Jiu-Ji…" at bounding box center [418, 107] width 417 height 156
click at [361, 130] on input "search" at bounding box center [418, 126] width 417 height 28
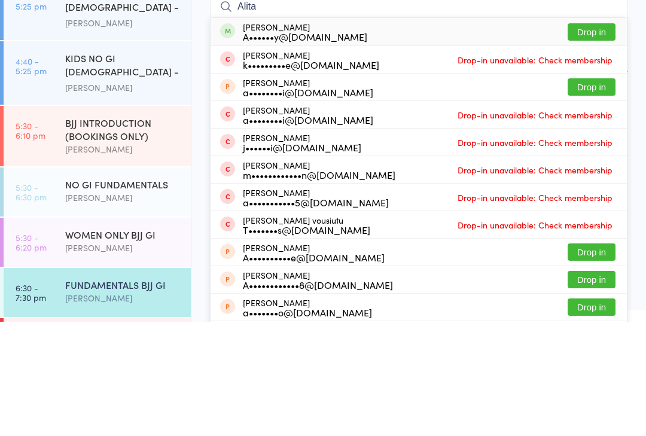
type input "Alita"
click at [584, 138] on button "Drop in" at bounding box center [592, 146] width 48 height 17
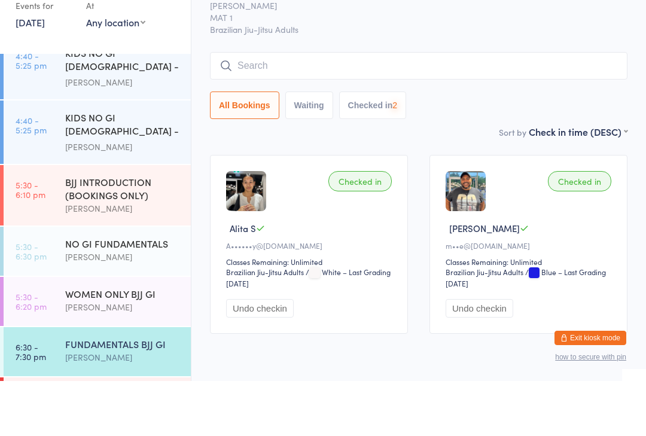
scroll to position [51, 0]
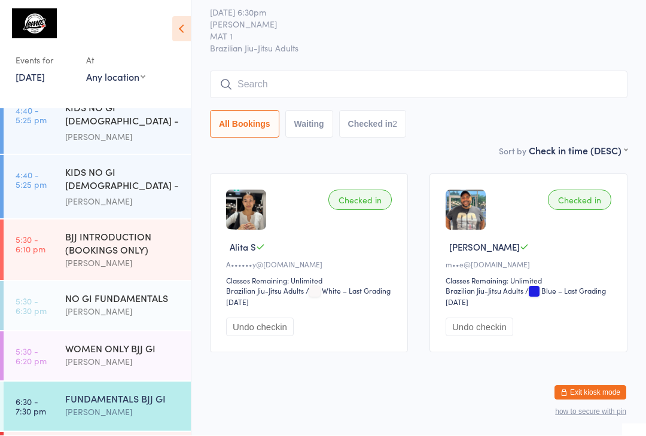
click at [85, 292] on div "NO GI FUNDAMENTALS" at bounding box center [122, 298] width 115 height 13
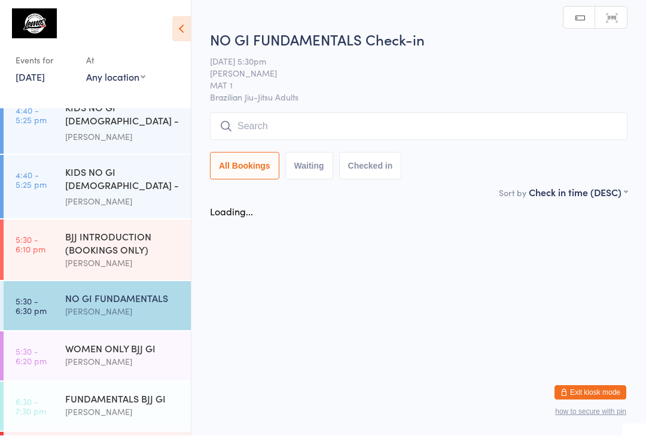
scroll to position [1, 0]
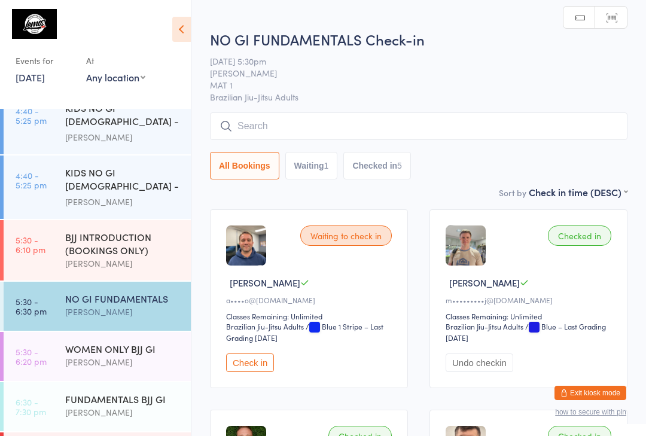
click at [411, 115] on input "search" at bounding box center [418, 126] width 417 height 28
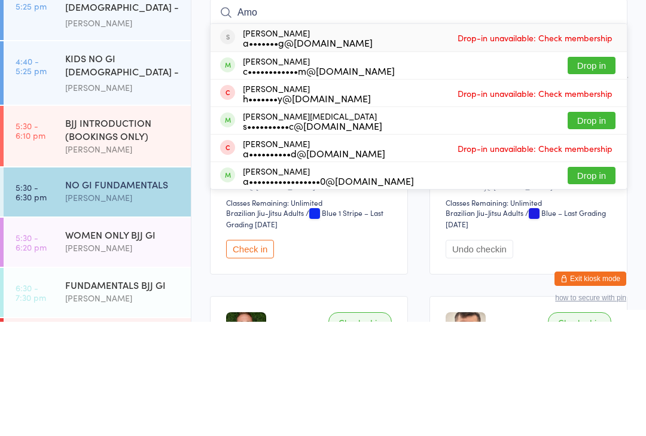
type input "Amo"
click at [592, 171] on button "Drop in" at bounding box center [592, 179] width 48 height 17
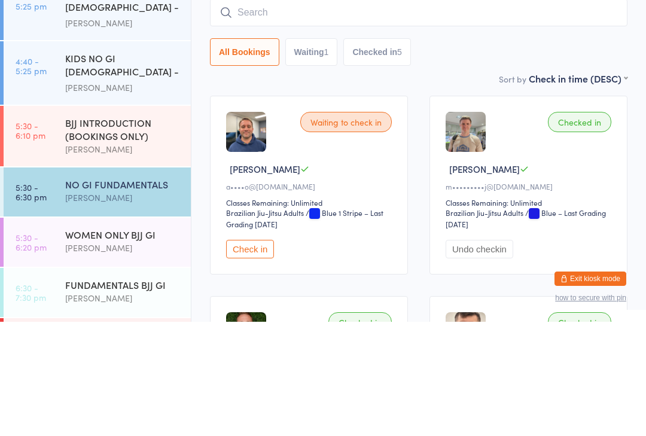
scroll to position [114, 0]
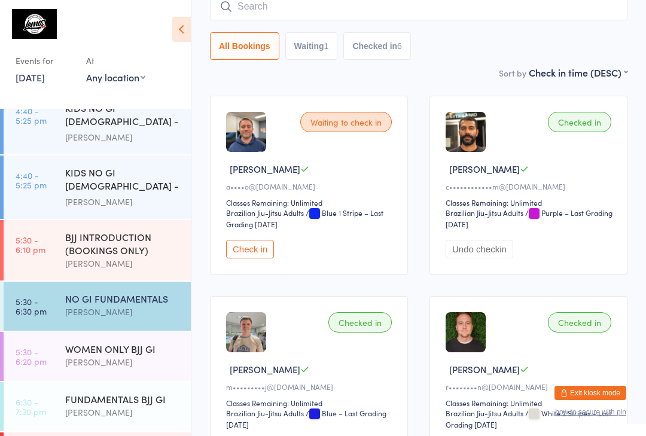
click at [337, 9] on input "search" at bounding box center [418, 7] width 417 height 28
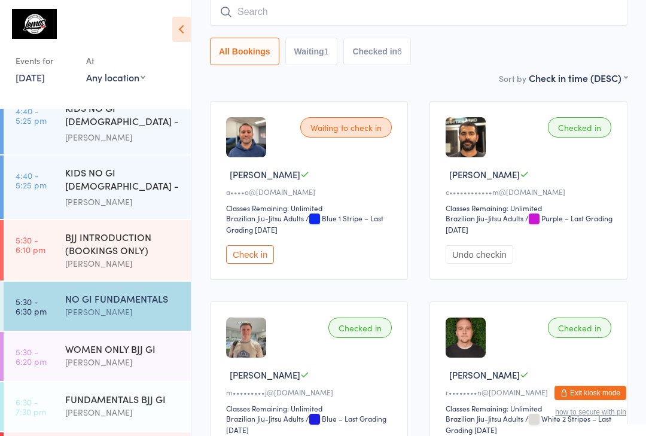
scroll to position [108, 0]
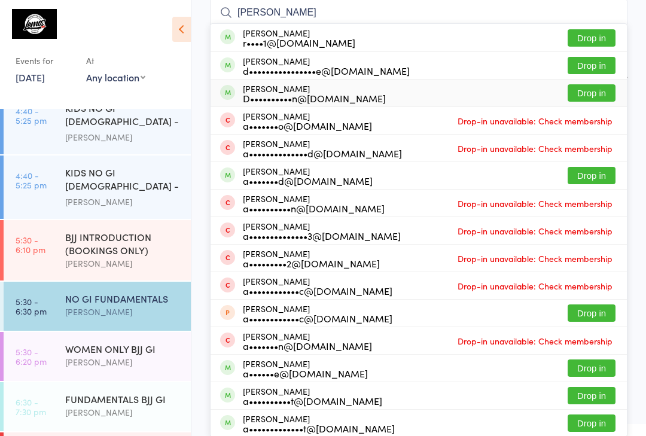
type input "[PERSON_NAME]"
click at [304, 98] on div "D••••••••••n@[DOMAIN_NAME]" at bounding box center [314, 98] width 143 height 10
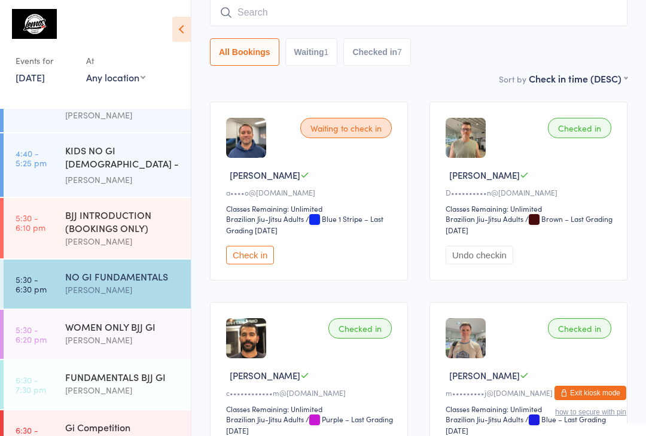
scroll to position [381, 0]
click at [102, 270] on div "NO GI FUNDAMENTALS" at bounding box center [122, 276] width 115 height 13
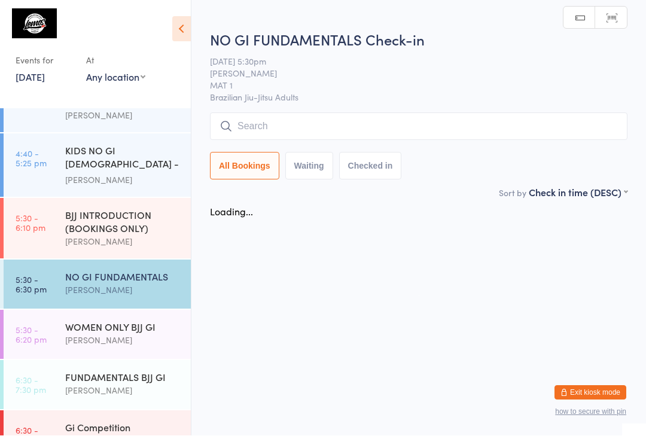
scroll to position [1, 0]
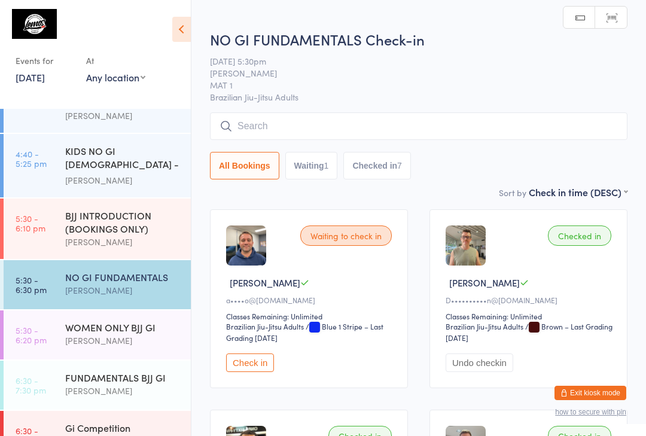
click at [346, 131] on input "search" at bounding box center [418, 126] width 417 height 28
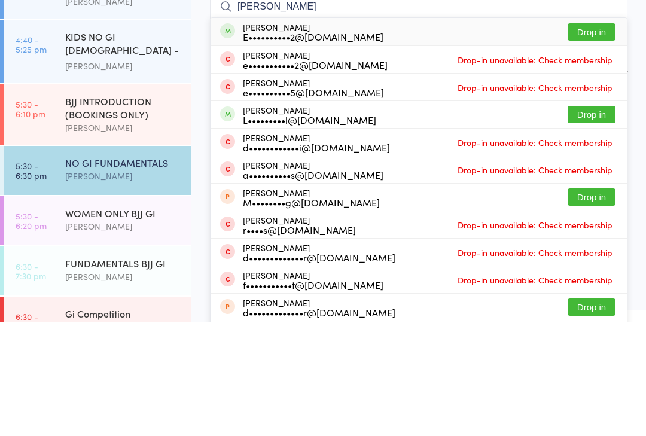
type input "[PERSON_NAME]"
click at [596, 138] on button "Drop in" at bounding box center [592, 146] width 48 height 17
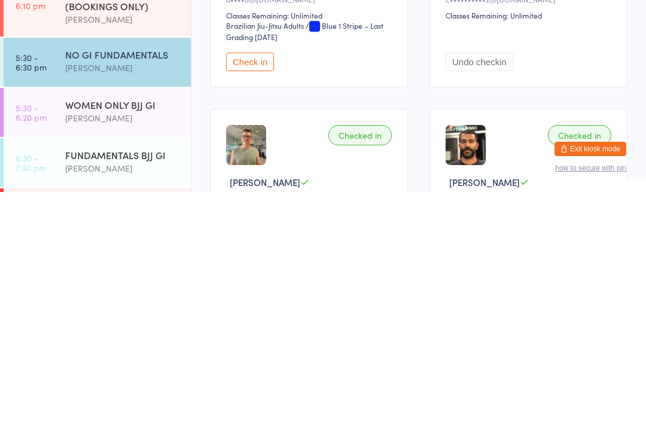
scroll to position [58, 0]
click at [123, 406] on div "[PERSON_NAME]" at bounding box center [122, 413] width 115 height 14
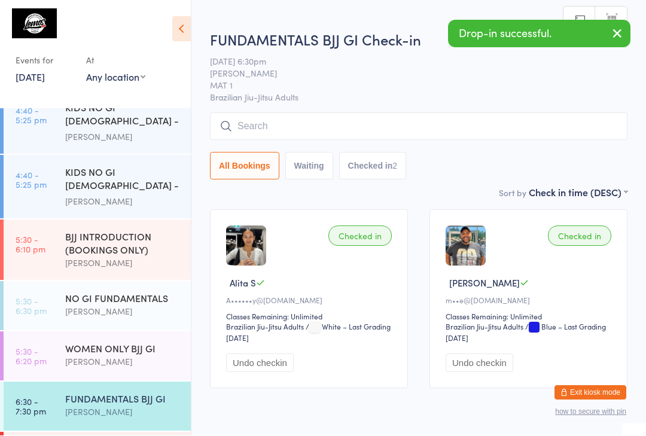
scroll to position [1, 0]
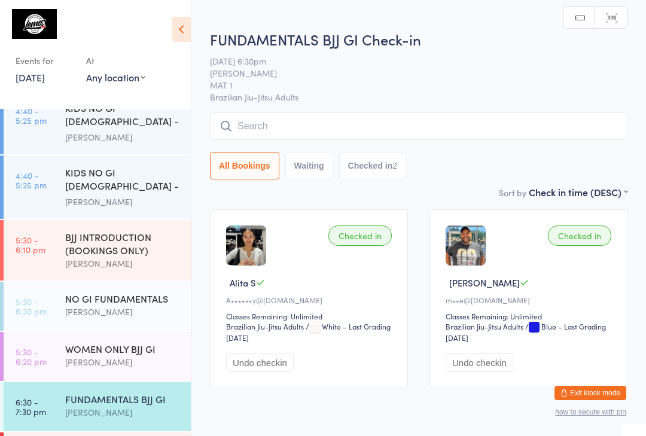
click at [350, 126] on input "search" at bounding box center [418, 126] width 417 height 28
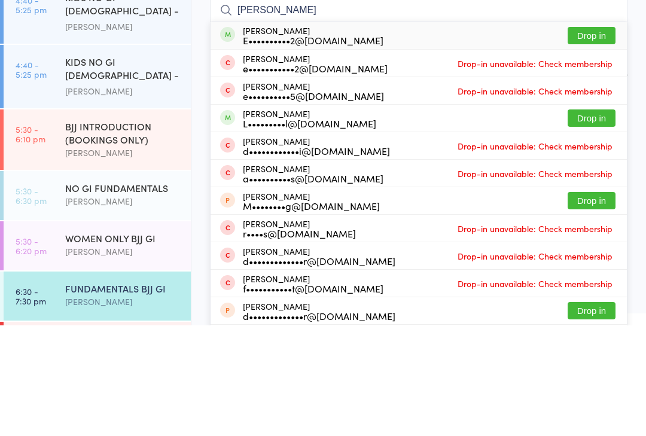
type input "[PERSON_NAME]"
click at [595, 138] on button "Drop in" at bounding box center [592, 146] width 48 height 17
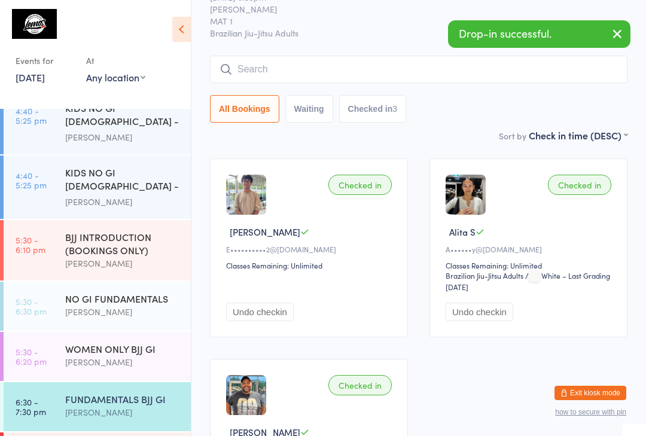
click at [453, 75] on input "search" at bounding box center [418, 70] width 417 height 28
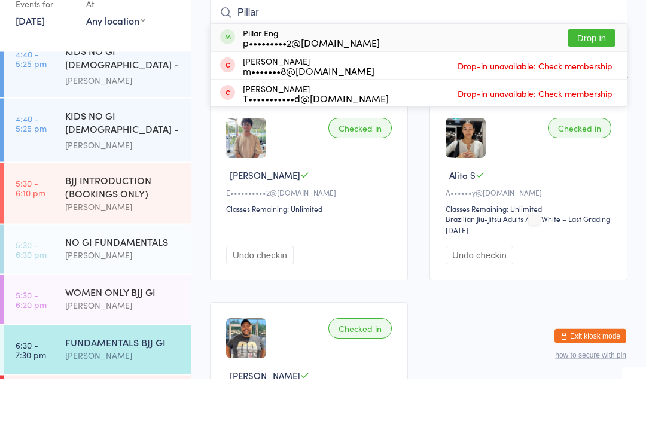
type input "Pillar"
click at [598, 87] on button "Drop in" at bounding box center [592, 95] width 48 height 17
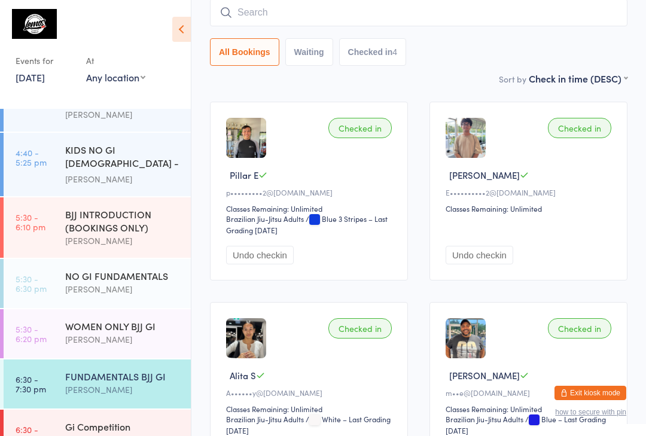
scroll to position [381, 0]
click at [139, 284] on div "[PERSON_NAME]" at bounding box center [122, 291] width 115 height 14
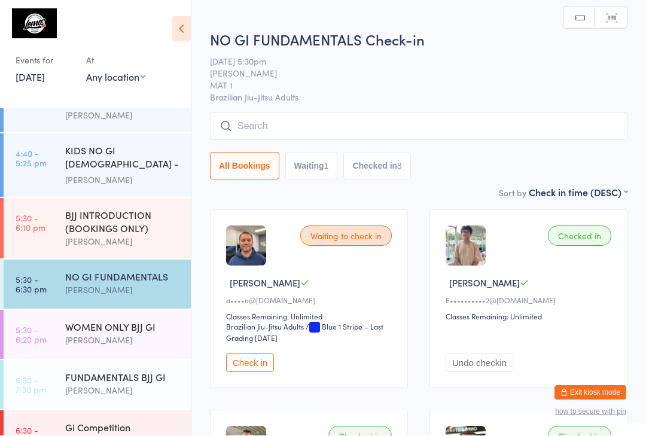
scroll to position [1, 0]
click at [471, 111] on div "NO GI FUNDAMENTALS Check-in [DATE] 5:30pm [PERSON_NAME] MAT 1 Brazilian Jiu-Jit…" at bounding box center [418, 107] width 417 height 156
click at [532, 125] on input "search" at bounding box center [418, 126] width 417 height 28
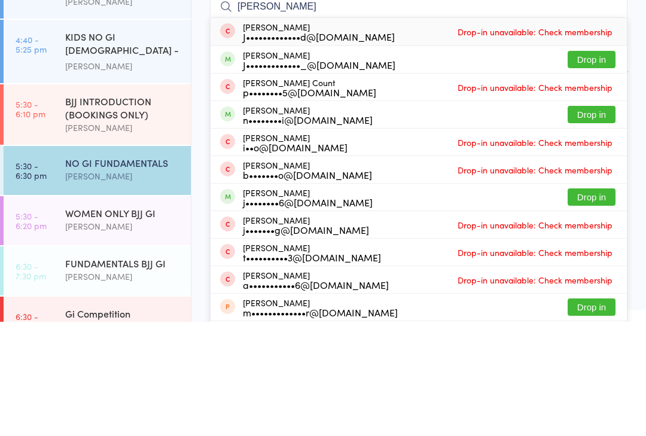
type input "[PERSON_NAME]"
click at [602, 165] on button "Drop in" at bounding box center [592, 173] width 48 height 17
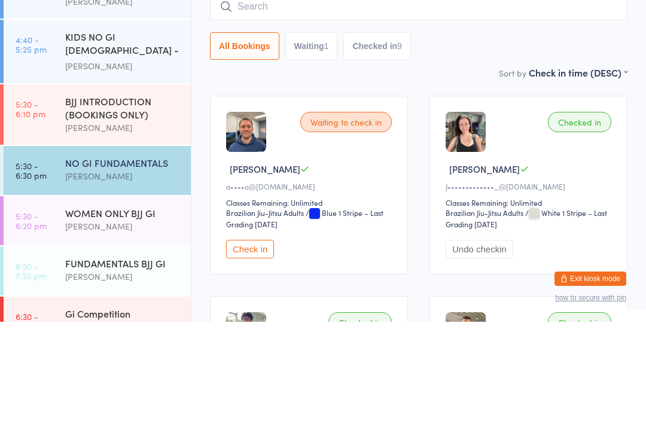
click at [138, 284] on div "[PERSON_NAME]" at bounding box center [122, 291] width 115 height 14
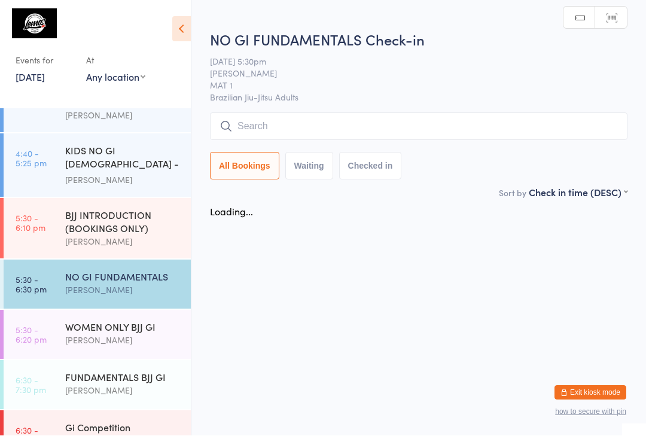
scroll to position [1, 0]
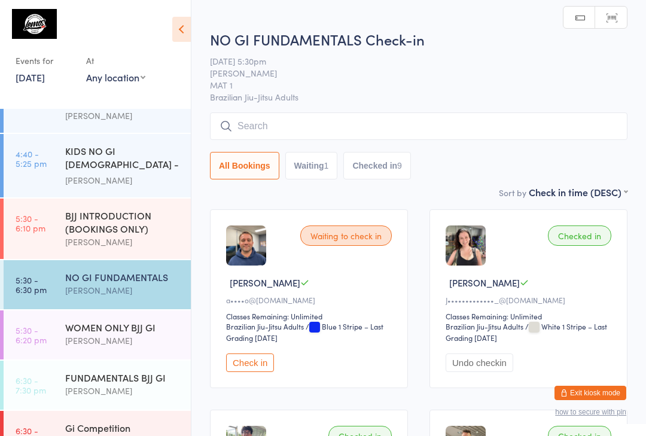
click at [400, 123] on input "search" at bounding box center [418, 126] width 417 height 28
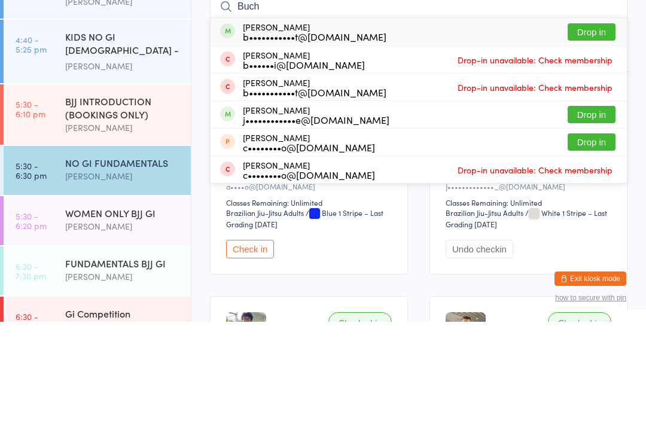
type input "Buch"
click at [601, 138] on button "Drop in" at bounding box center [592, 146] width 48 height 17
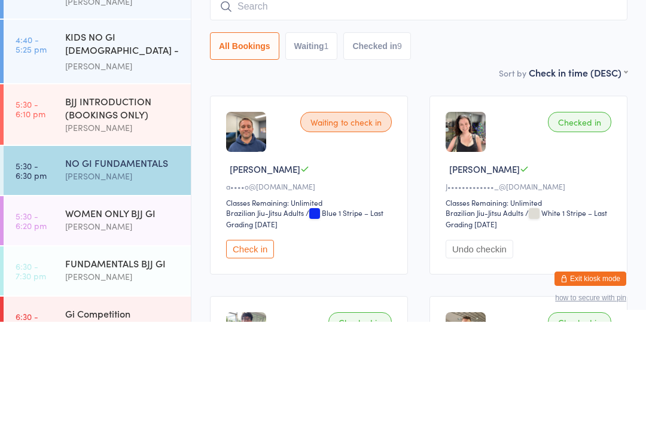
scroll to position [114, 0]
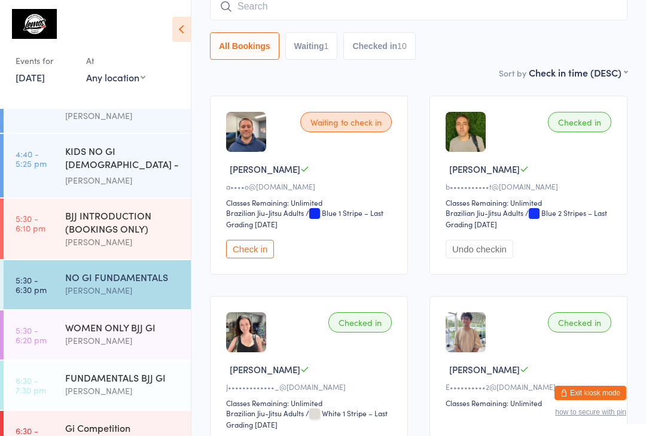
click at [133, 282] on div "NO GI FUNDAMENTALS [PERSON_NAME]" at bounding box center [128, 283] width 126 height 47
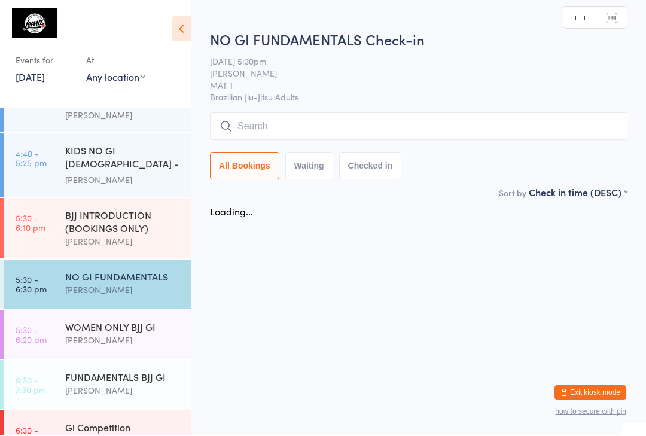
click at [119, 310] on div "WOMEN ONLY BJJ GI [PERSON_NAME]" at bounding box center [128, 333] width 126 height 47
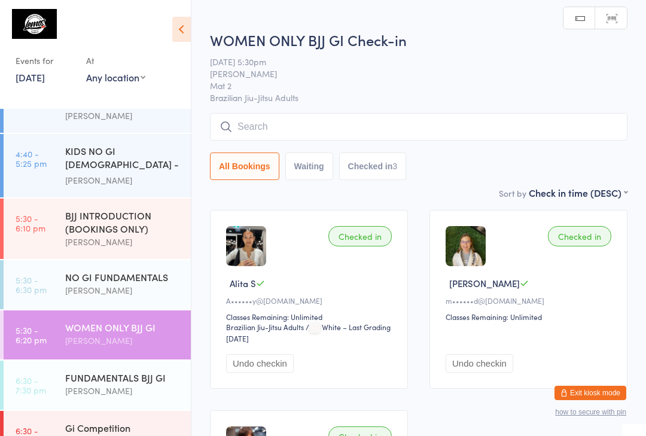
click at [373, 138] on input "search" at bounding box center [418, 127] width 417 height 28
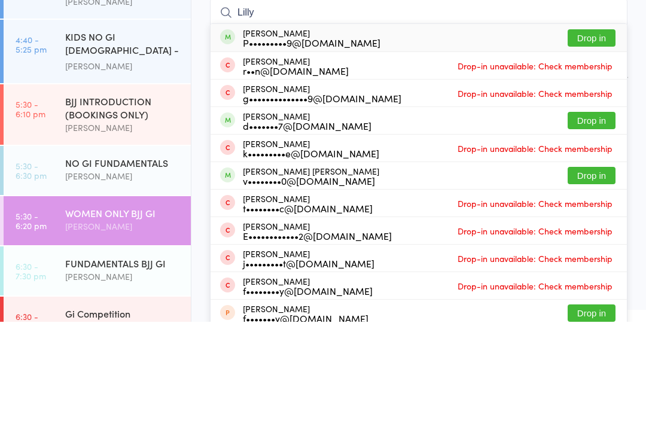
type input "Lilly"
click at [602, 281] on button "Drop in" at bounding box center [592, 289] width 48 height 17
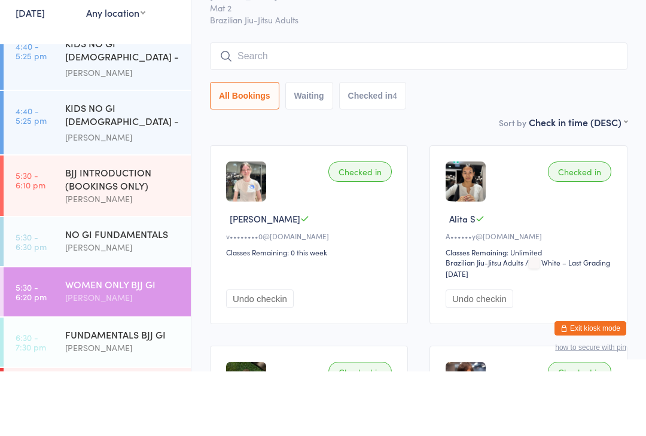
scroll to position [65, 0]
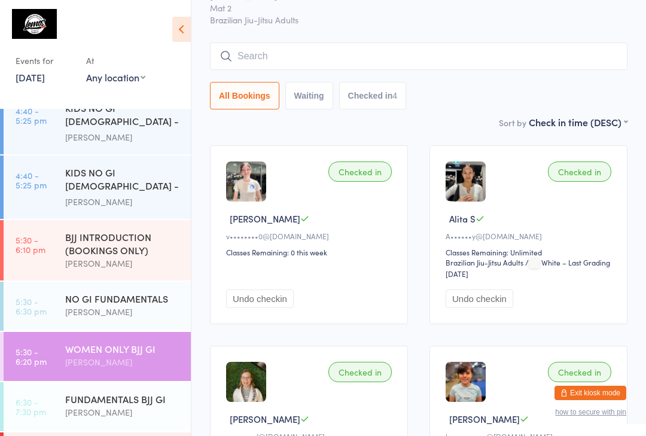
click at [143, 342] on div "WOMEN ONLY BJJ GI" at bounding box center [122, 348] width 115 height 13
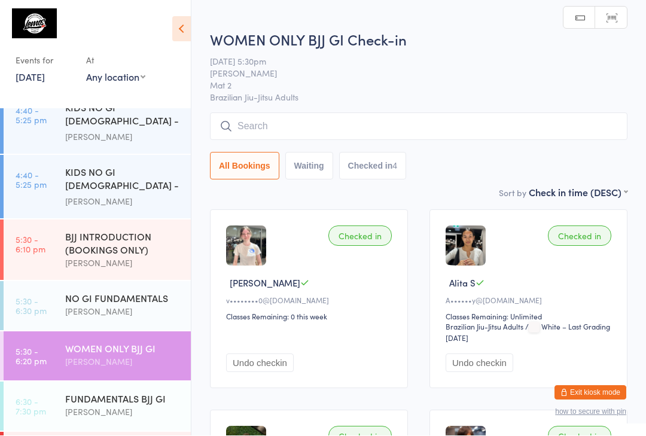
scroll to position [1, 0]
click at [380, 130] on input "search" at bounding box center [418, 126] width 417 height 28
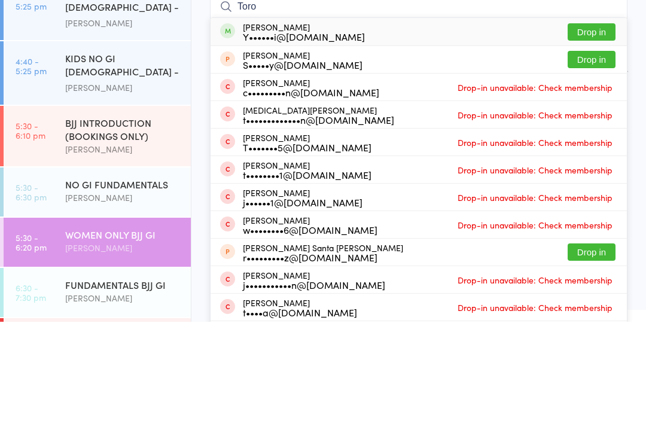
type input "Toro"
click at [602, 138] on button "Drop in" at bounding box center [592, 146] width 48 height 17
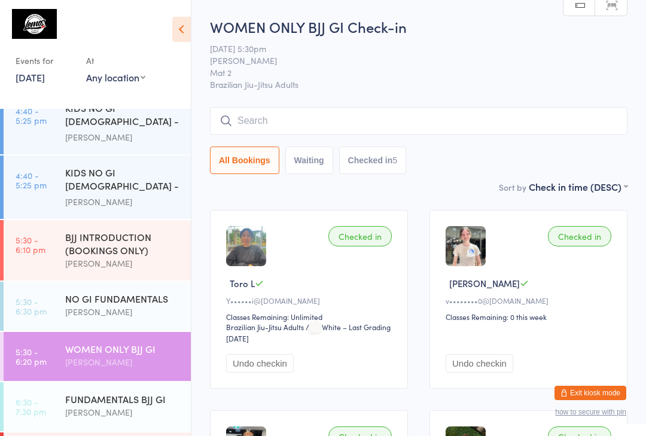
click at [178, 30] on icon at bounding box center [181, 29] width 19 height 25
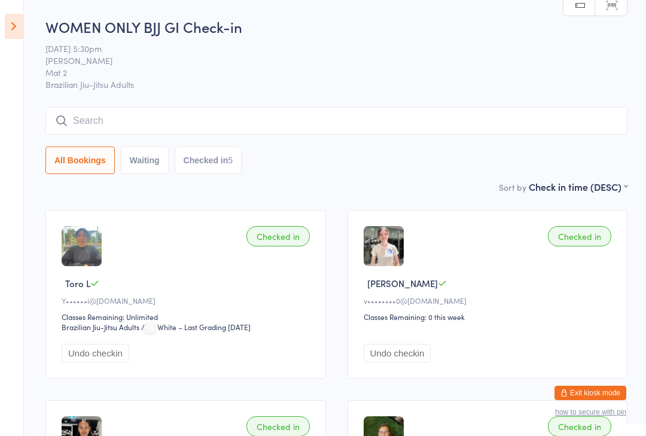
click at [5, 17] on icon at bounding box center [14, 26] width 19 height 25
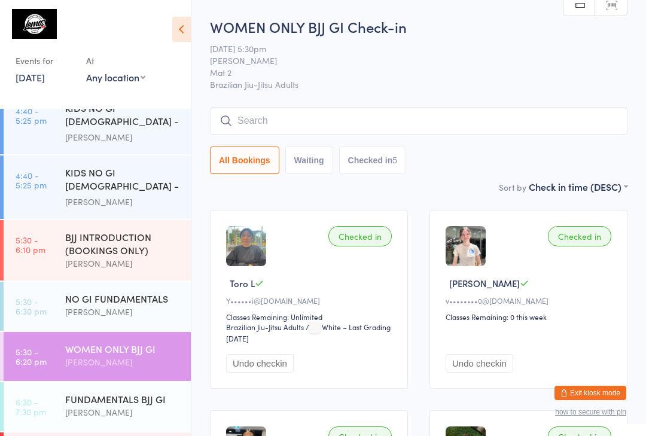
click at [147, 292] on div "NO GI FUNDAMENTALS" at bounding box center [122, 298] width 115 height 13
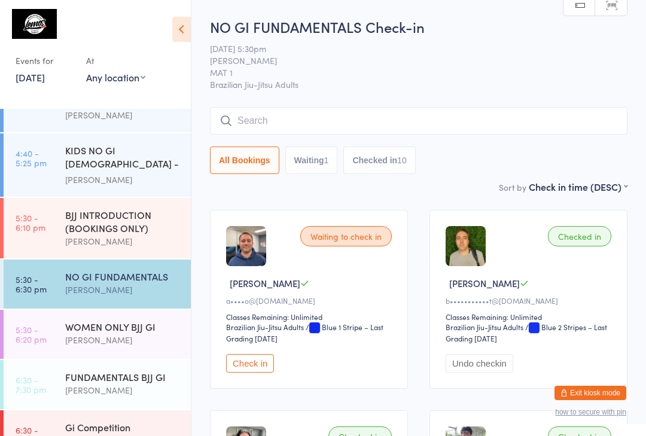
scroll to position [381, 0]
click at [269, 109] on input "search" at bounding box center [418, 121] width 417 height 28
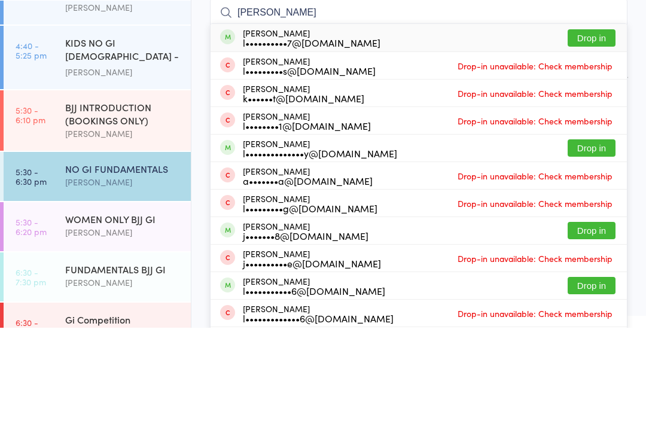
type input "[PERSON_NAME]"
click at [588, 138] on button "Drop in" at bounding box center [592, 146] width 48 height 17
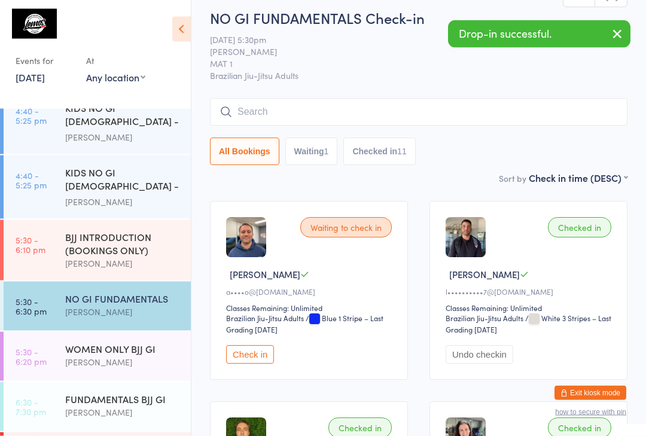
scroll to position [0, 0]
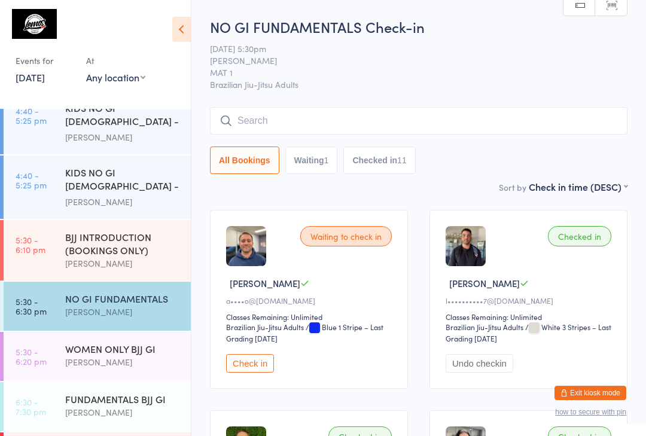
click at [273, 121] on input "search" at bounding box center [418, 121] width 417 height 28
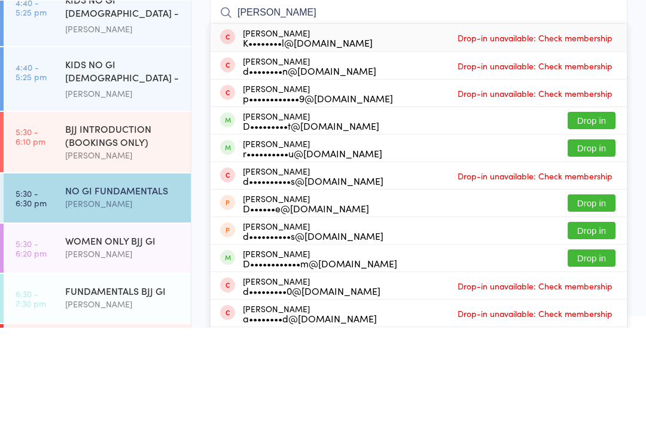
type input "[PERSON_NAME]"
click at [592, 220] on button "Drop in" at bounding box center [592, 228] width 48 height 17
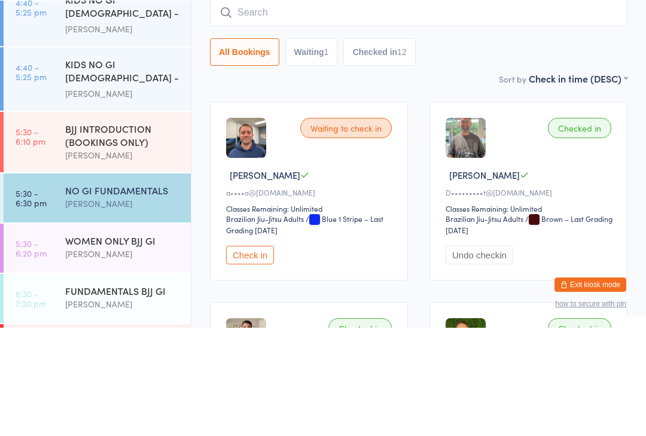
click at [519, 107] on input "search" at bounding box center [418, 121] width 417 height 28
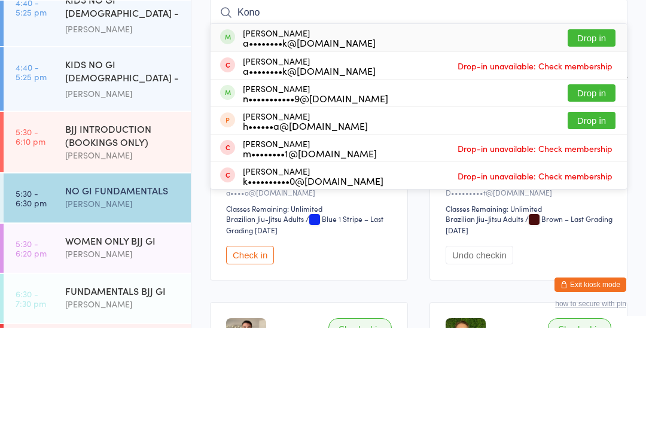
type input "Kono"
click at [597, 138] on button "Drop in" at bounding box center [592, 146] width 48 height 17
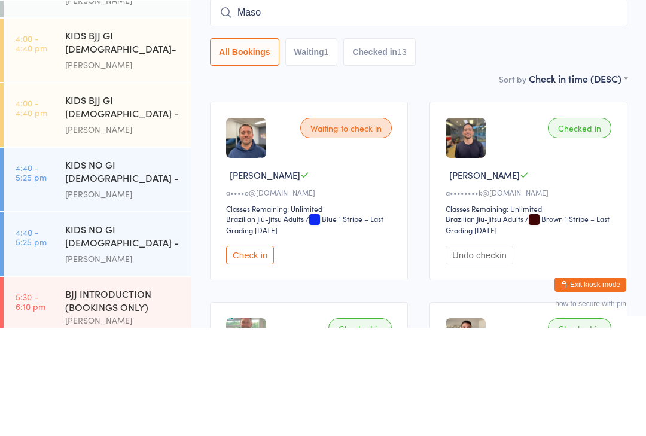
scroll to position [208, 0]
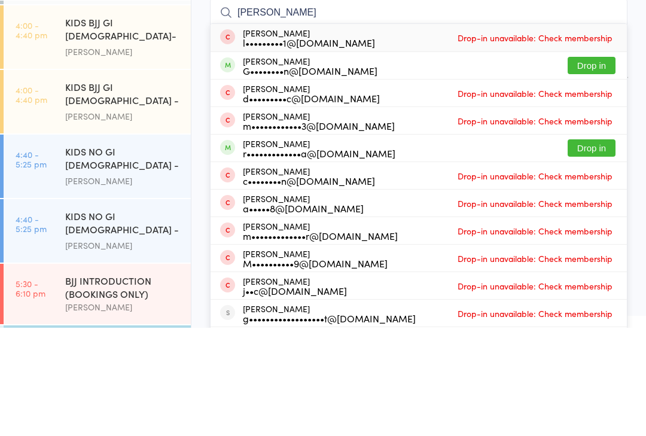
type input "[PERSON_NAME]"
click at [589, 248] on button "Drop in" at bounding box center [592, 256] width 48 height 17
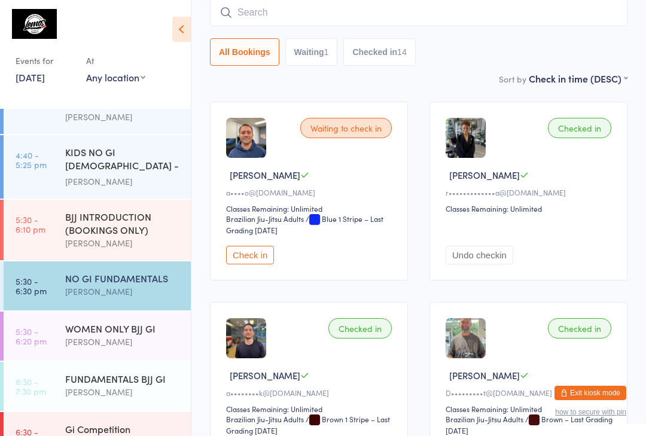
scroll to position [379, 0]
click at [123, 336] on div "[PERSON_NAME]" at bounding box center [122, 343] width 115 height 14
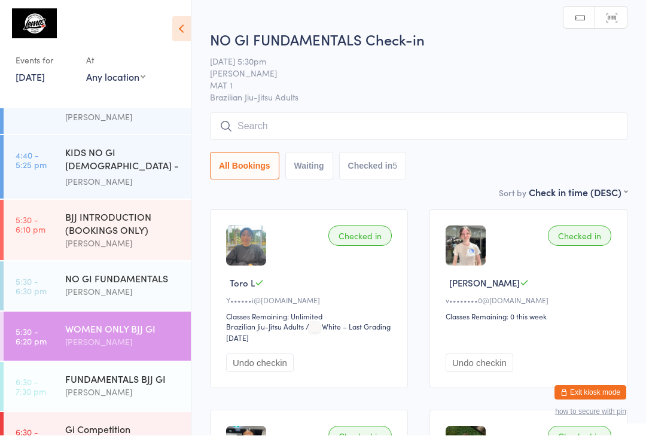
scroll to position [1, 0]
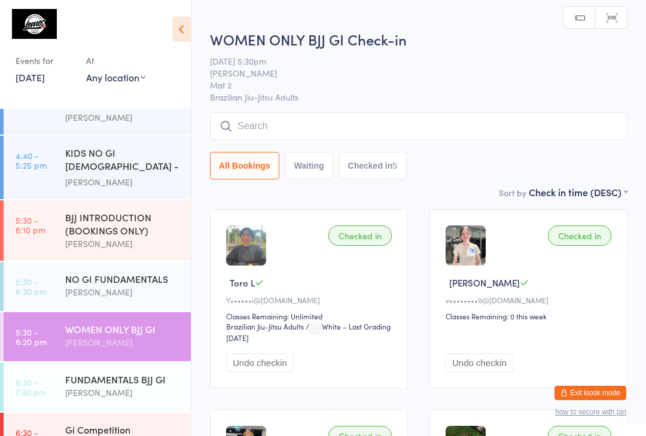
click at [417, 114] on input "search" at bounding box center [418, 126] width 417 height 28
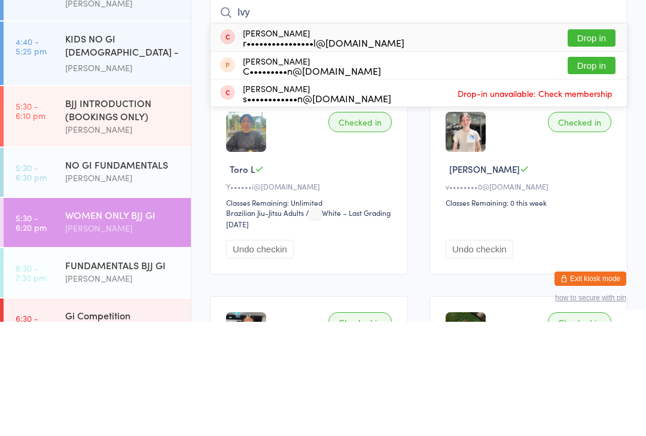
type input "Ivy"
click at [599, 144] on button "Drop in" at bounding box center [592, 152] width 48 height 17
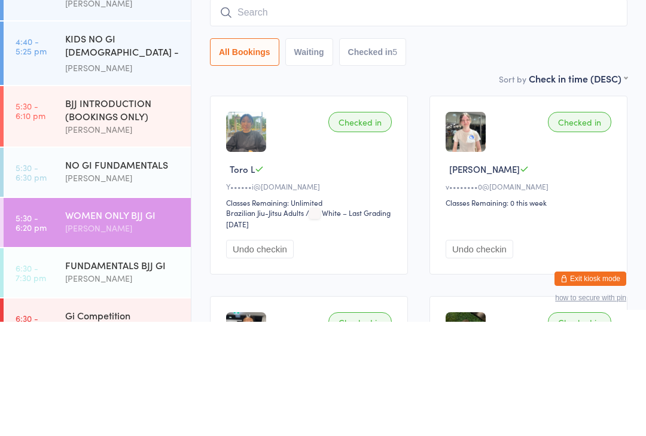
scroll to position [114, 0]
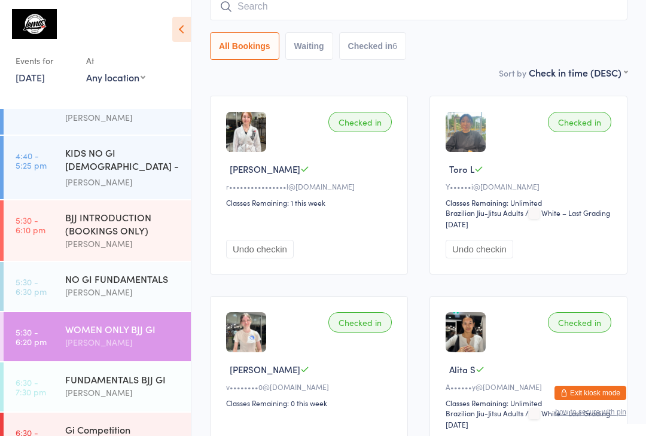
click at [339, 16] on input "search" at bounding box center [418, 7] width 417 height 28
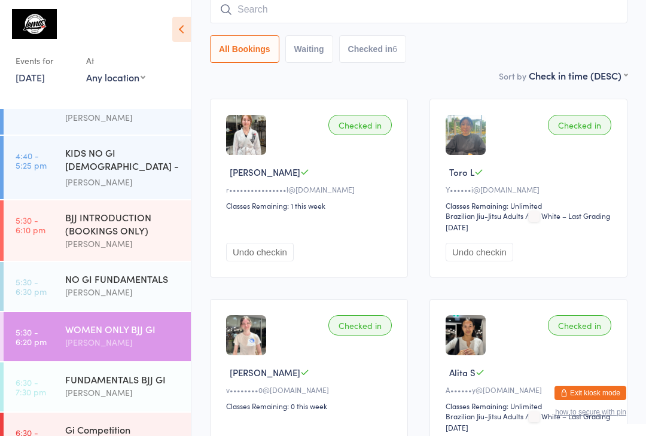
scroll to position [108, 0]
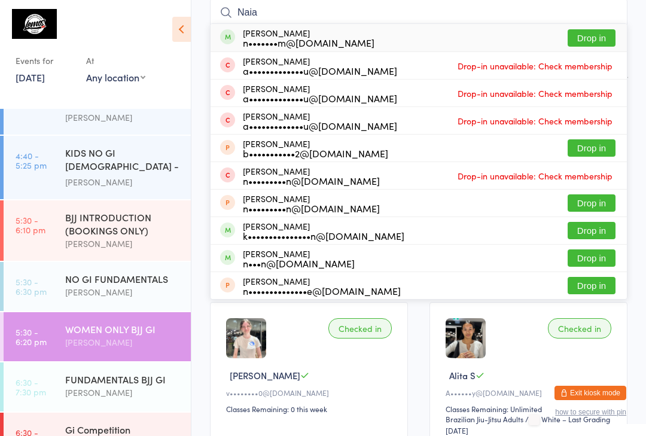
type input "Naia"
click at [583, 41] on button "Drop in" at bounding box center [592, 37] width 48 height 17
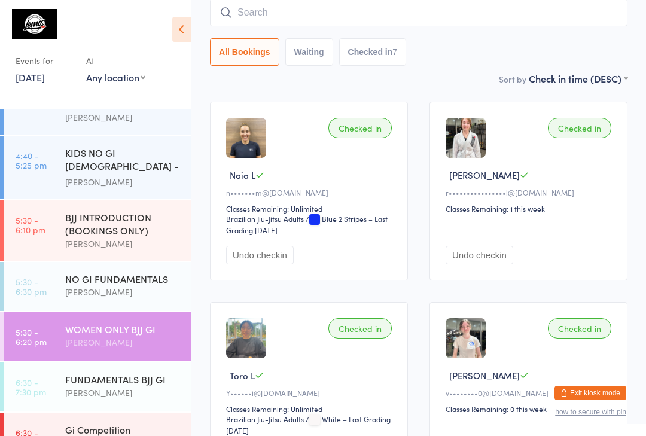
click at [121, 386] on div "[PERSON_NAME]" at bounding box center [122, 393] width 115 height 14
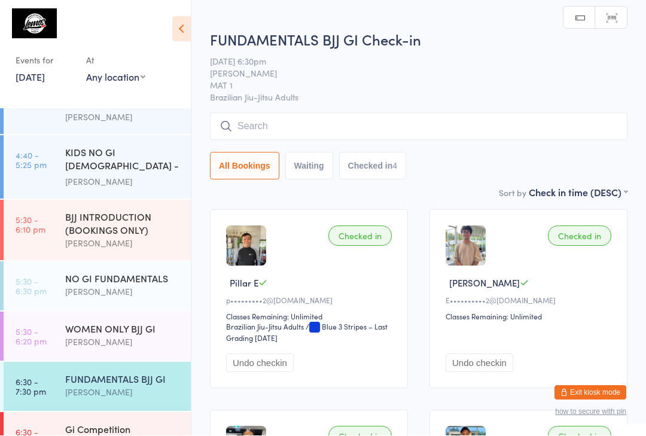
scroll to position [1, 0]
click at [301, 121] on input "search" at bounding box center [418, 126] width 417 height 28
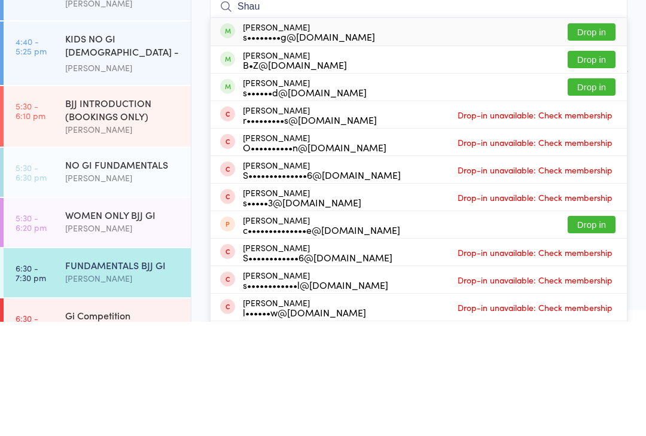
type input "Shau"
click at [604, 165] on button "Drop in" at bounding box center [592, 173] width 48 height 17
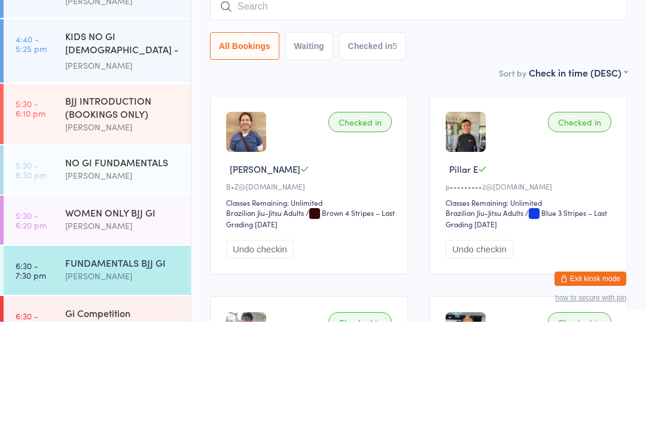
scroll to position [381, 0]
click at [115, 270] on div "NO GI FUNDAMENTALS" at bounding box center [122, 276] width 115 height 13
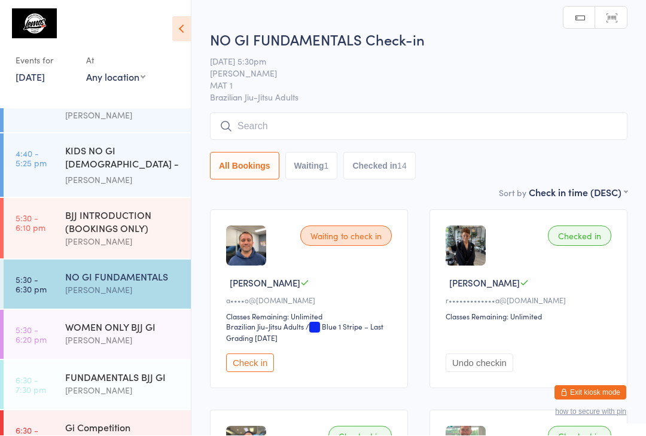
scroll to position [1, 0]
click at [129, 321] on div "WOMEN ONLY BJJ GI" at bounding box center [122, 327] width 115 height 13
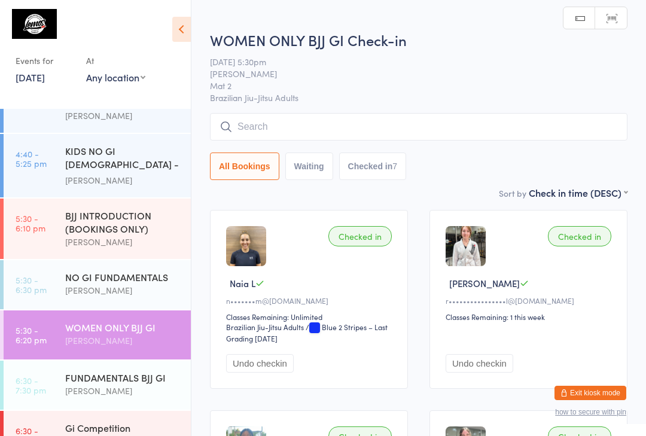
click at [316, 123] on input "search" at bounding box center [418, 127] width 417 height 28
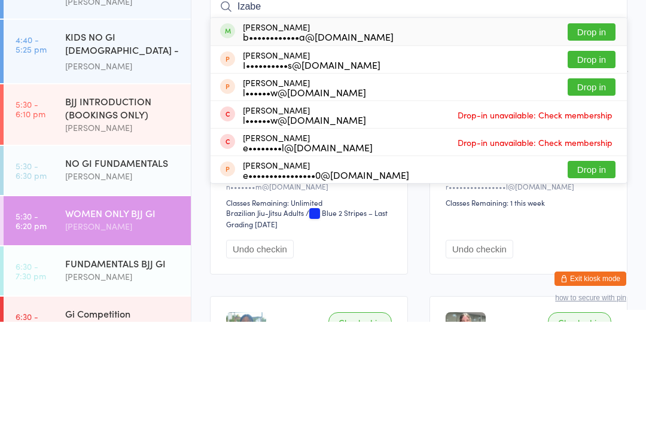
type input "Izabe"
click at [354, 146] on div "b••••••••••••a@[DOMAIN_NAME]" at bounding box center [318, 151] width 151 height 10
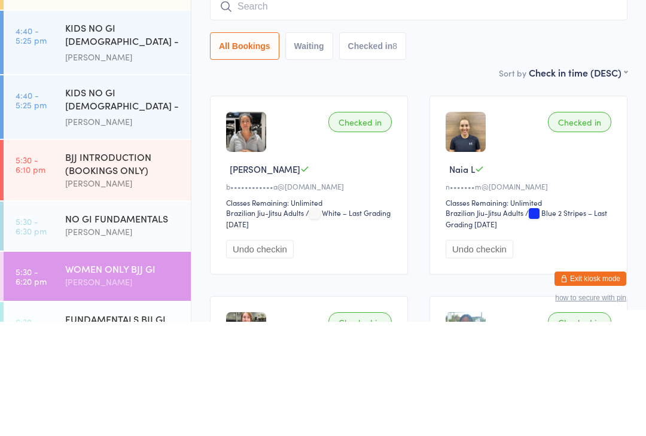
scroll to position [328, 0]
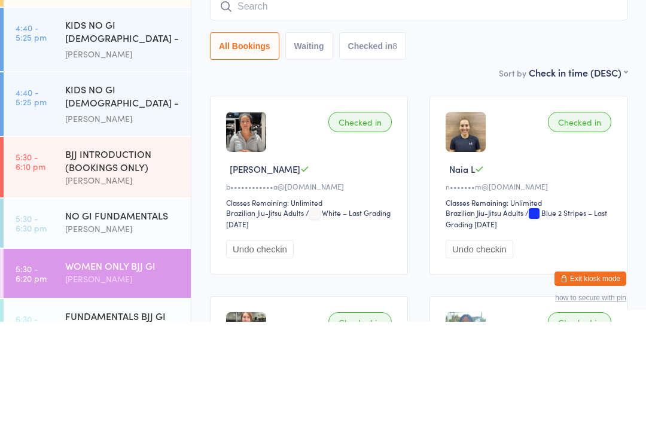
click at [76, 226] on div "[PERSON_NAME]" at bounding box center [122, 233] width 115 height 14
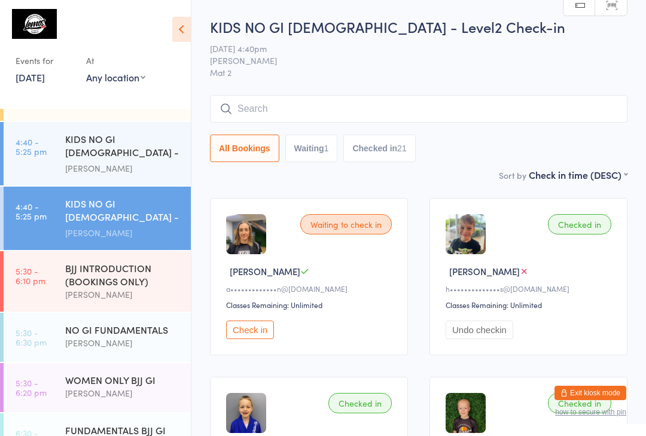
click at [501, 99] on input "search" at bounding box center [418, 109] width 417 height 28
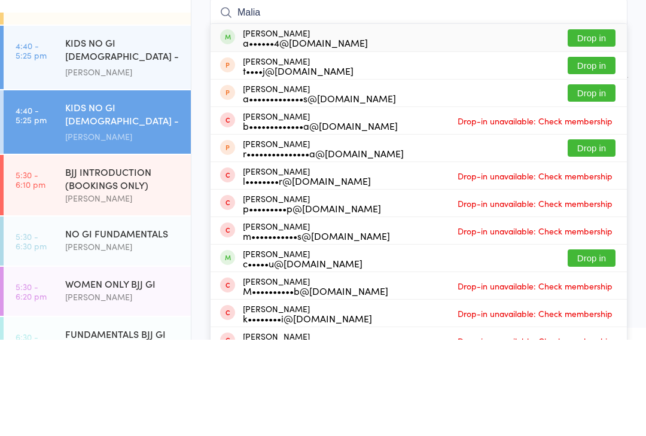
type input "Malia"
click at [589, 126] on button "Drop in" at bounding box center [592, 134] width 48 height 17
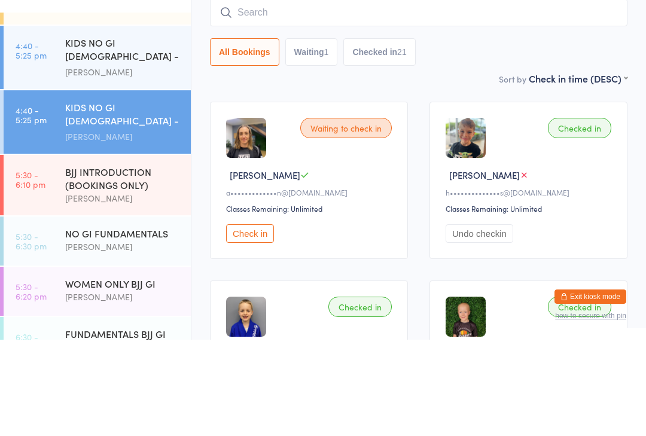
scroll to position [96, 0]
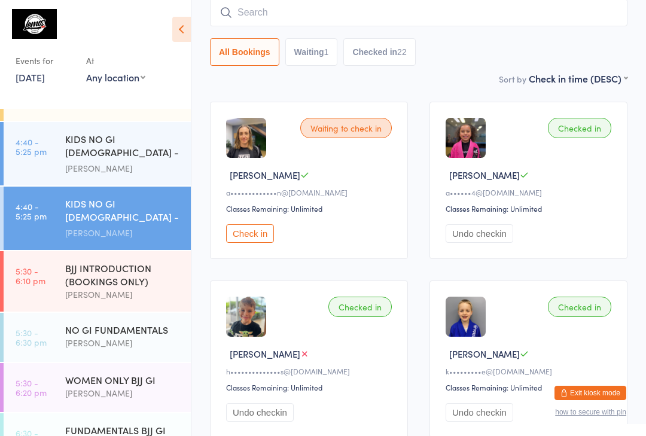
click at [452, 5] on input "search" at bounding box center [418, 13] width 417 height 28
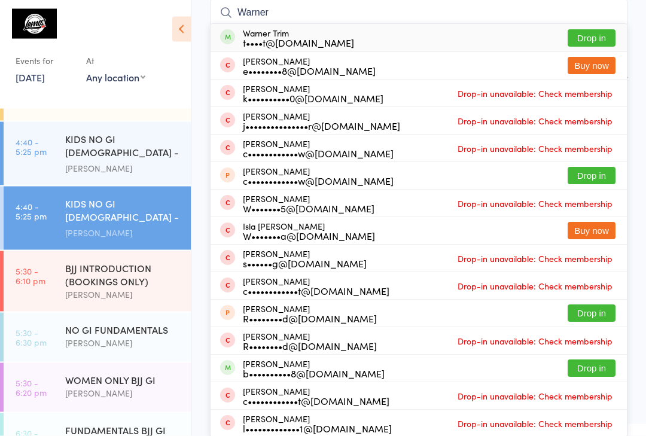
type input "Warner"
click at [322, 39] on div "t••••t@[DOMAIN_NAME]" at bounding box center [298, 43] width 111 height 10
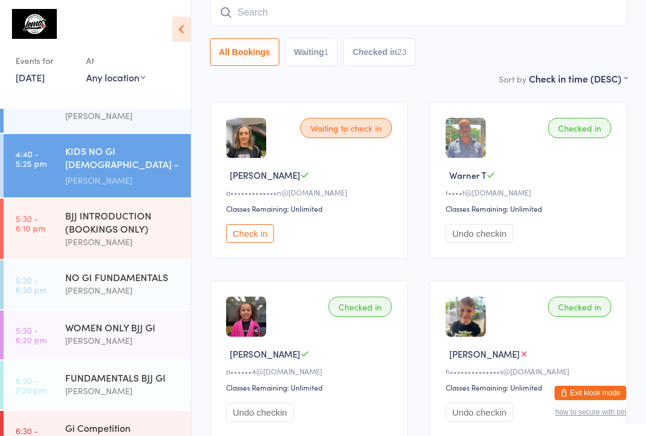
scroll to position [381, 0]
click at [120, 270] on div "NO GI FUNDAMENTALS" at bounding box center [122, 276] width 115 height 13
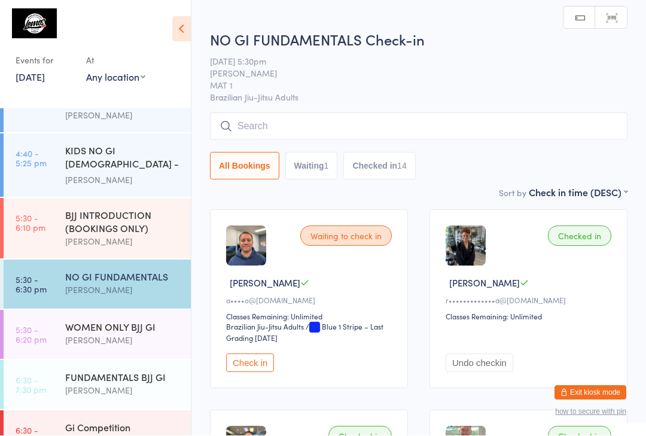
scroll to position [1, 0]
click at [284, 131] on input "search" at bounding box center [418, 126] width 417 height 28
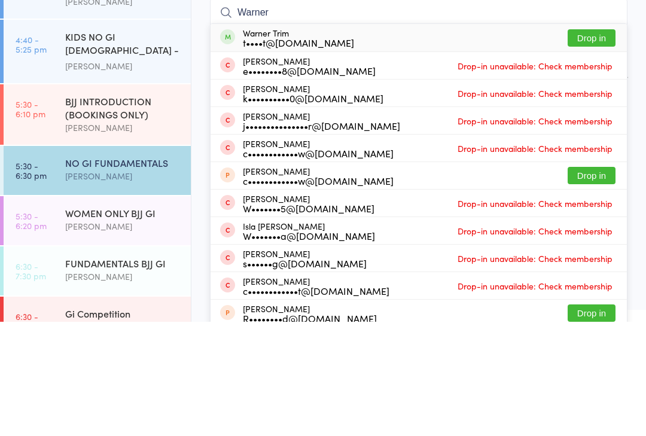
type input "Warner"
click at [333, 138] on div "Warner Trim t••••t@[DOMAIN_NAME] Drop in" at bounding box center [419, 152] width 416 height 28
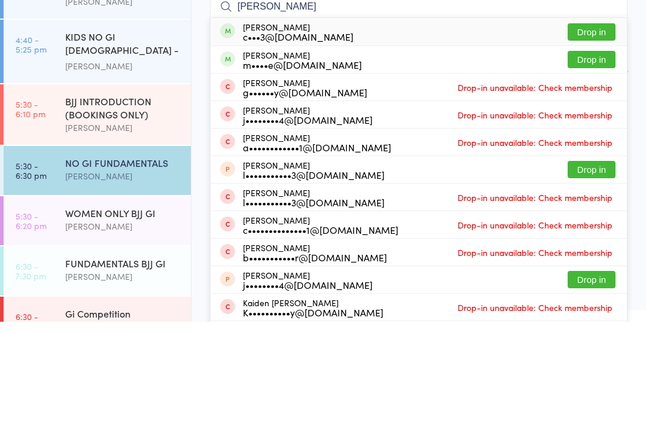
type input "[PERSON_NAME]"
click at [605, 138] on button "Drop in" at bounding box center [592, 146] width 48 height 17
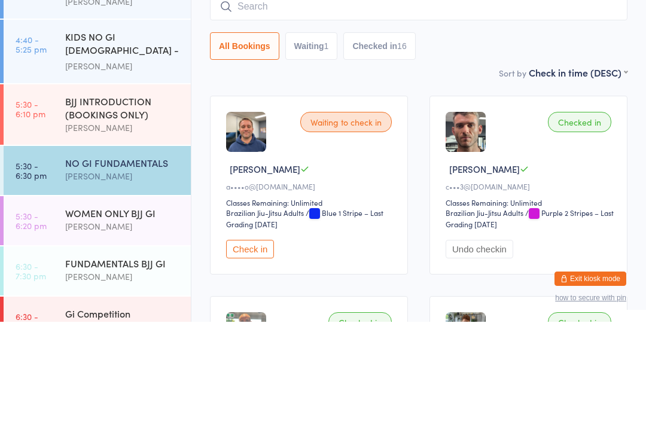
click at [247, 107] on input "search" at bounding box center [418, 121] width 417 height 28
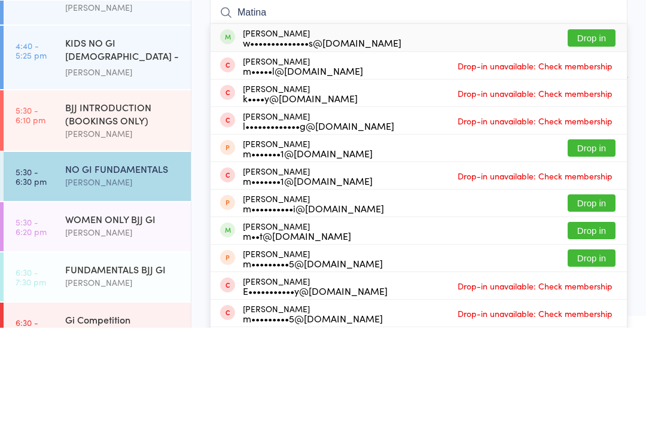
type input "Matina"
click at [602, 138] on button "Drop in" at bounding box center [592, 146] width 48 height 17
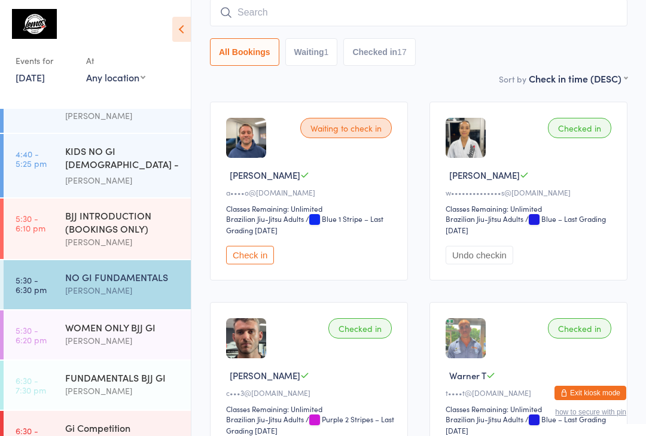
click at [246, 13] on input "search" at bounding box center [418, 13] width 417 height 28
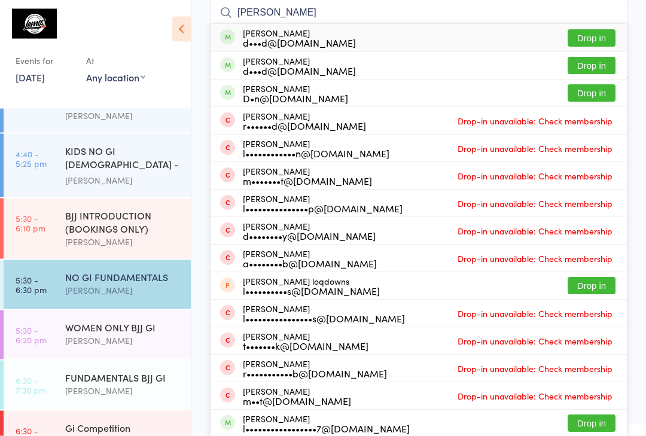
type input "[PERSON_NAME]"
click at [598, 68] on button "Drop in" at bounding box center [592, 65] width 48 height 17
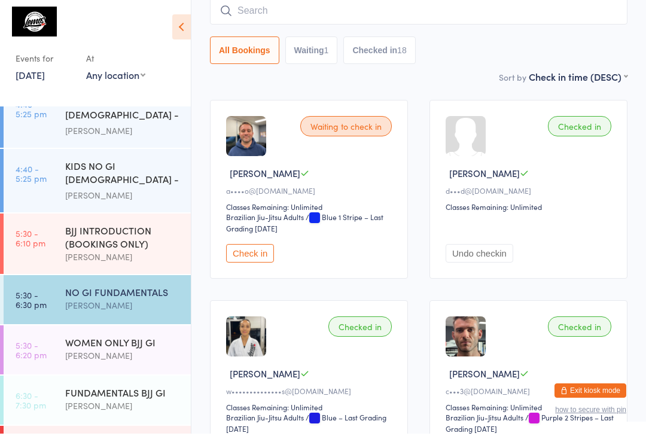
scroll to position [359, 0]
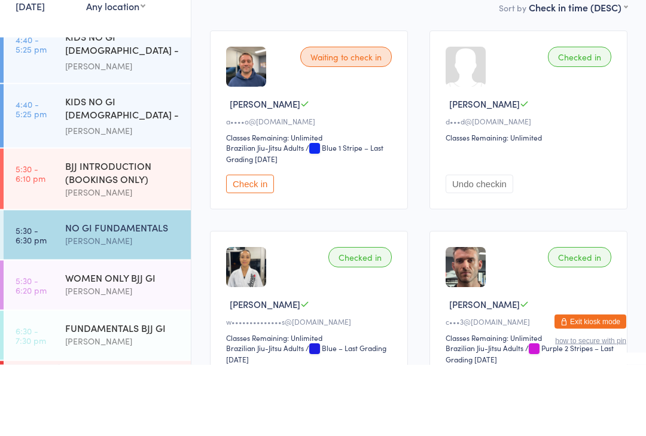
click at [237, 246] on button "Check in" at bounding box center [250, 255] width 48 height 19
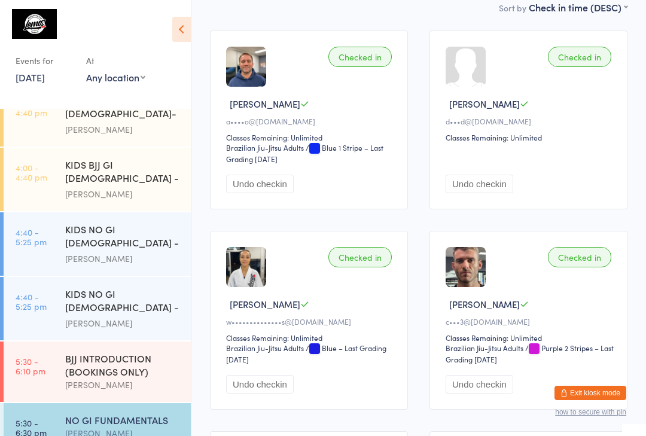
scroll to position [239, 0]
click at [135, 287] on div "KIDS NO GI [DEMOGRAPHIC_DATA] - Level2" at bounding box center [122, 301] width 115 height 29
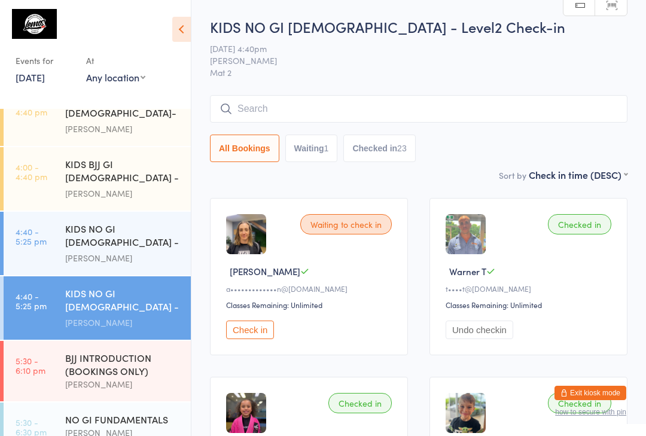
click at [82, 351] on div "BJJ INTRODUCTION (BOOKINGS ONLY)" at bounding box center [122, 364] width 115 height 26
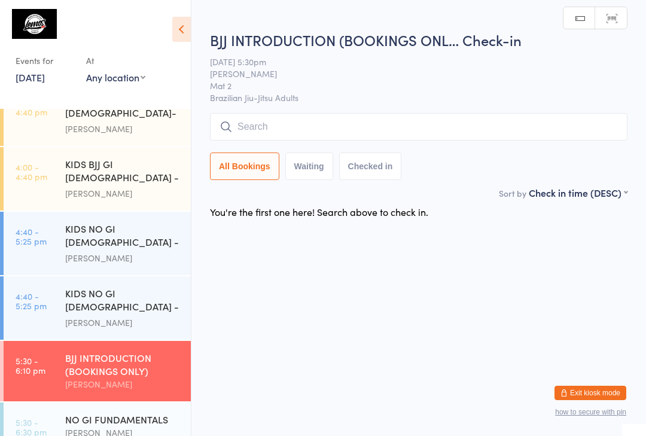
click at [279, 128] on input "search" at bounding box center [418, 127] width 417 height 28
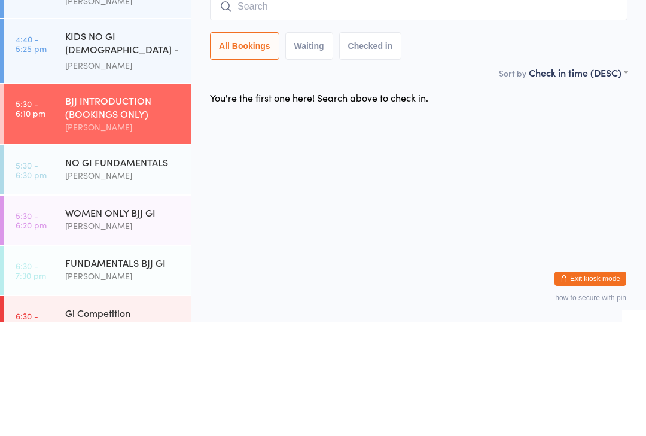
scroll to position [381, 0]
click at [103, 270] on div "NO GI FUNDAMENTALS" at bounding box center [122, 276] width 115 height 13
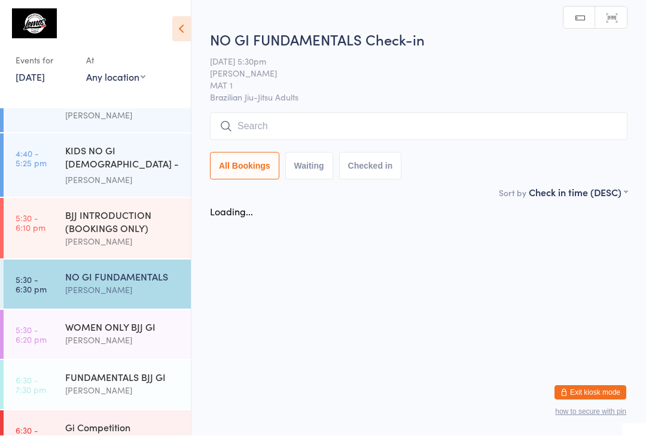
scroll to position [1, 0]
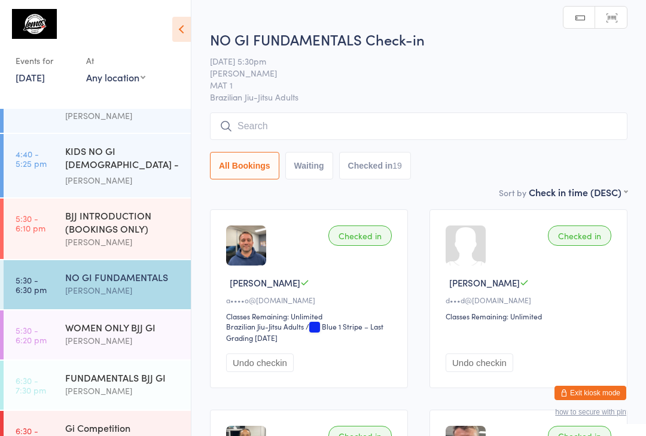
click at [248, 132] on input "search" at bounding box center [418, 126] width 417 height 28
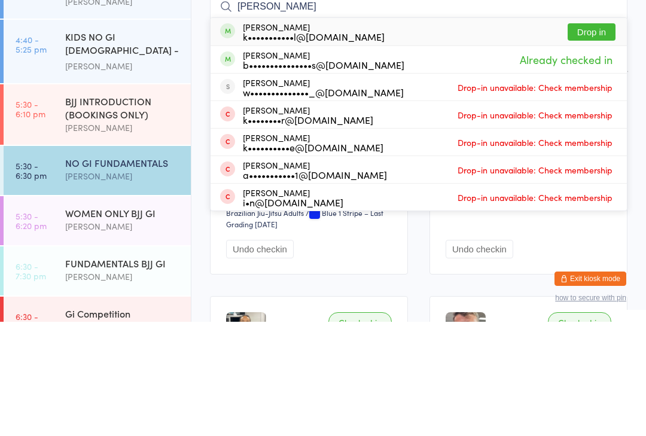
type input "[PERSON_NAME]"
click at [584, 138] on button "Drop in" at bounding box center [592, 146] width 48 height 17
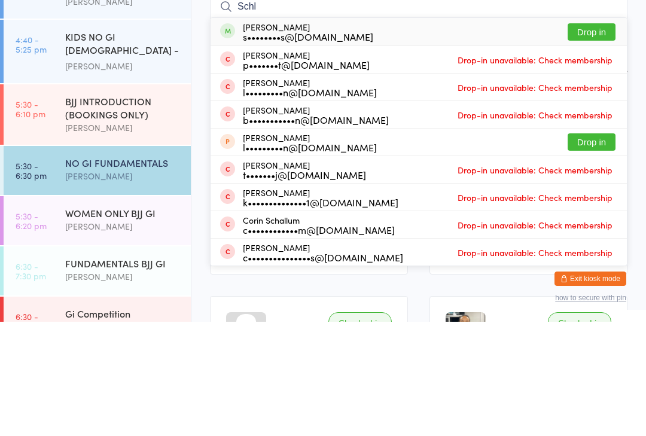
type input "Schl"
click at [597, 138] on button "Drop in" at bounding box center [592, 146] width 48 height 17
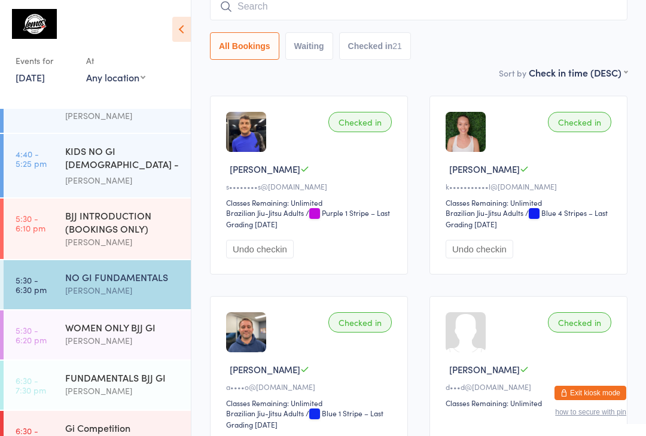
click at [375, 9] on input "search" at bounding box center [418, 7] width 417 height 28
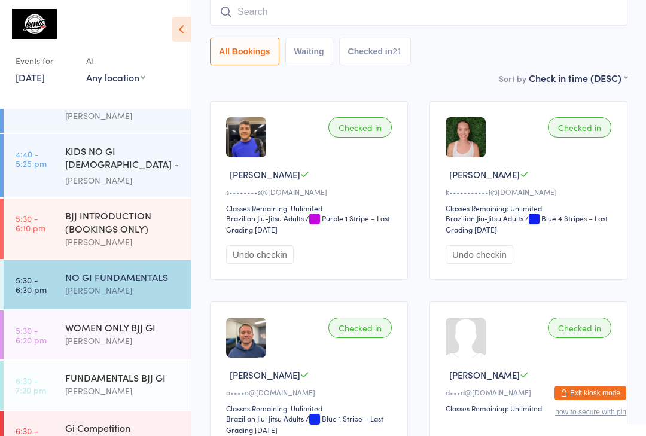
scroll to position [108, 0]
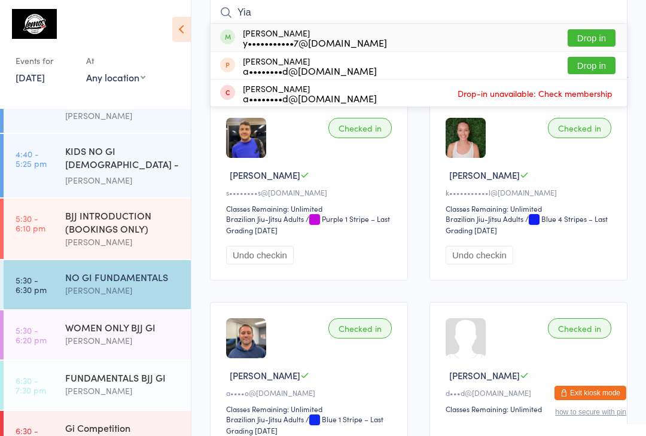
type input "Yia"
click at [605, 38] on button "Drop in" at bounding box center [592, 37] width 48 height 17
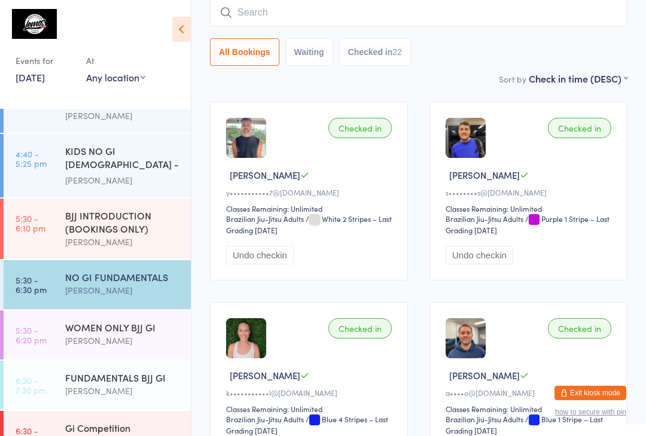
click at [103, 434] on div "[PERSON_NAME]" at bounding box center [122, 441] width 115 height 14
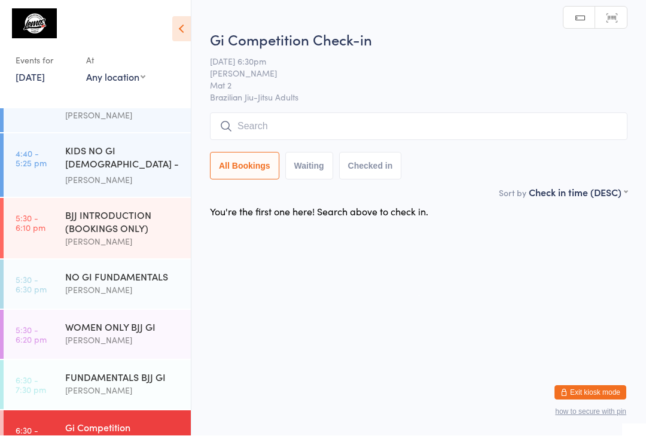
click at [380, 120] on input "search" at bounding box center [418, 127] width 417 height 28
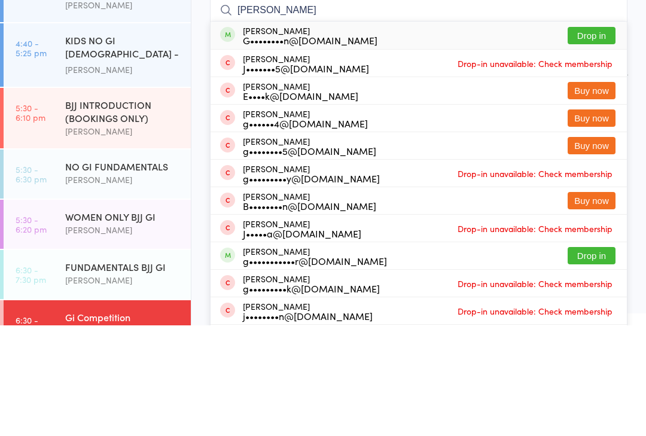
type input "[PERSON_NAME]"
click at [603, 138] on button "Drop in" at bounding box center [592, 146] width 48 height 17
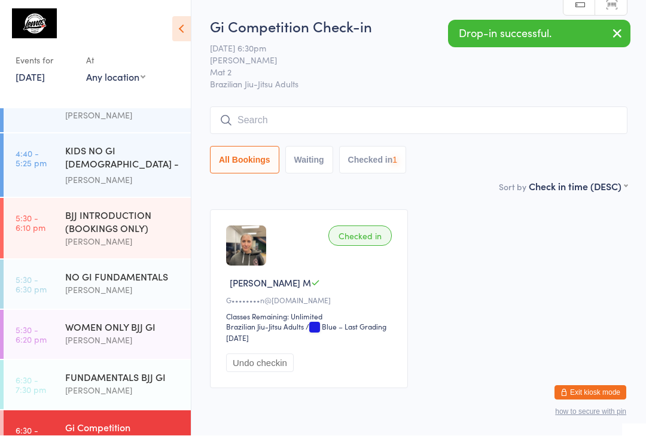
scroll to position [1, 0]
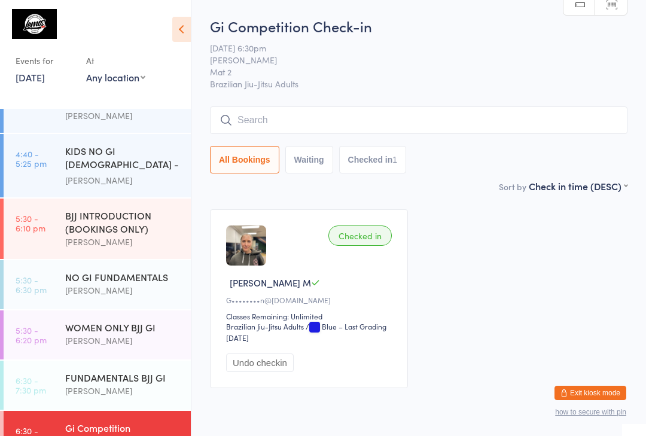
click at [340, 118] on input "search" at bounding box center [418, 120] width 417 height 28
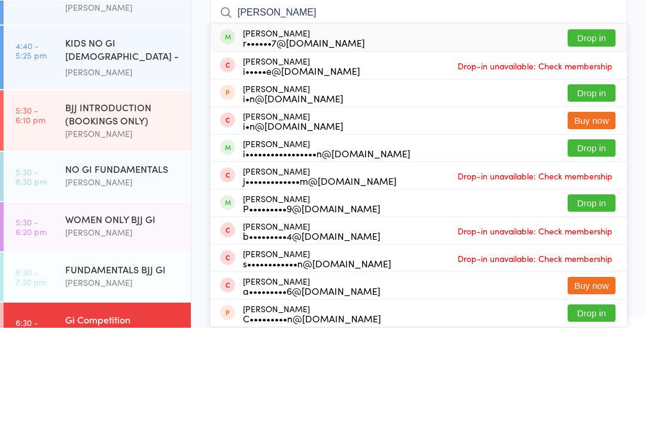
type input "[PERSON_NAME]"
click at [597, 138] on button "Drop in" at bounding box center [592, 146] width 48 height 17
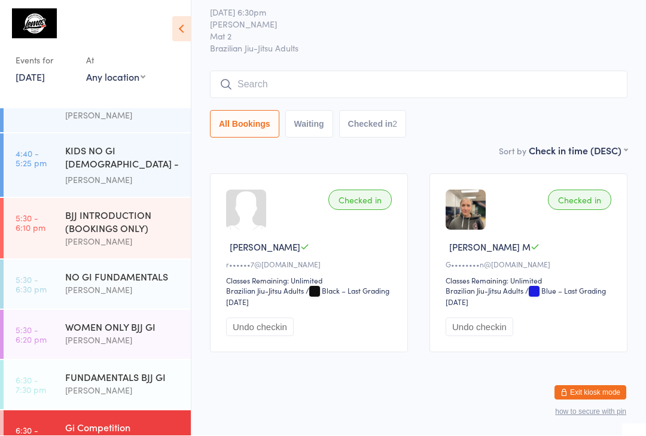
click at [147, 421] on div "Gi Competition" at bounding box center [122, 427] width 115 height 13
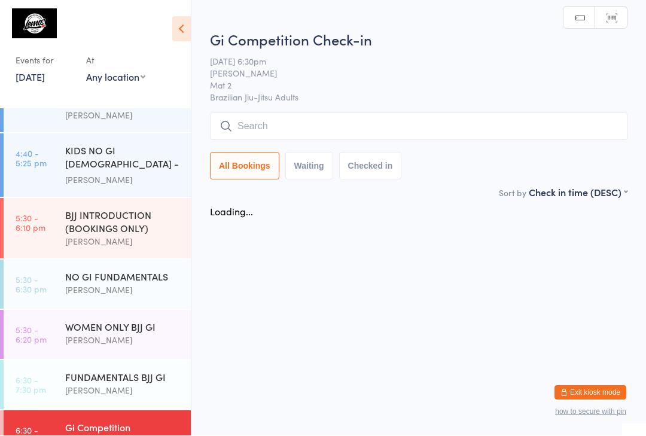
scroll to position [1, 0]
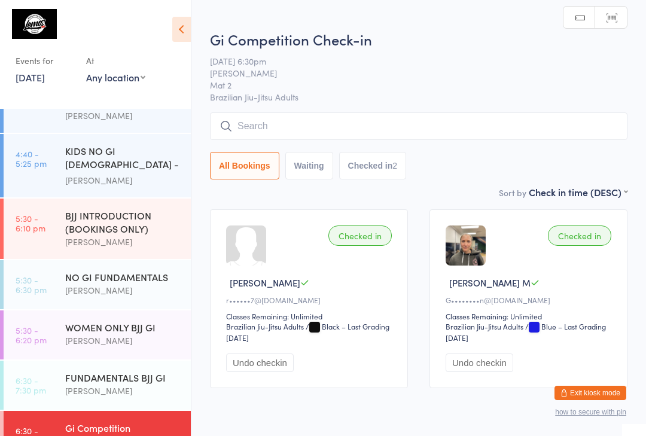
click at [561, 126] on input "search" at bounding box center [418, 126] width 417 height 28
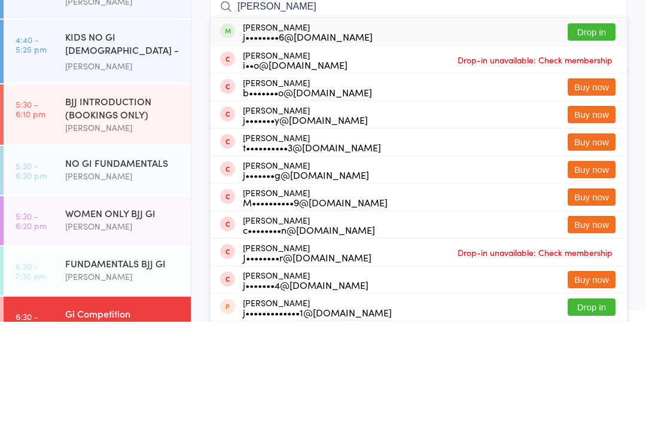
type input "[PERSON_NAME]"
click at [600, 138] on button "Drop in" at bounding box center [592, 146] width 48 height 17
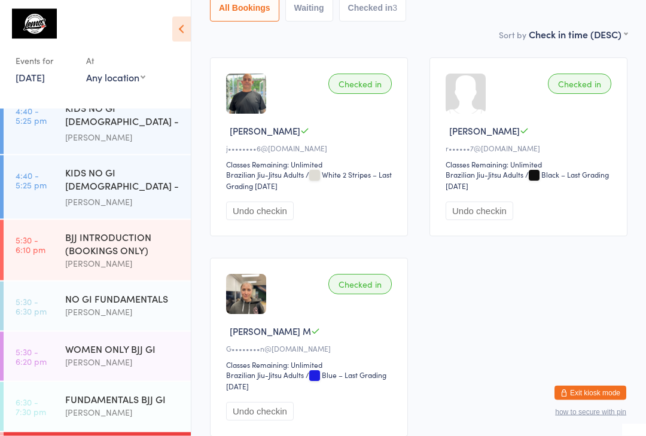
scroll to position [153, 0]
click at [137, 392] on div "FUNDAMENTALS BJJ GI" at bounding box center [122, 398] width 115 height 13
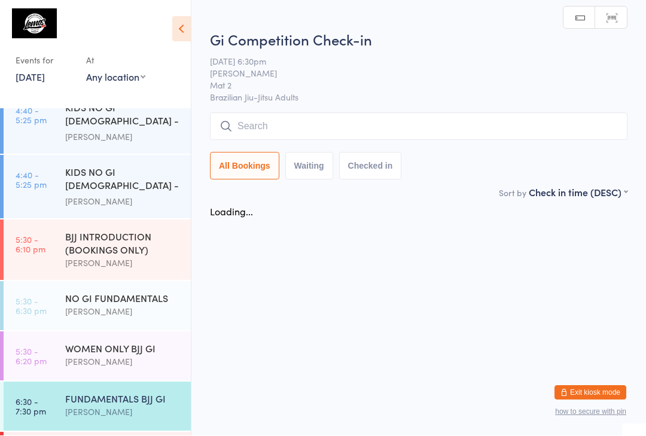
scroll to position [1, 0]
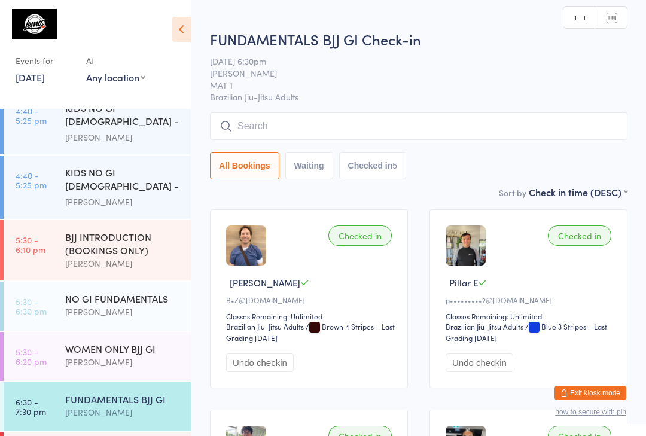
click at [467, 127] on input "search" at bounding box center [418, 126] width 417 height 28
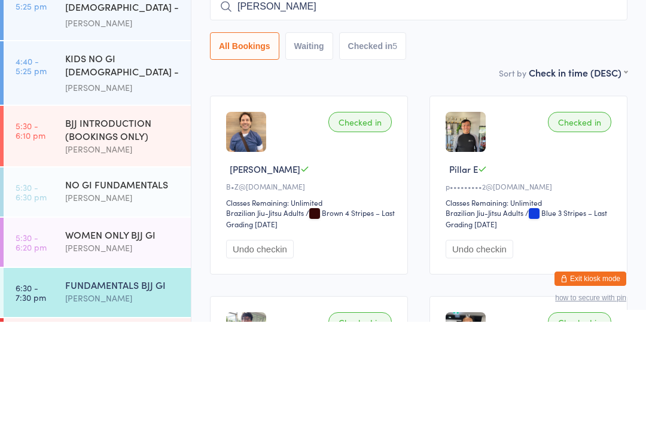
type input "[PERSON_NAME]"
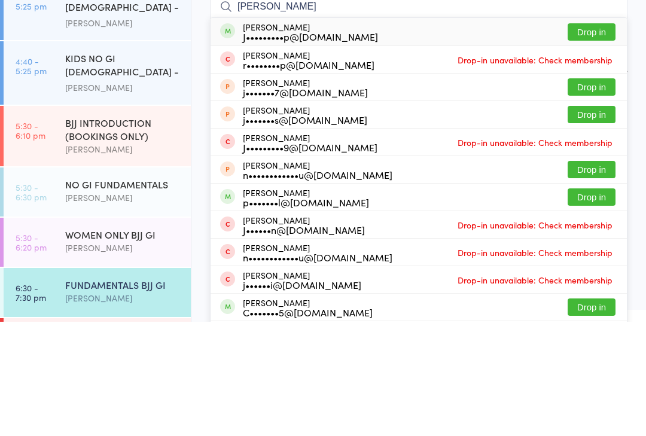
click at [611, 138] on button "Drop in" at bounding box center [592, 146] width 48 height 17
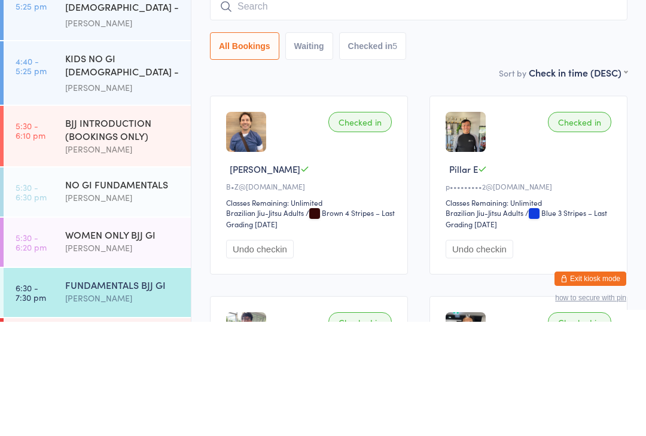
scroll to position [114, 0]
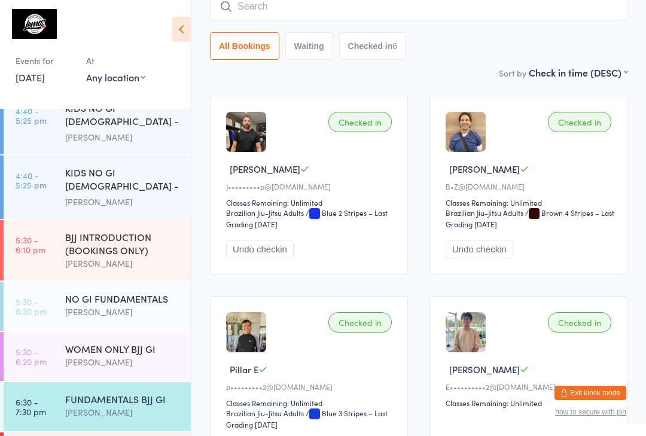
click at [322, 7] on input "search" at bounding box center [418, 7] width 417 height 28
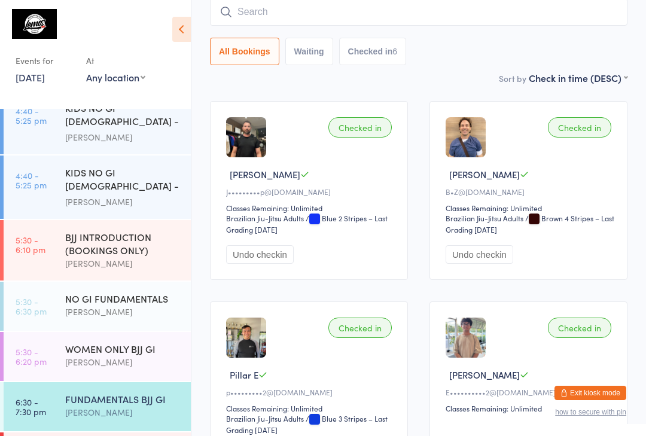
scroll to position [108, 0]
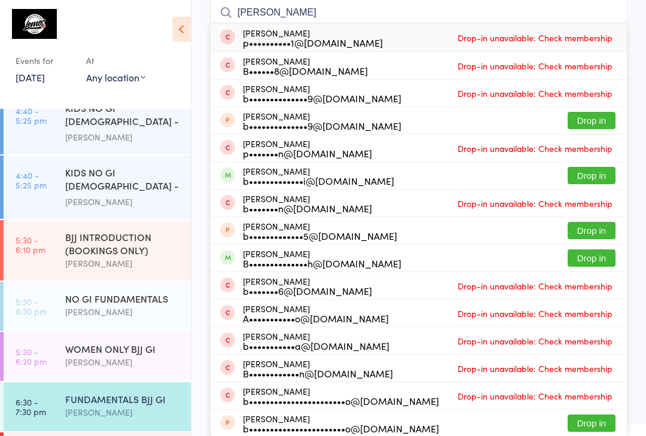
type input "[PERSON_NAME]"
click at [596, 172] on button "Drop in" at bounding box center [592, 175] width 48 height 17
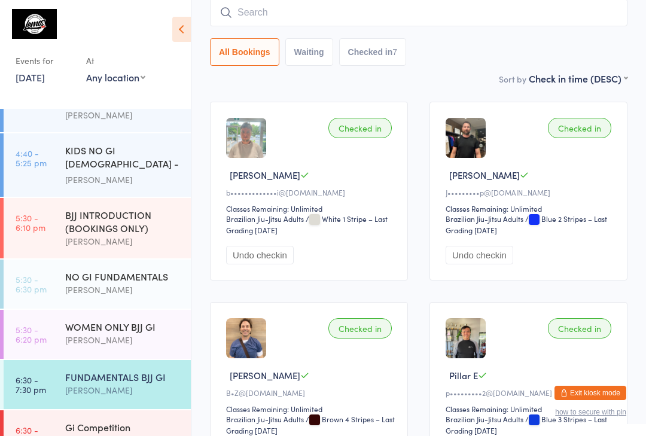
scroll to position [381, 0]
click at [150, 209] on div "BJJ INTRODUCTION (BOOKINGS ONLY)" at bounding box center [122, 222] width 115 height 26
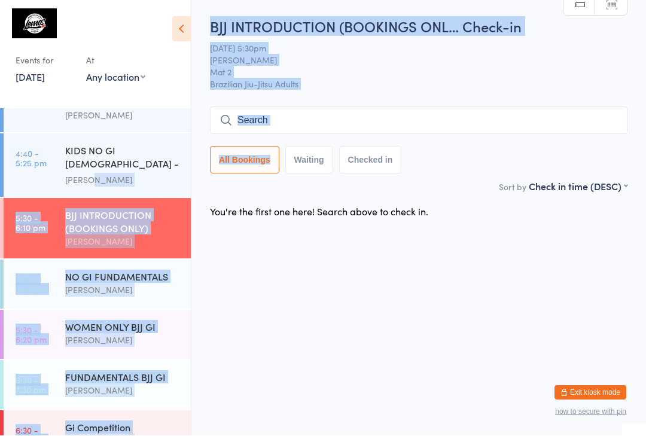
click at [126, 384] on div "[PERSON_NAME]" at bounding box center [122, 391] width 115 height 14
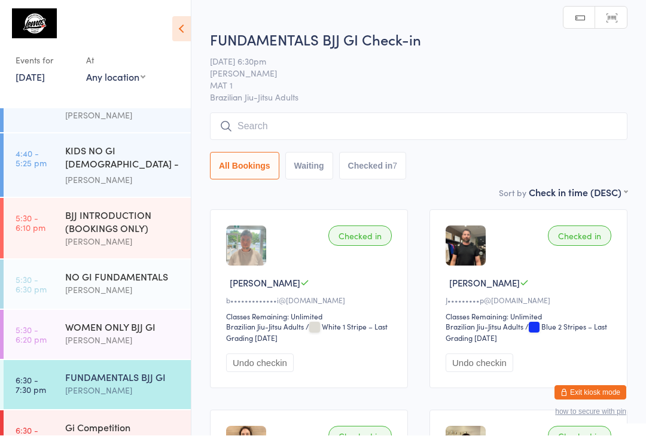
scroll to position [1, 0]
click at [312, 126] on input "search" at bounding box center [418, 126] width 417 height 28
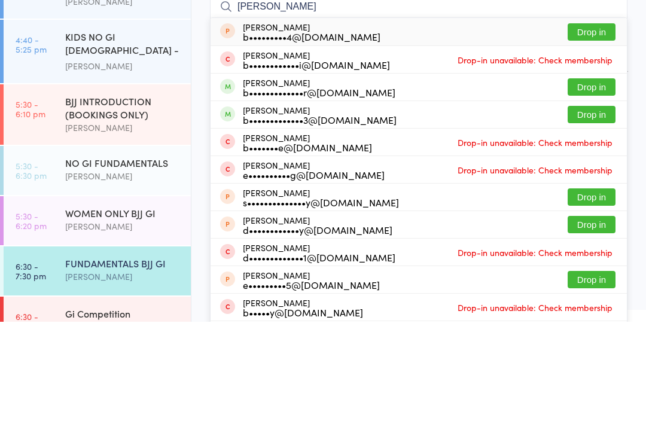
type input "[PERSON_NAME]"
click at [595, 193] on button "Drop in" at bounding box center [592, 201] width 48 height 17
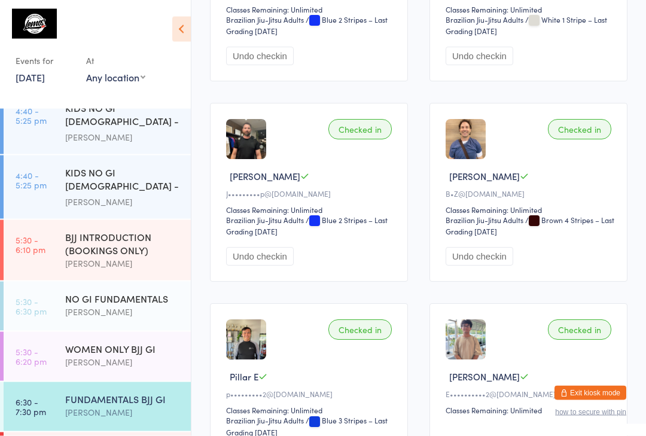
scroll to position [307, 0]
click at [71, 406] on div "[PERSON_NAME]" at bounding box center [122, 413] width 115 height 14
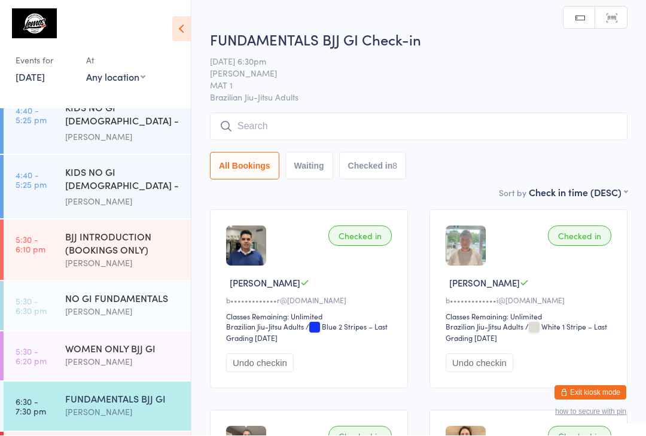
scroll to position [1, 0]
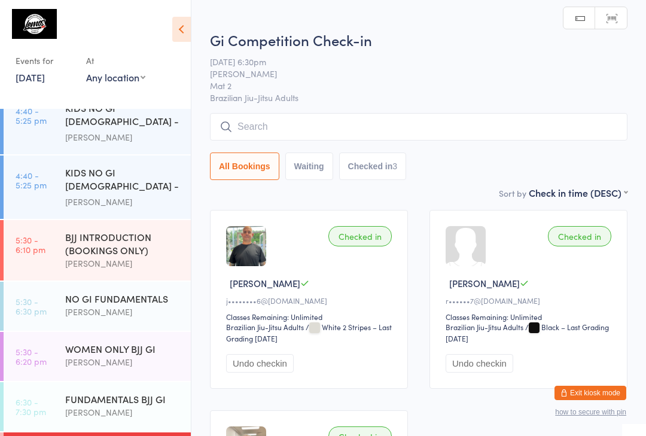
click at [54, 382] on link "6:30 - 7:30 pm FUNDAMENTALS BJJ GI [PERSON_NAME]" at bounding box center [97, 406] width 187 height 49
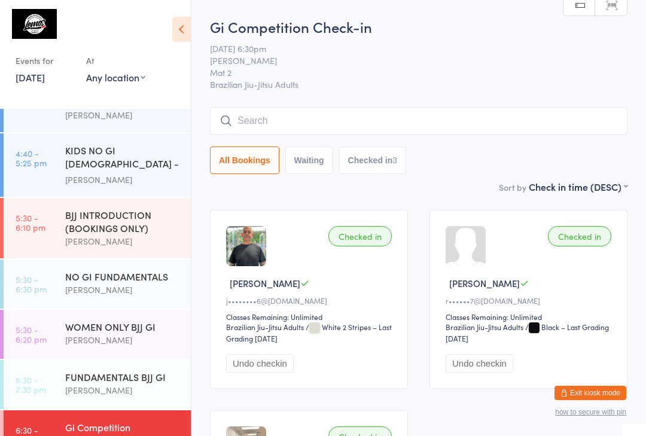
scroll to position [381, 0]
click at [73, 371] on div "FUNDAMENTALS BJJ GI" at bounding box center [122, 377] width 115 height 13
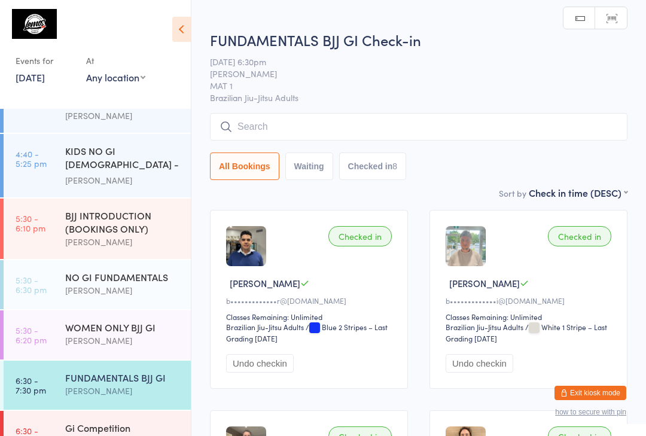
click at [54, 411] on link "6:30 - 7:30 pm Gi Competition [PERSON_NAME]" at bounding box center [97, 435] width 187 height 49
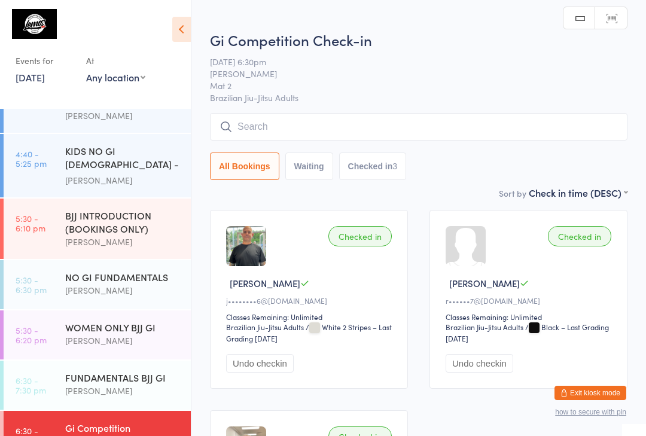
click at [74, 310] on div "WOMEN ONLY BJJ GI [PERSON_NAME]" at bounding box center [128, 333] width 126 height 47
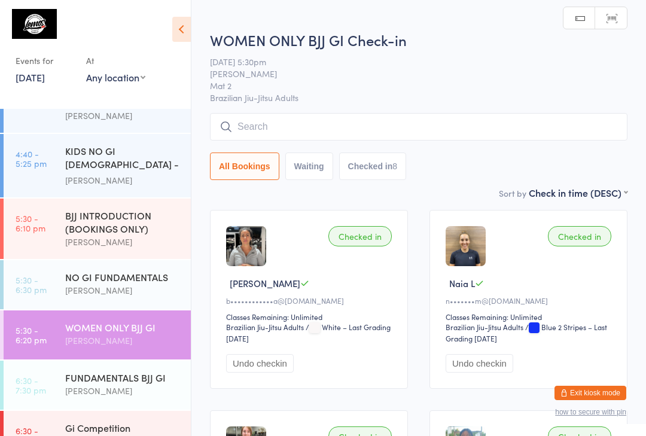
click at [75, 260] on div "NO GI FUNDAMENTALS [PERSON_NAME]" at bounding box center [128, 283] width 126 height 47
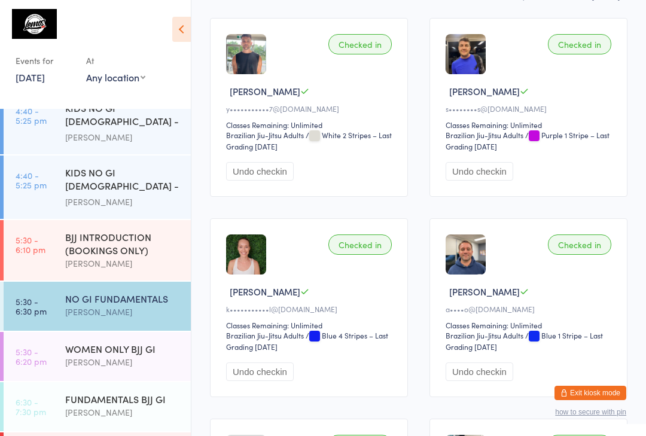
scroll to position [197, 0]
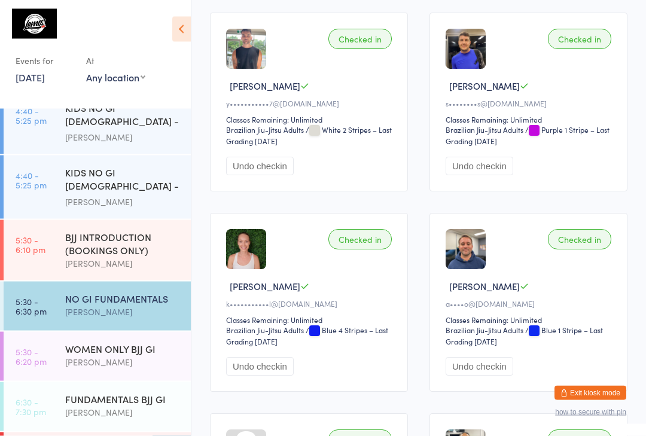
click at [95, 406] on div "[PERSON_NAME]" at bounding box center [122, 413] width 115 height 14
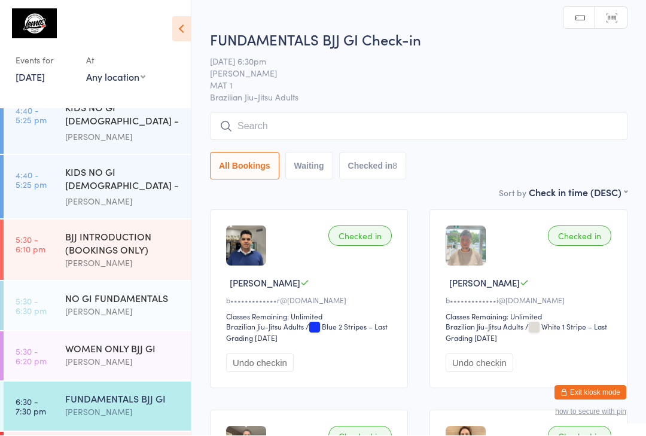
scroll to position [1, 0]
click at [288, 118] on input "search" at bounding box center [418, 126] width 417 height 28
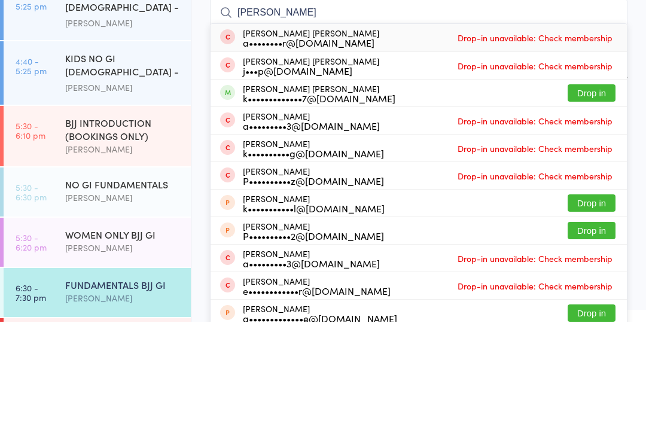
type input "[PERSON_NAME]"
click at [591, 199] on button "Drop in" at bounding box center [592, 207] width 48 height 17
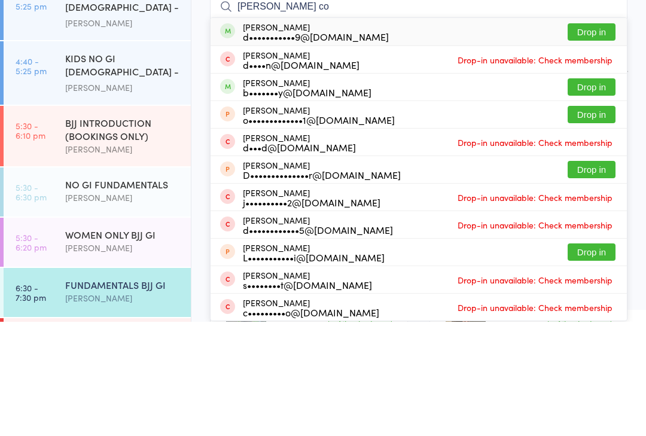
type input "[PERSON_NAME] co"
click at [579, 138] on button "Drop in" at bounding box center [592, 146] width 48 height 17
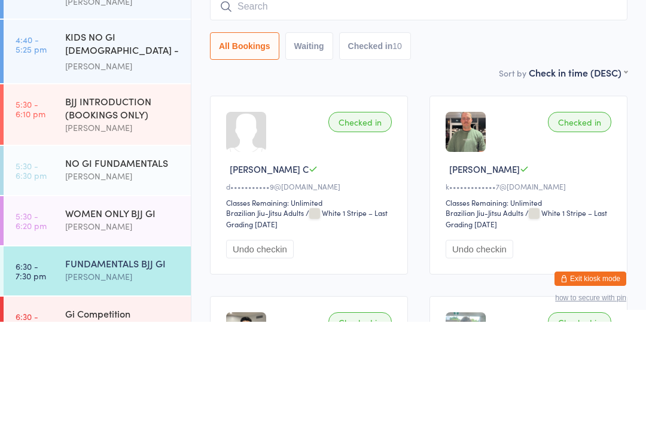
scroll to position [381, 0]
click at [80, 270] on div "NO GI FUNDAMENTALS" at bounding box center [122, 276] width 115 height 13
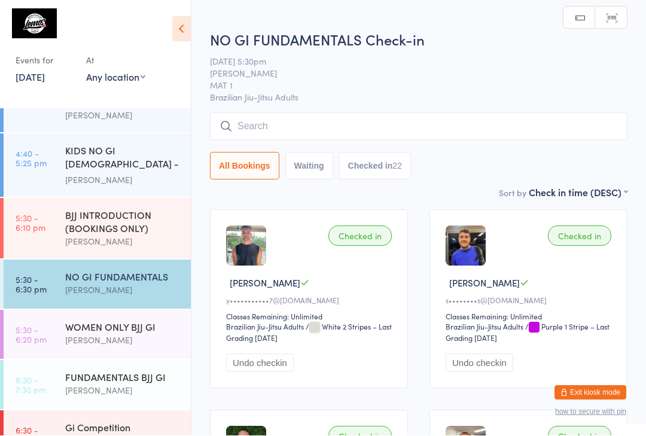
scroll to position [1, 0]
click at [83, 371] on div "FUNDAMENTALS BJJ GI" at bounding box center [122, 377] width 115 height 13
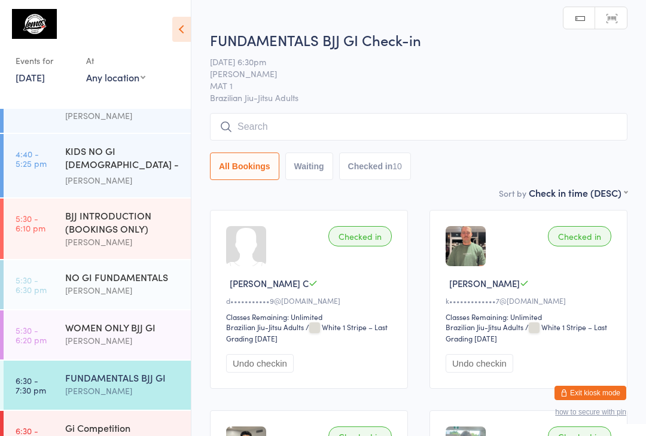
click at [388, 117] on input "search" at bounding box center [418, 127] width 417 height 28
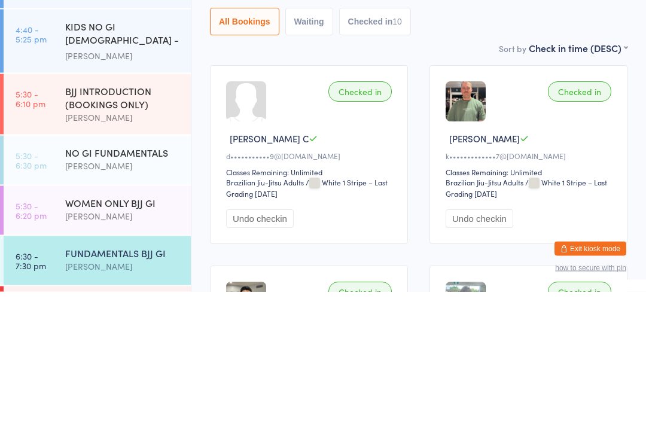
scroll to position [359, 0]
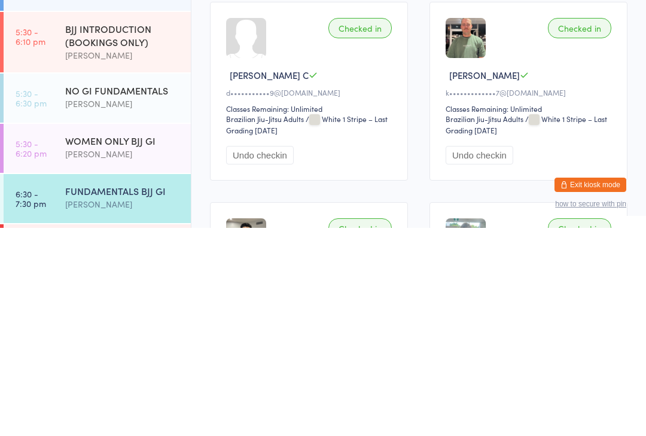
click at [126, 382] on div "FUNDAMENTALS BJJ GI [PERSON_NAME]" at bounding box center [128, 405] width 126 height 47
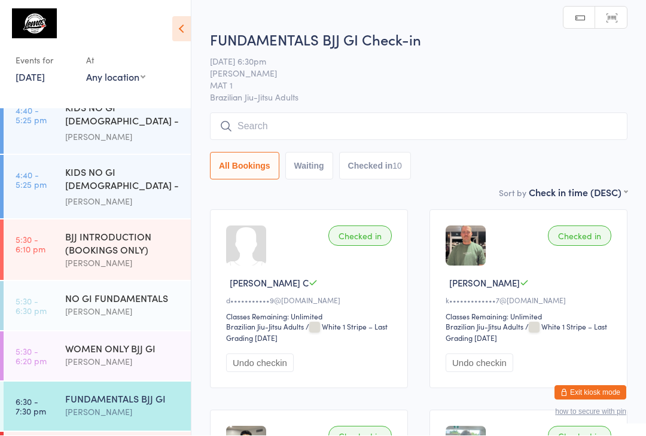
scroll to position [1, 0]
click at [47, 382] on link "6:30 - 7:30 pm FUNDAMENTALS BJJ GI [PERSON_NAME]" at bounding box center [97, 406] width 187 height 49
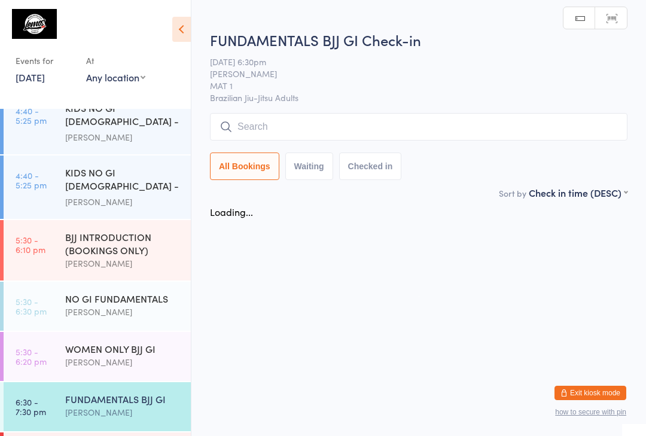
scroll to position [0, 0]
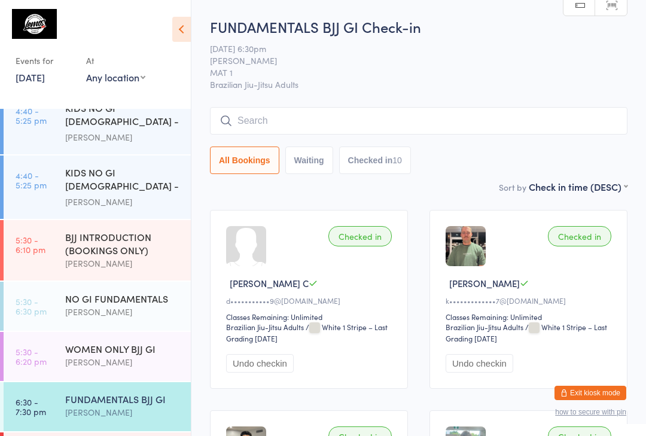
click at [265, 126] on input "search" at bounding box center [418, 121] width 417 height 28
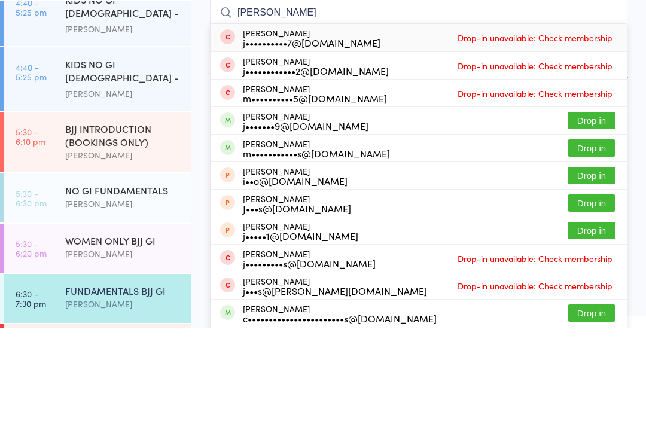
type input "[PERSON_NAME]"
click at [580, 248] on button "Drop in" at bounding box center [592, 256] width 48 height 17
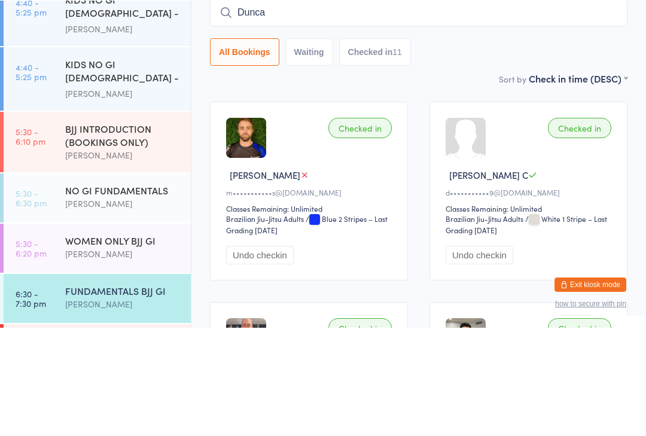
type input "[PERSON_NAME]"
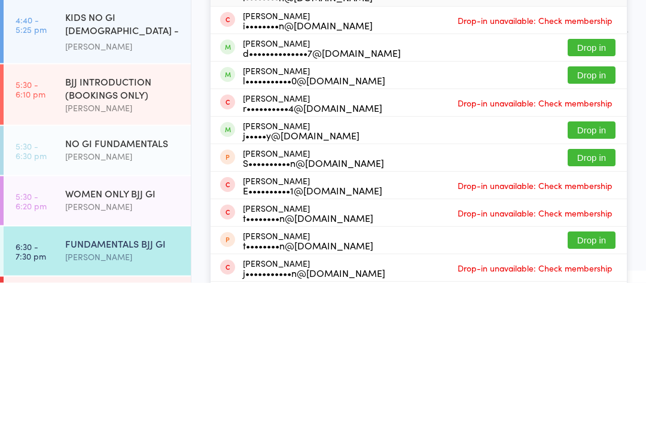
scroll to position [359, 0]
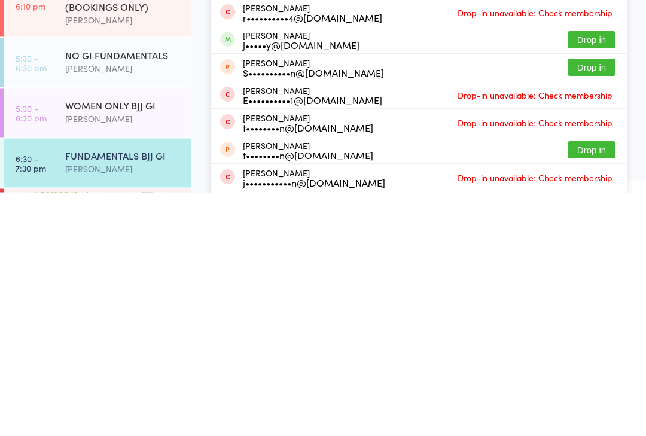
click at [100, 406] on div "[PERSON_NAME]" at bounding box center [122, 413] width 115 height 14
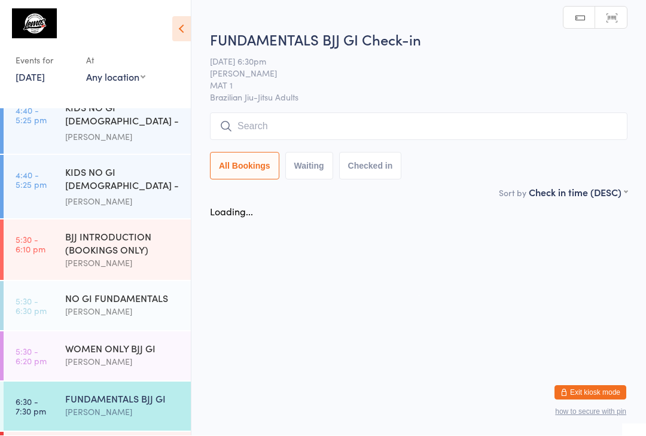
scroll to position [1, 0]
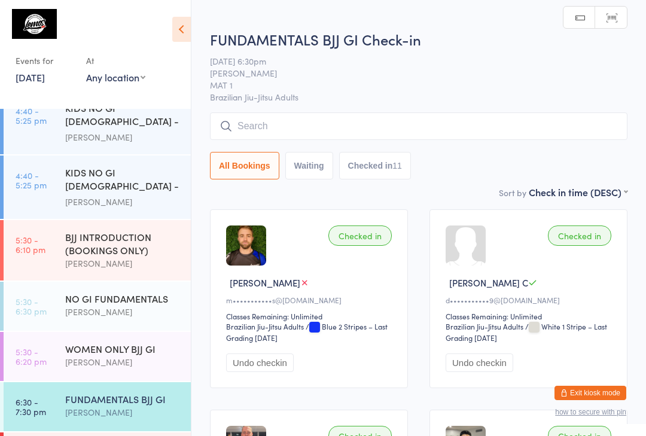
click at [294, 126] on input "search" at bounding box center [418, 126] width 417 height 28
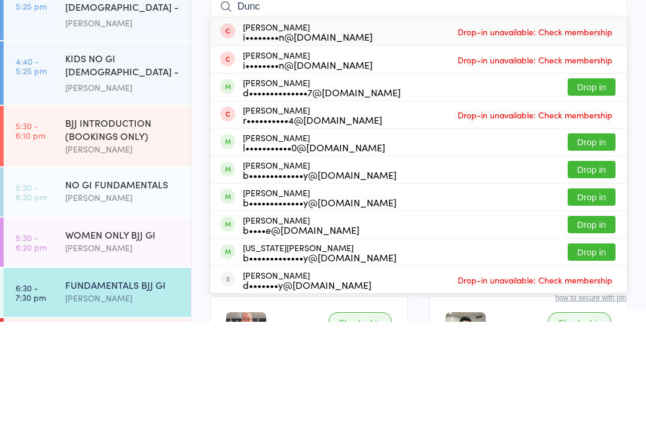
type input "Dunc"
click at [600, 193] on button "Drop in" at bounding box center [592, 201] width 48 height 17
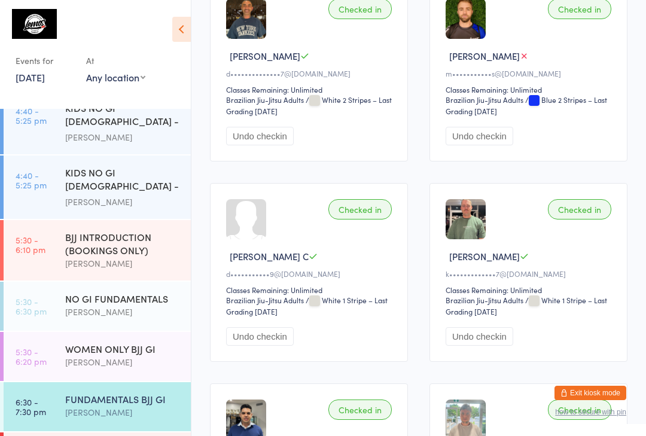
scroll to position [26, 0]
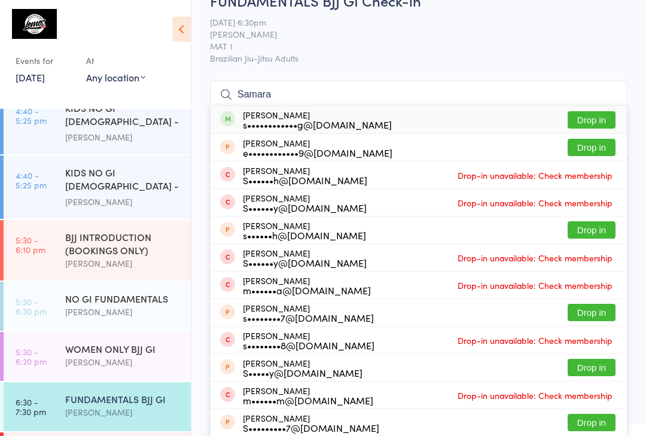
type input "Samara"
click at [593, 121] on button "Drop in" at bounding box center [592, 119] width 48 height 17
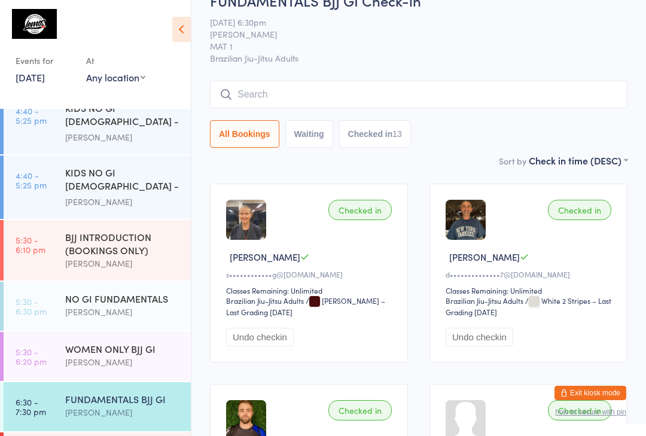
click at [358, 66] on div "FUNDAMENTALS BJJ GI Check-in [DATE] 6:30pm [PERSON_NAME] MAT 1 Brazilian Jiu-Ji…" at bounding box center [418, 71] width 417 height 163
click at [432, 104] on input "search" at bounding box center [418, 95] width 417 height 28
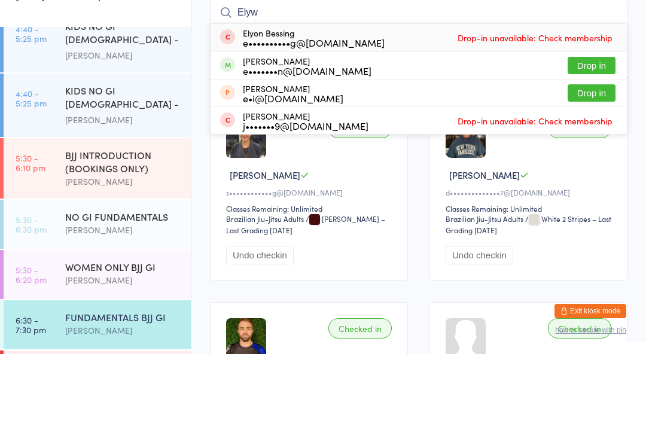
type input "Elyw"
click at [599, 139] on button "Drop in" at bounding box center [592, 147] width 48 height 17
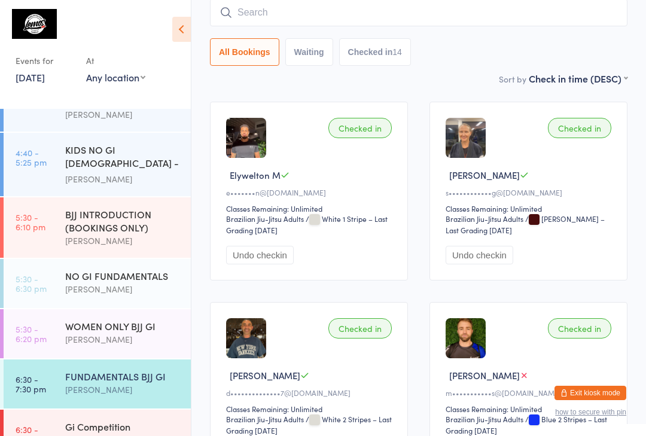
scroll to position [381, 0]
click at [301, 16] on input "search" at bounding box center [418, 13] width 417 height 28
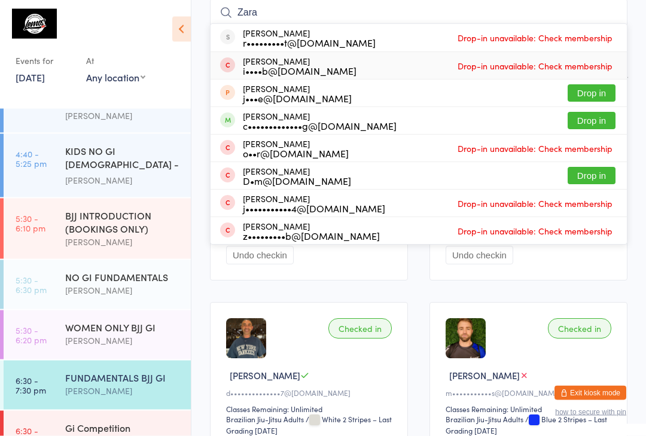
type input "Zara"
click at [272, 67] on div "i••••b@[DOMAIN_NAME]" at bounding box center [300, 71] width 114 height 10
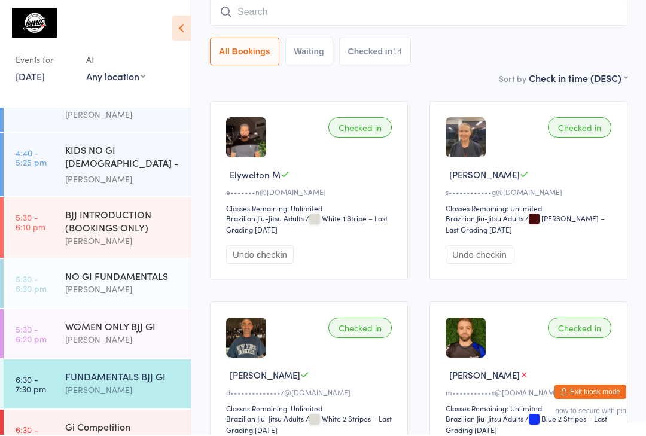
scroll to position [359, 0]
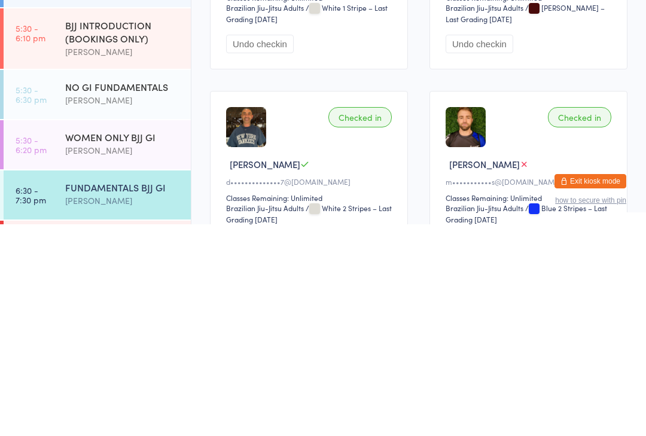
click at [112, 392] on div "FUNDAMENTALS BJJ GI" at bounding box center [122, 398] width 115 height 13
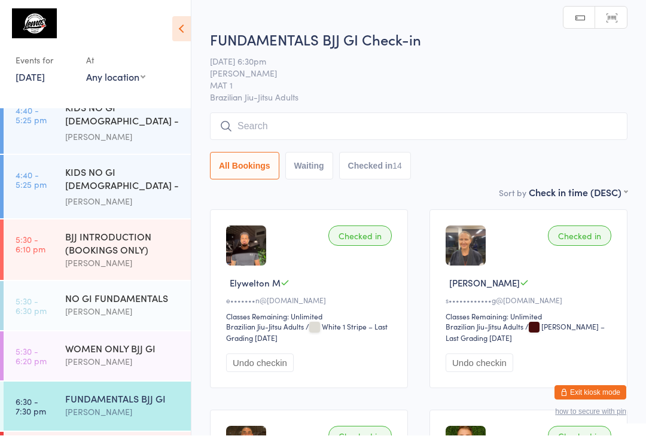
scroll to position [1, 0]
click at [289, 121] on input "search" at bounding box center [418, 126] width 417 height 28
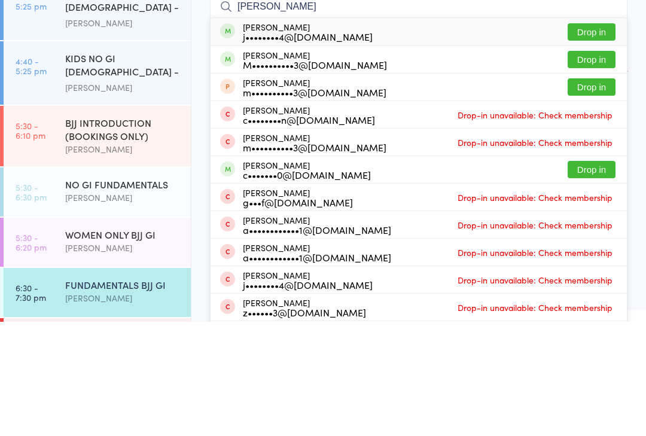
type input "[PERSON_NAME]"
click at [598, 138] on button "Drop in" at bounding box center [592, 146] width 48 height 17
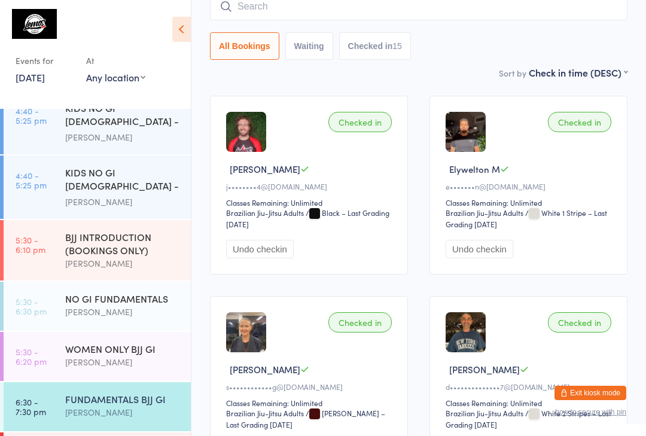
click at [107, 406] on div "[PERSON_NAME]" at bounding box center [122, 413] width 115 height 14
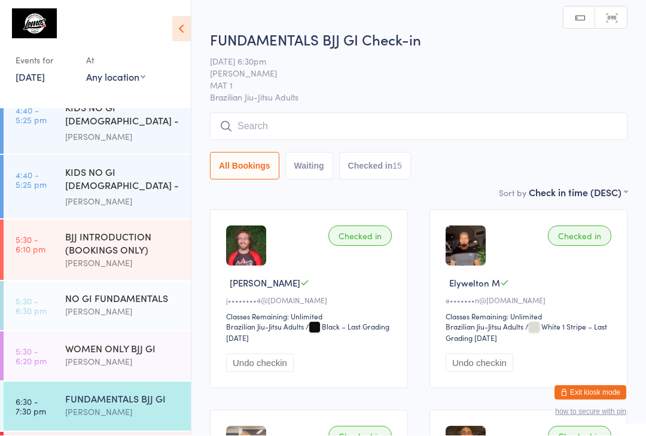
scroll to position [1, 0]
click at [306, 129] on input "search" at bounding box center [418, 126] width 417 height 28
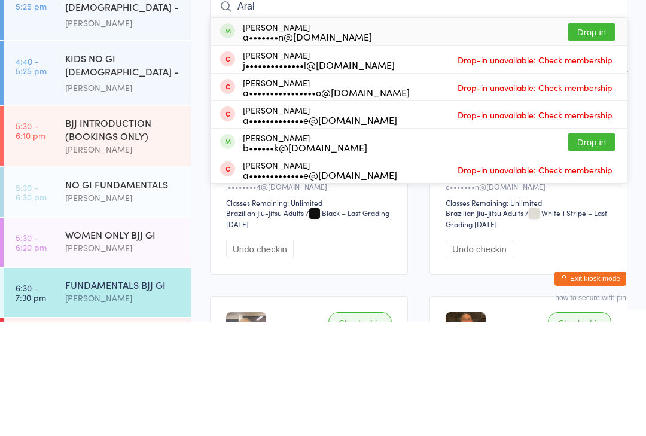
type input "Aral"
click at [599, 138] on button "Drop in" at bounding box center [592, 146] width 48 height 17
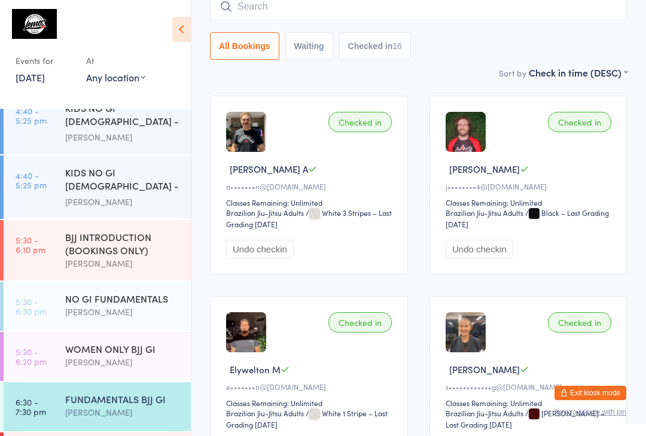
click at [315, 5] on input "search" at bounding box center [418, 7] width 417 height 28
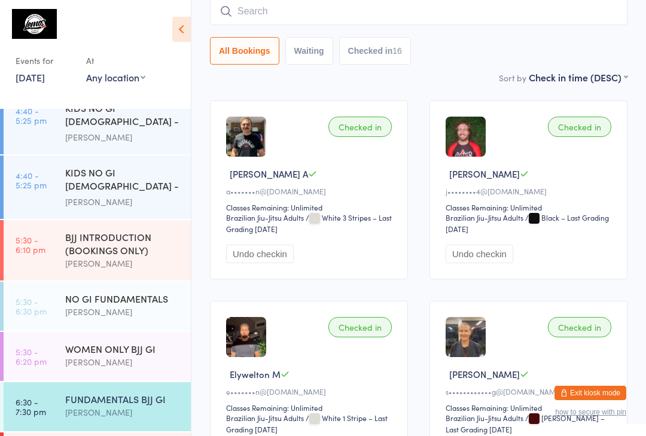
scroll to position [108, 0]
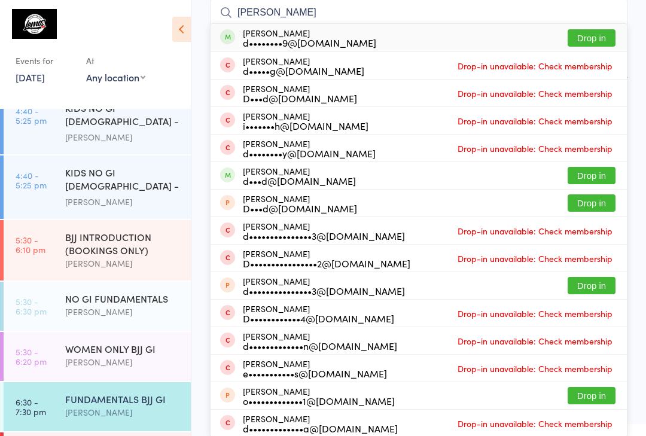
type input "[PERSON_NAME]"
click at [610, 34] on button "Drop in" at bounding box center [592, 37] width 48 height 17
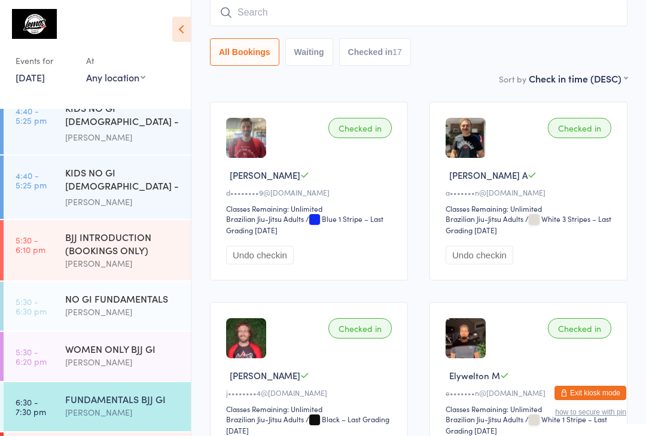
click at [304, 10] on input "search" at bounding box center [418, 13] width 417 height 28
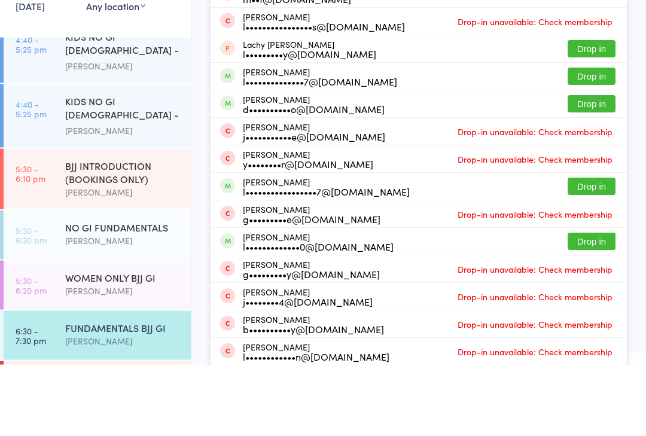
scroll to position [16, 0]
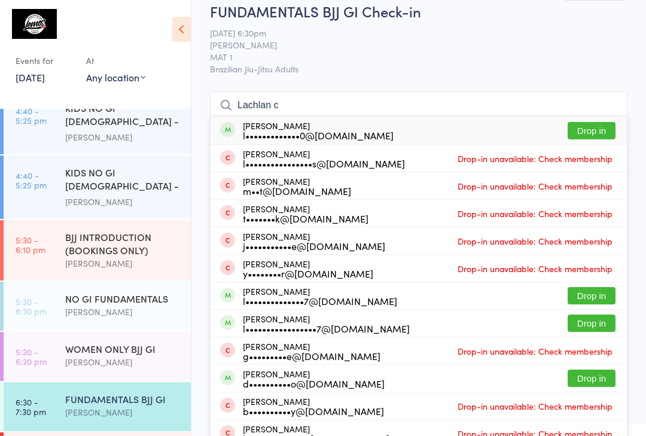
type input "Lachlan c"
click at [599, 132] on button "Drop in" at bounding box center [592, 130] width 48 height 17
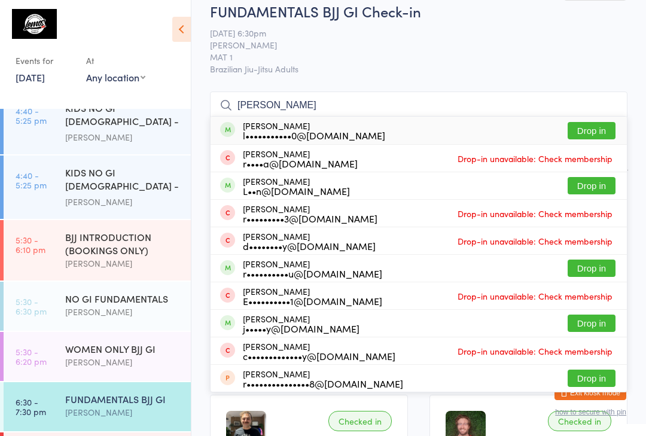
type input "[PERSON_NAME]"
click at [592, 133] on button "Drop in" at bounding box center [592, 130] width 48 height 17
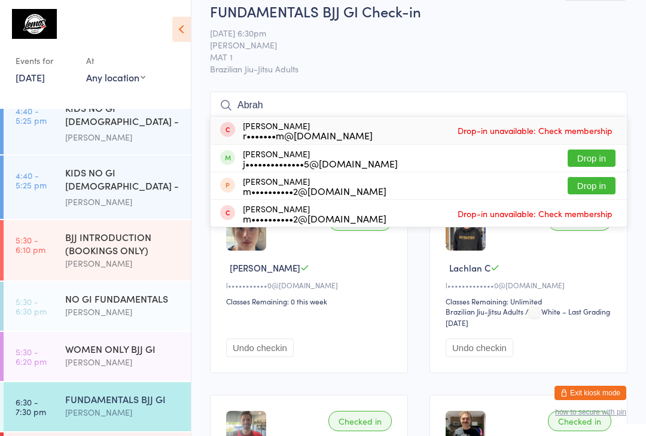
type input "Abrah"
click at [599, 160] on button "Drop in" at bounding box center [592, 158] width 48 height 17
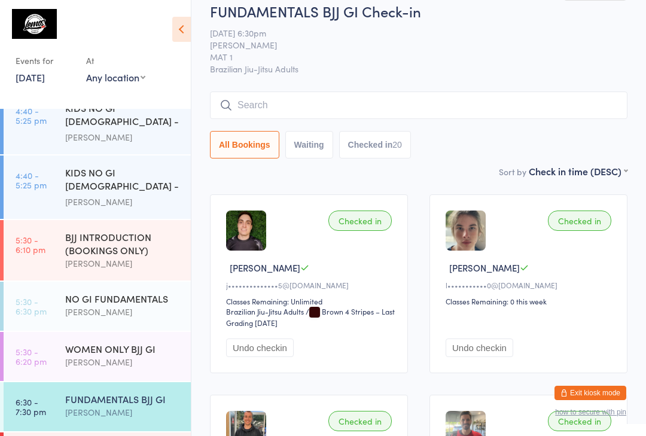
click at [139, 292] on div "NO GI FUNDAMENTALS" at bounding box center [122, 298] width 115 height 13
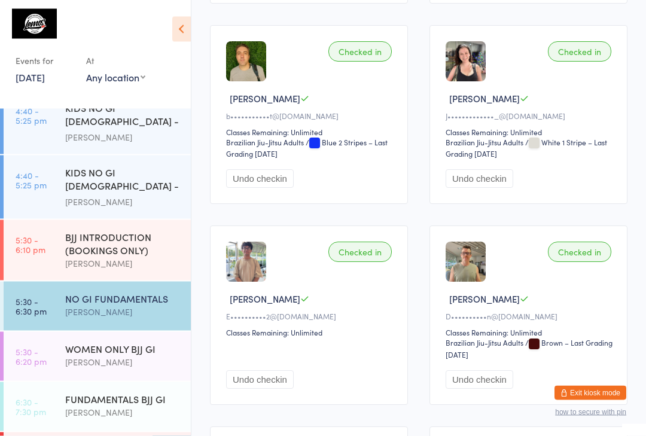
scroll to position [1390, 0]
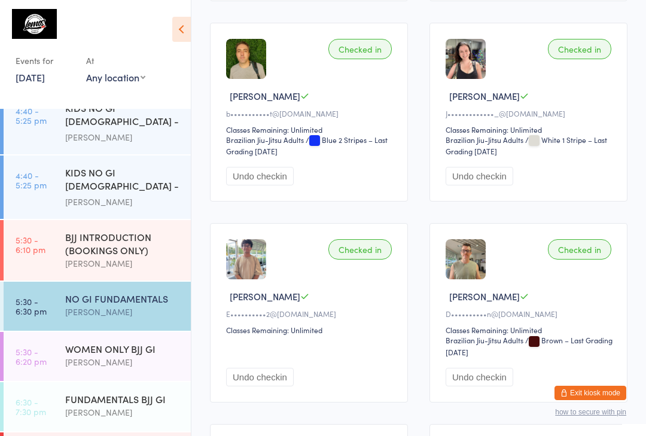
click at [127, 292] on div "NO GI FUNDAMENTALS" at bounding box center [122, 298] width 115 height 13
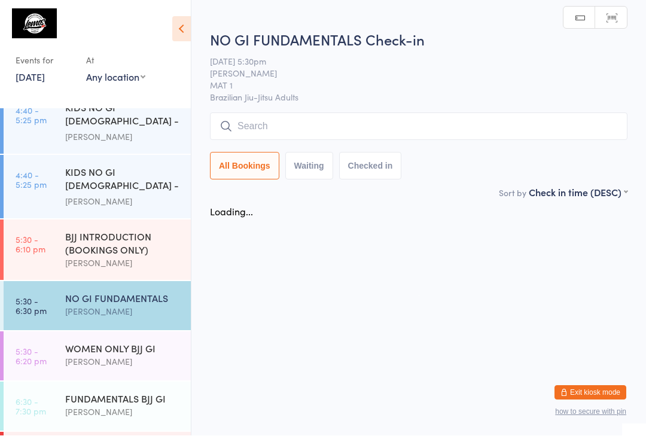
scroll to position [1, 0]
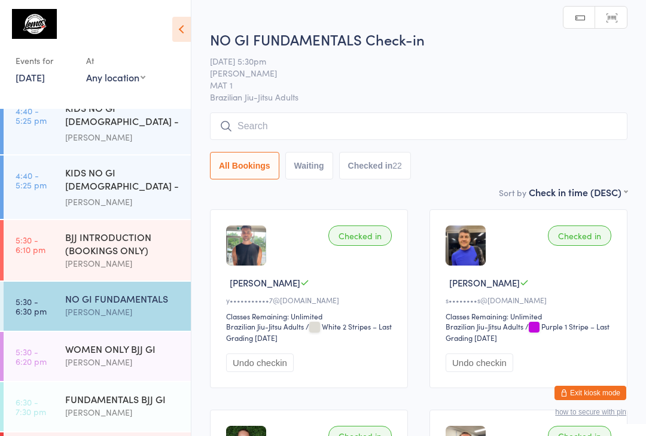
click at [488, 121] on input "search" at bounding box center [418, 126] width 417 height 28
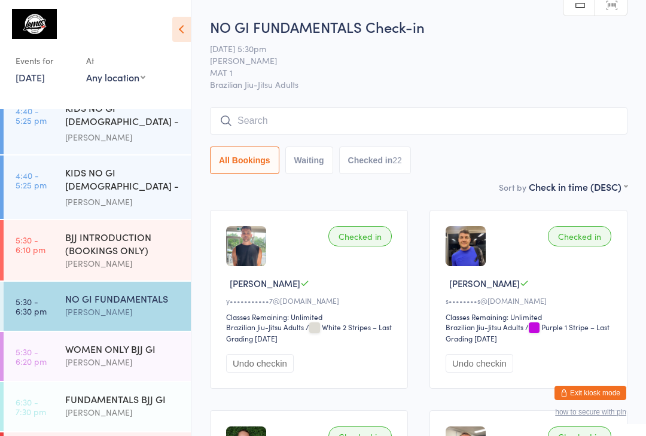
scroll to position [0, 0]
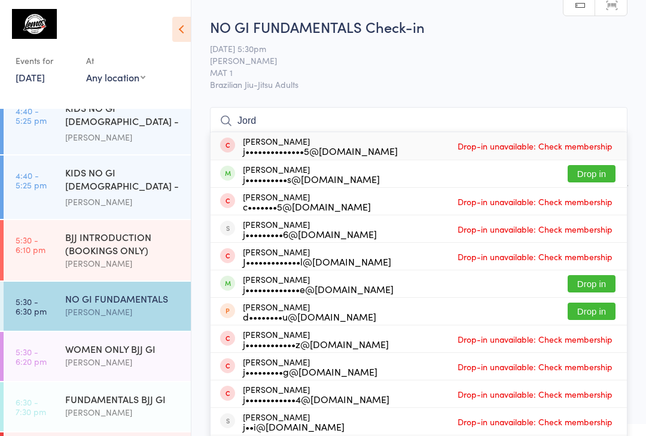
type input "Jord"
click at [584, 172] on button "Drop in" at bounding box center [592, 173] width 48 height 17
